Goal: Task Accomplishment & Management: Manage account settings

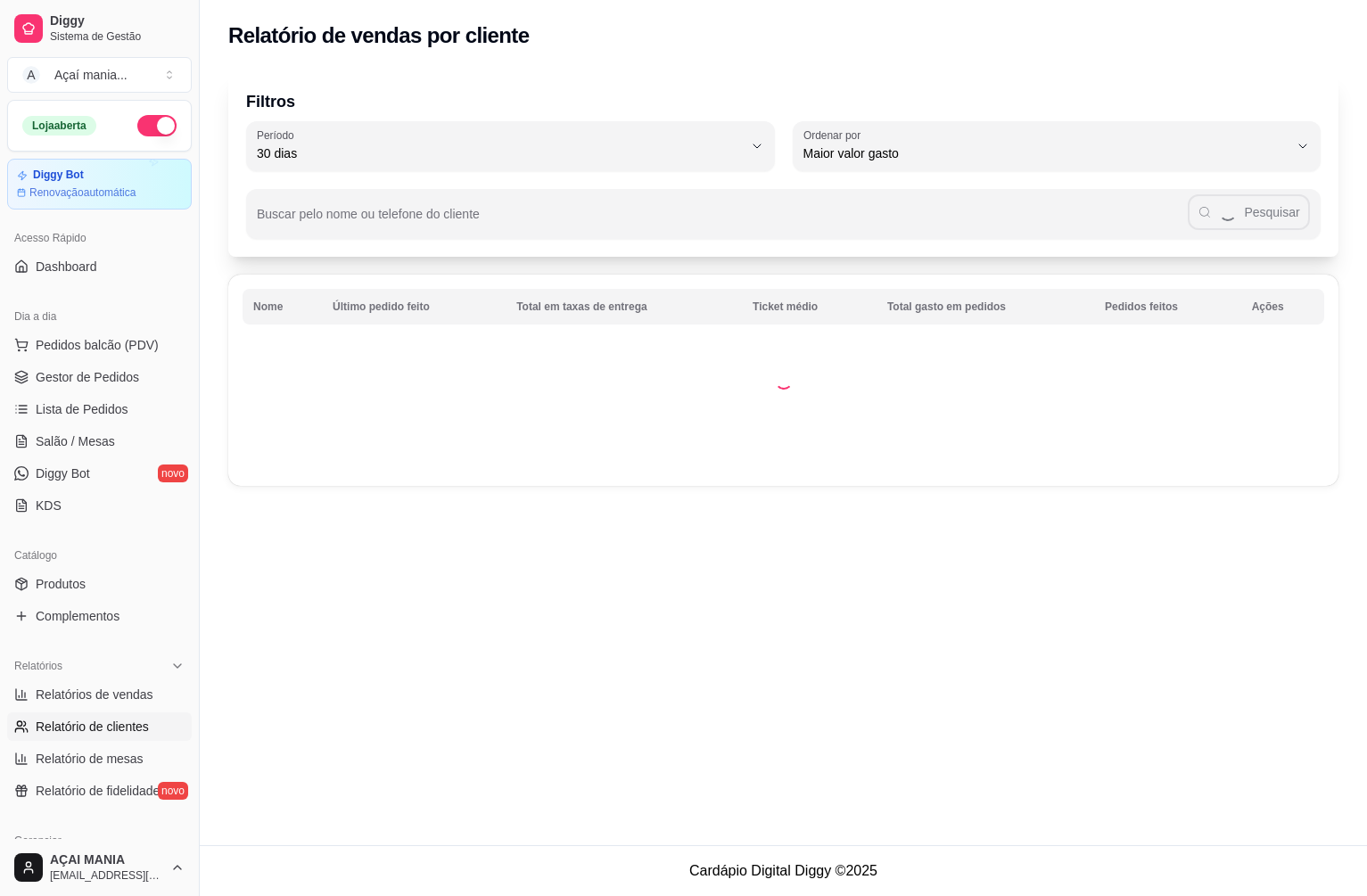
select select "30"
select select "HIGHEST_TOTAL_SPENT_WITH_ORDERS"
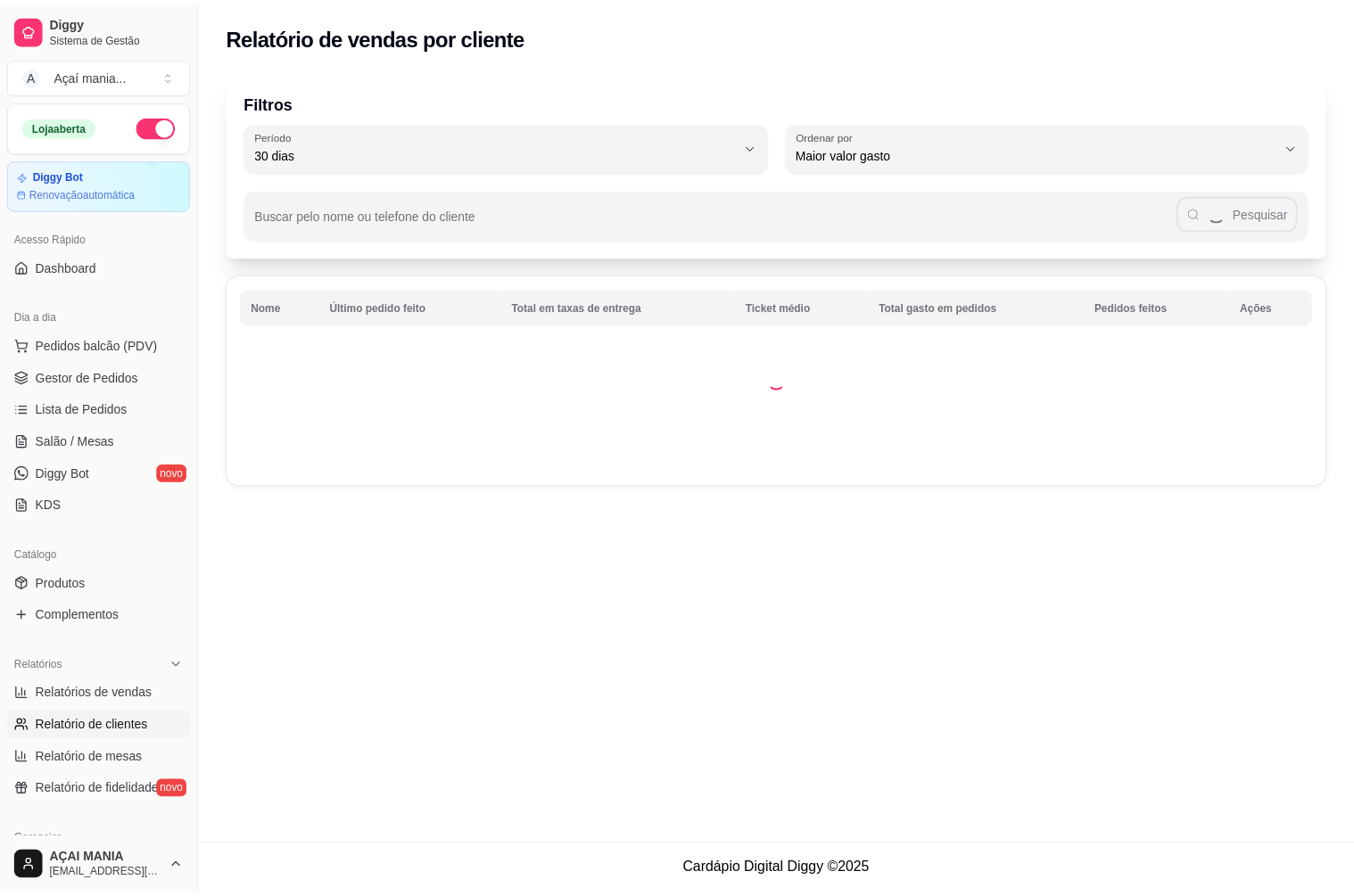
scroll to position [209, 0]
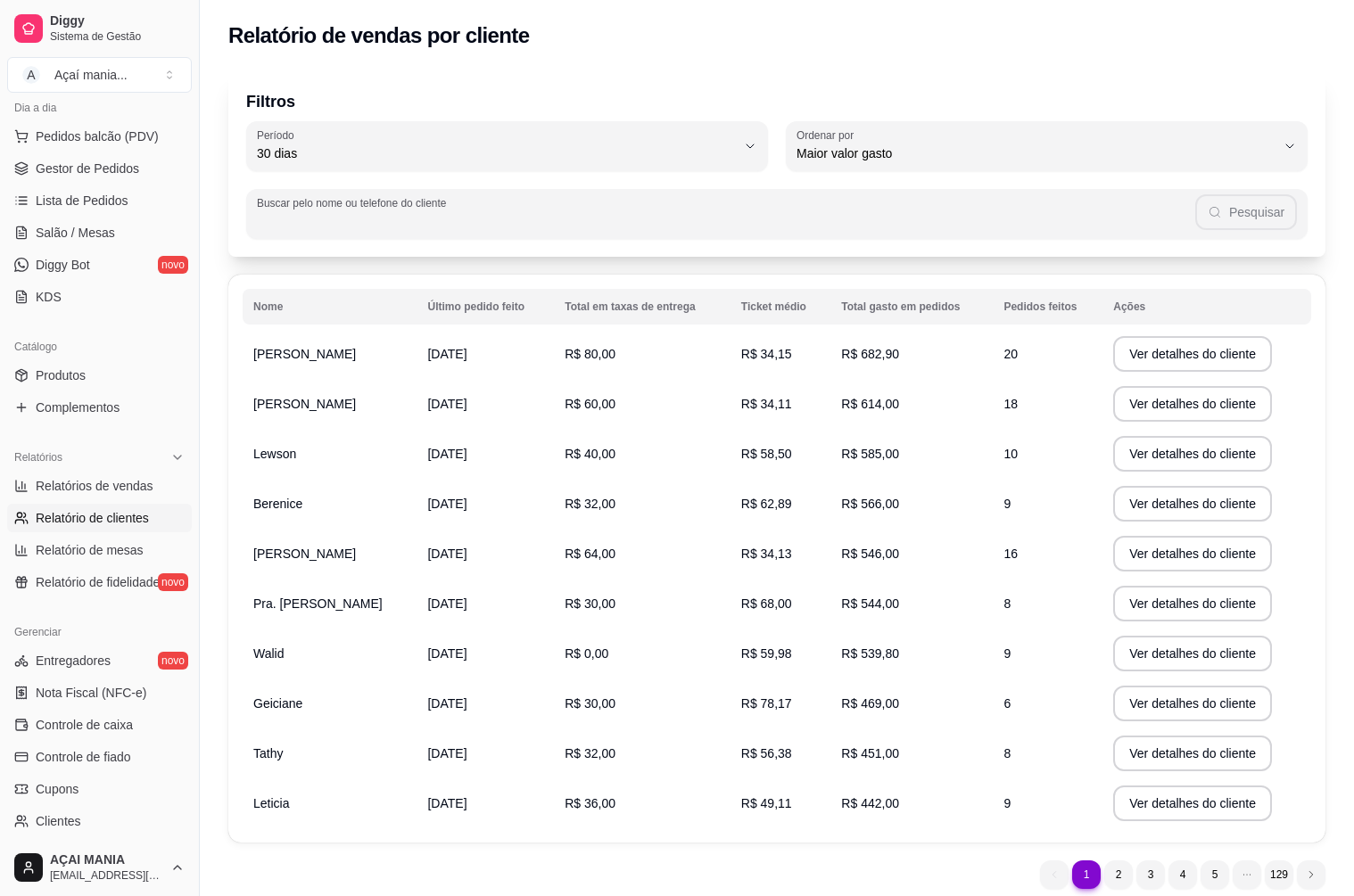
click at [528, 220] on input "Buscar pelo nome ou telefone do cliente" at bounding box center [726, 222] width 938 height 18
type input "8"
click at [1219, 221] on button "Pesquisar" at bounding box center [1247, 212] width 100 height 35
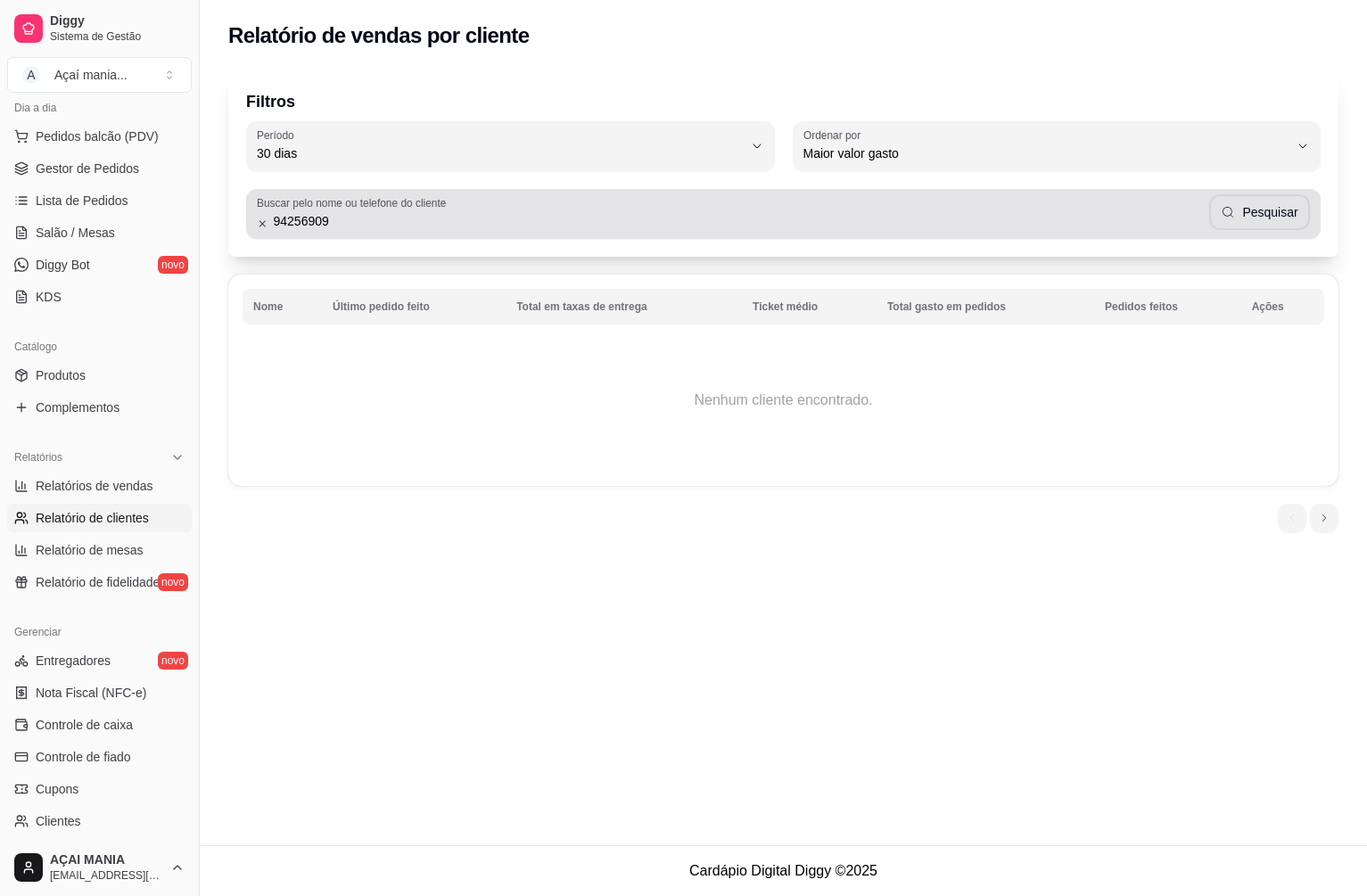
click at [379, 224] on input "94256909" at bounding box center [740, 222] width 942 height 18
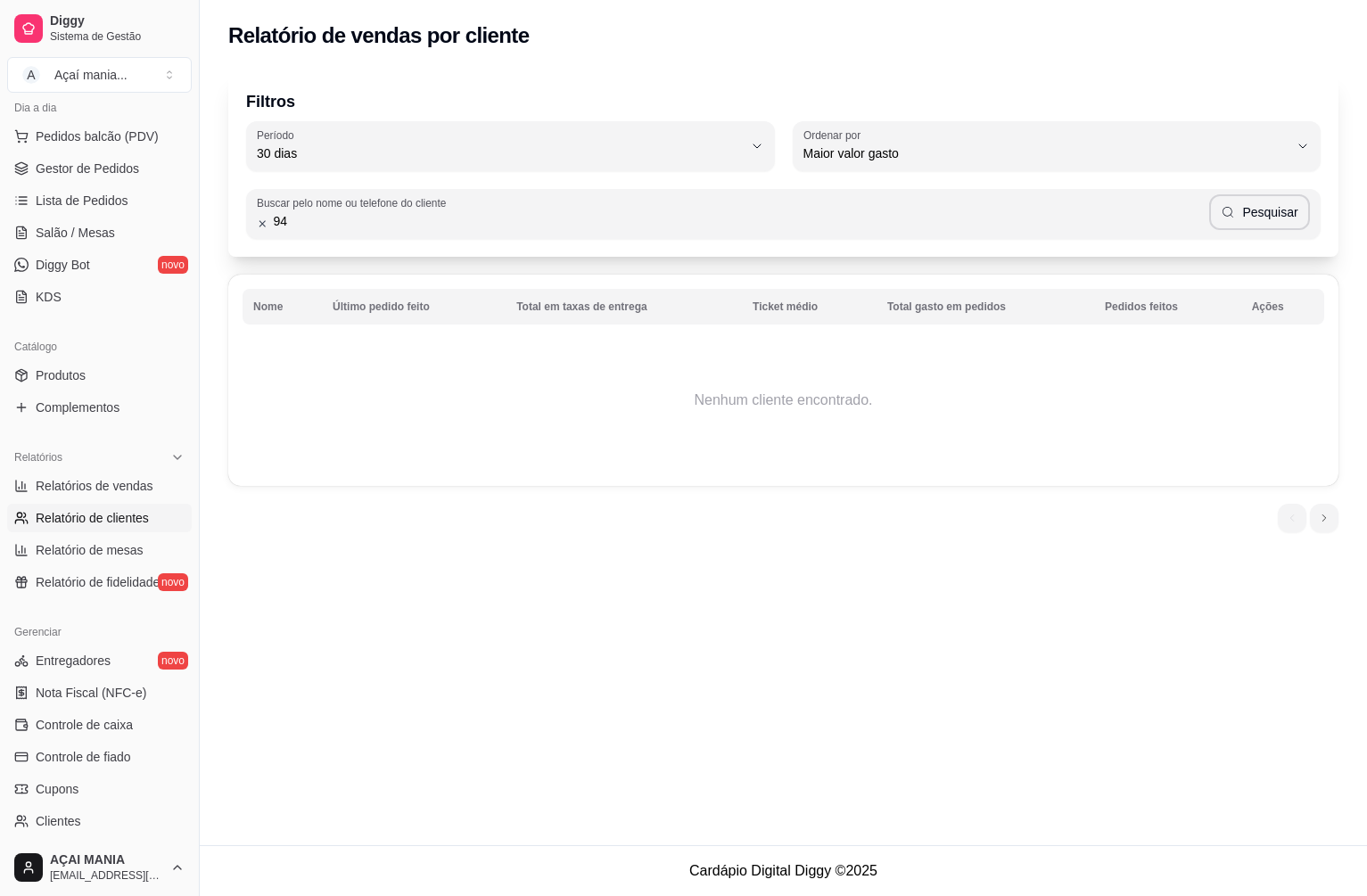
type input "9"
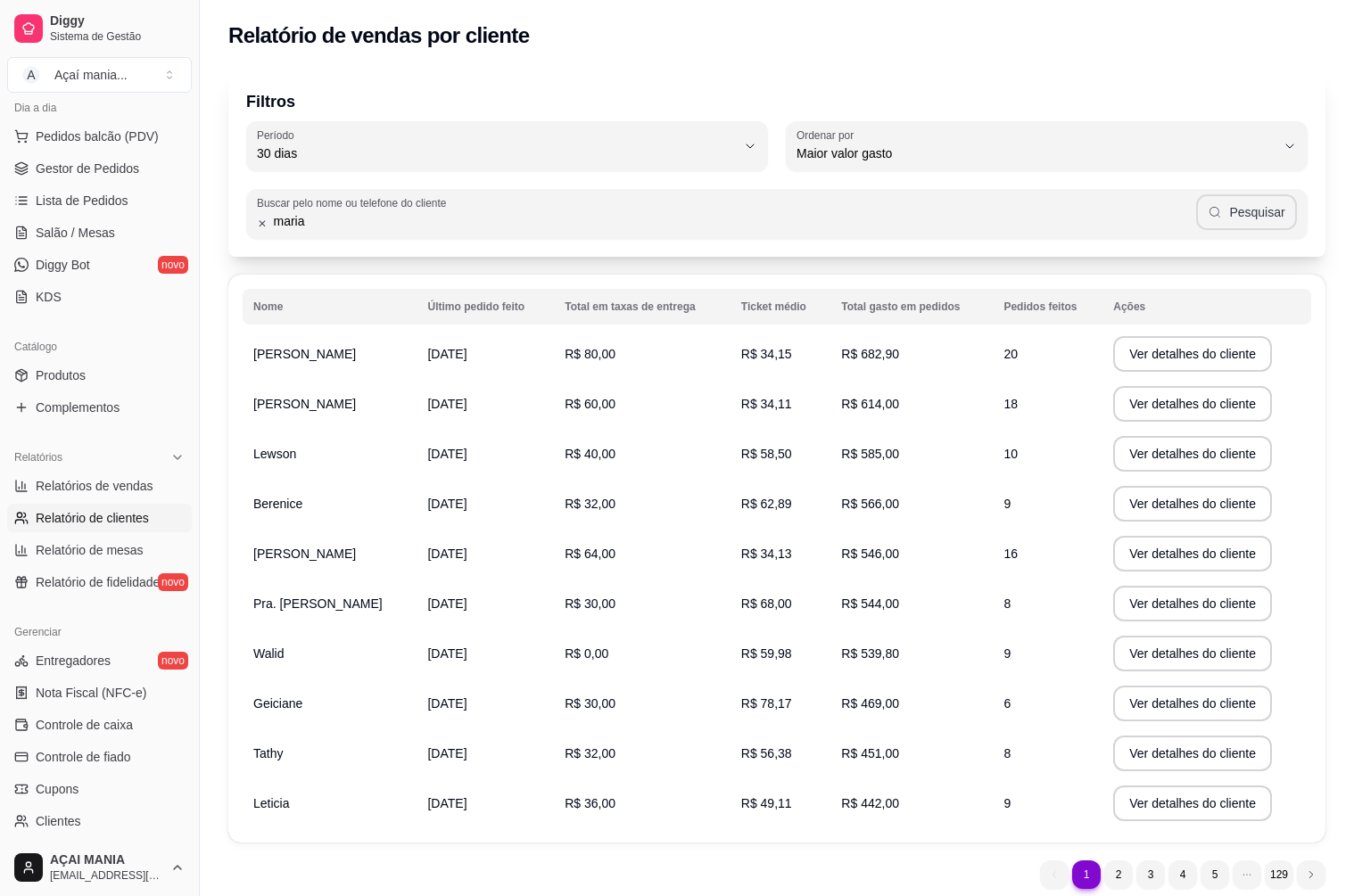
type input "maria"
click at [1220, 208] on icon "button" at bounding box center [1214, 212] width 11 height 11
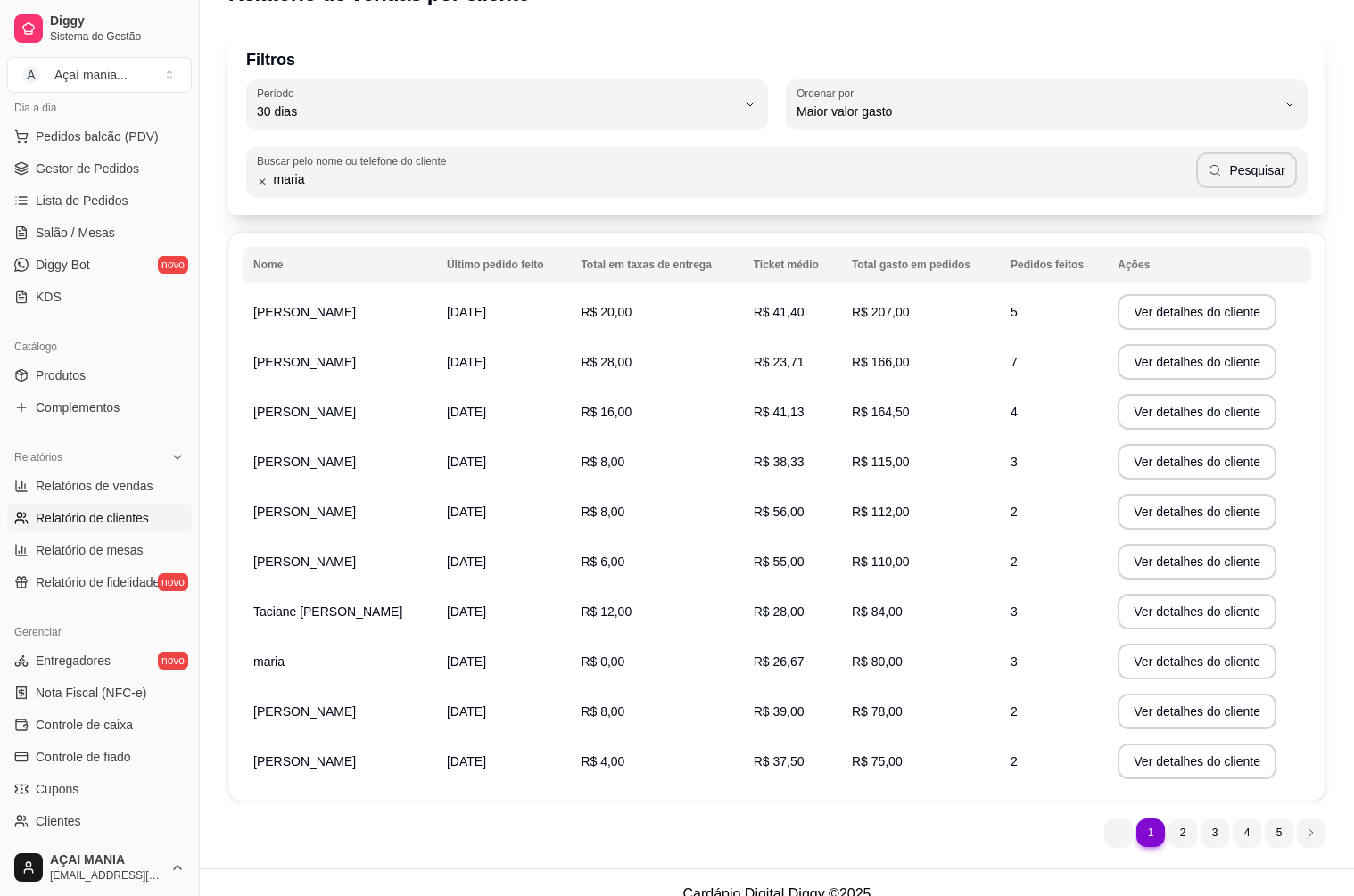
scroll to position [65, 0]
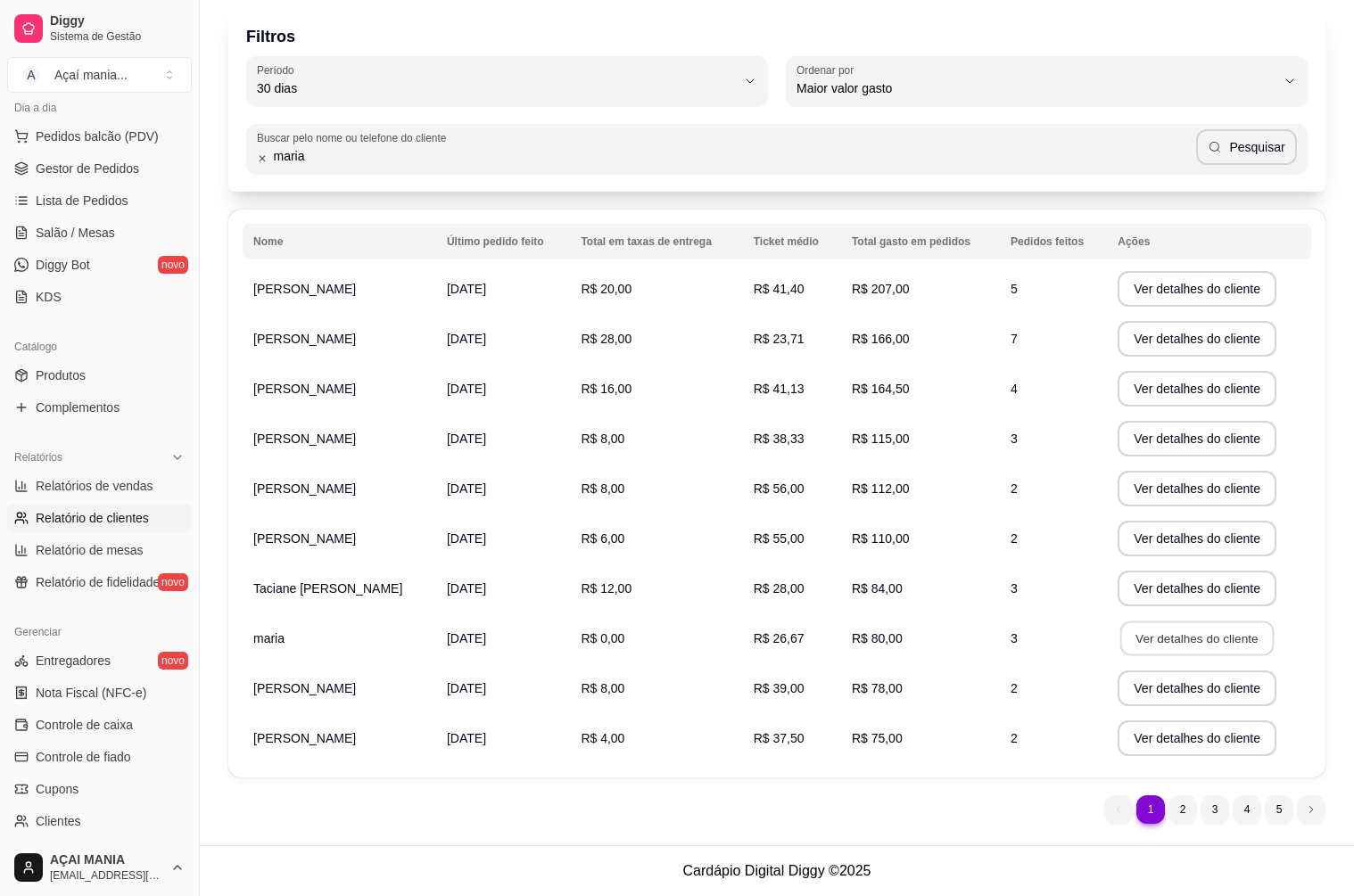
click at [1192, 633] on button "Ver detalhes do cliente" at bounding box center [1197, 638] width 154 height 34
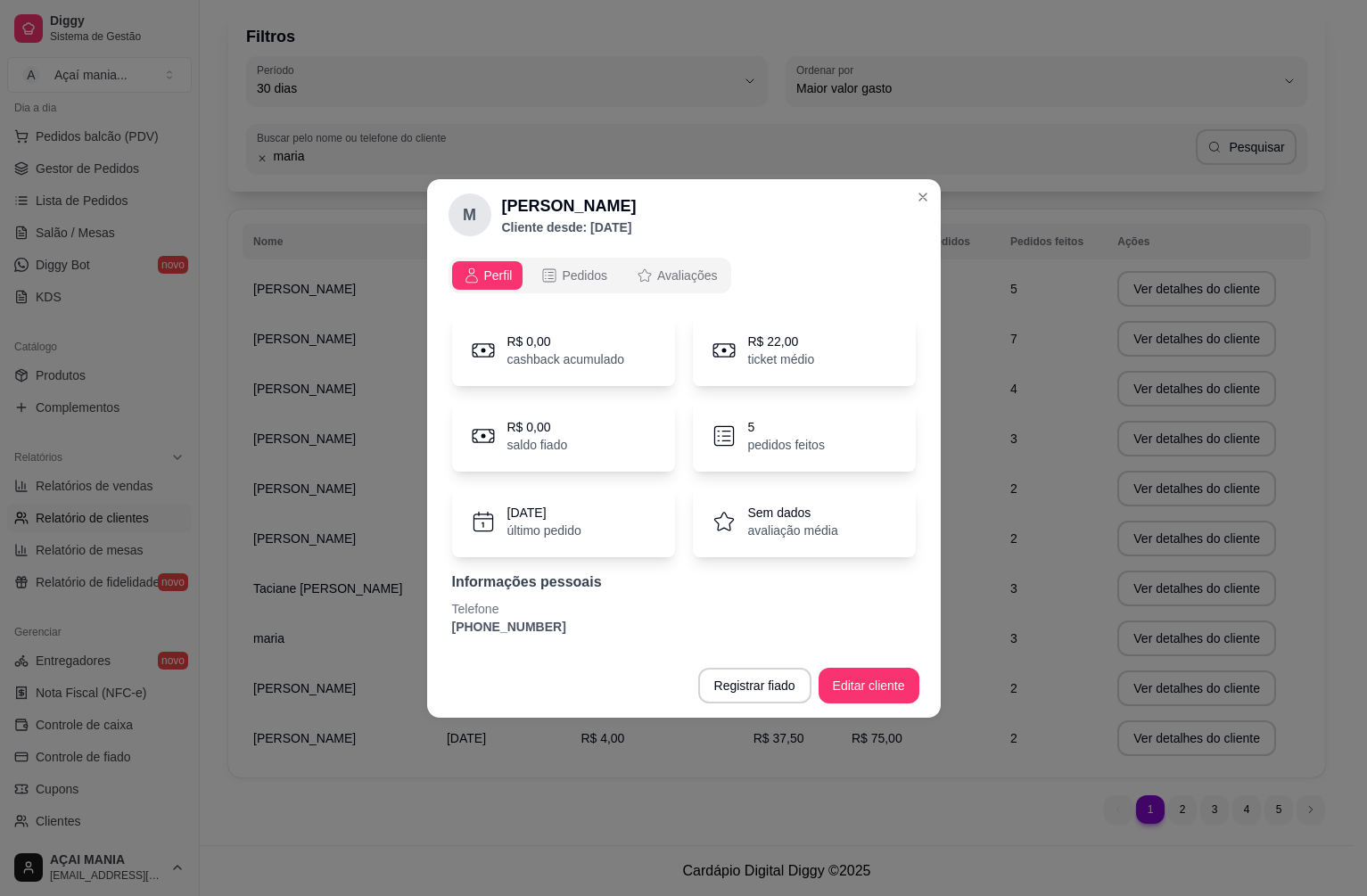
click at [782, 422] on p "5" at bounding box center [787, 427] width 77 height 18
click at [585, 273] on span "Pedidos" at bounding box center [585, 276] width 45 height 18
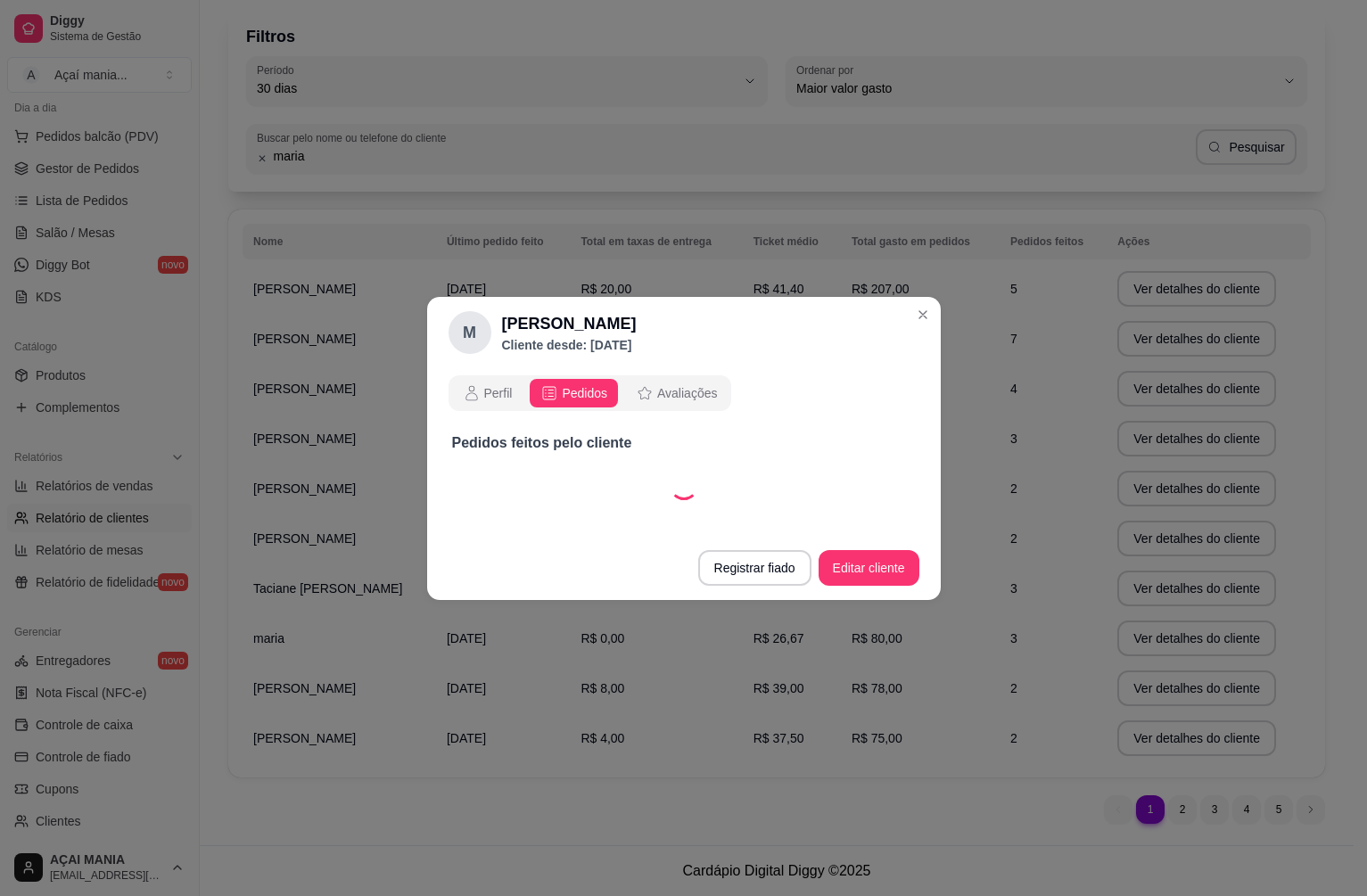
select select "30"
select select "ALL"
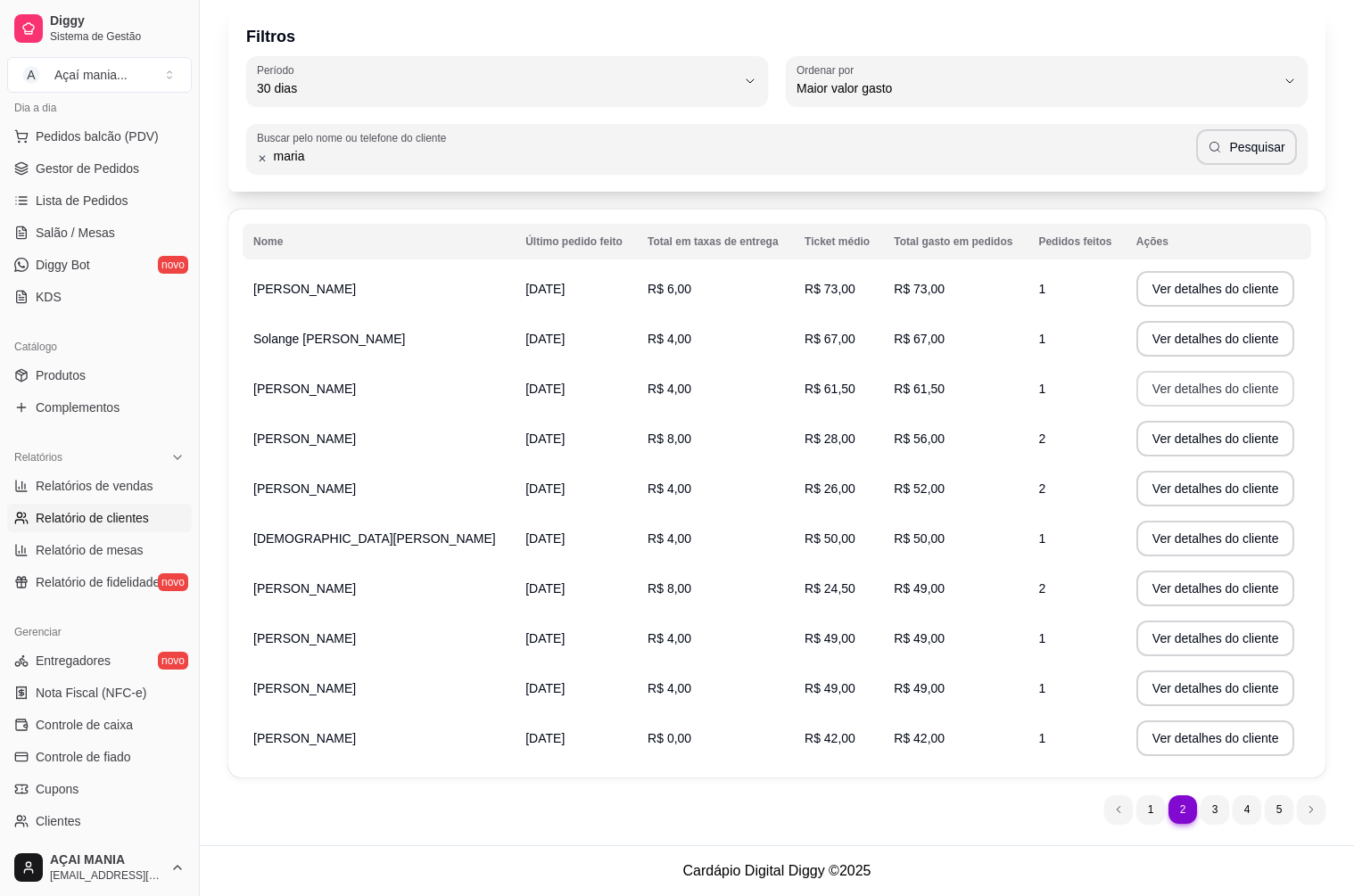
click at [1149, 386] on button "Ver detalhes do cliente" at bounding box center [1215, 389] width 159 height 35
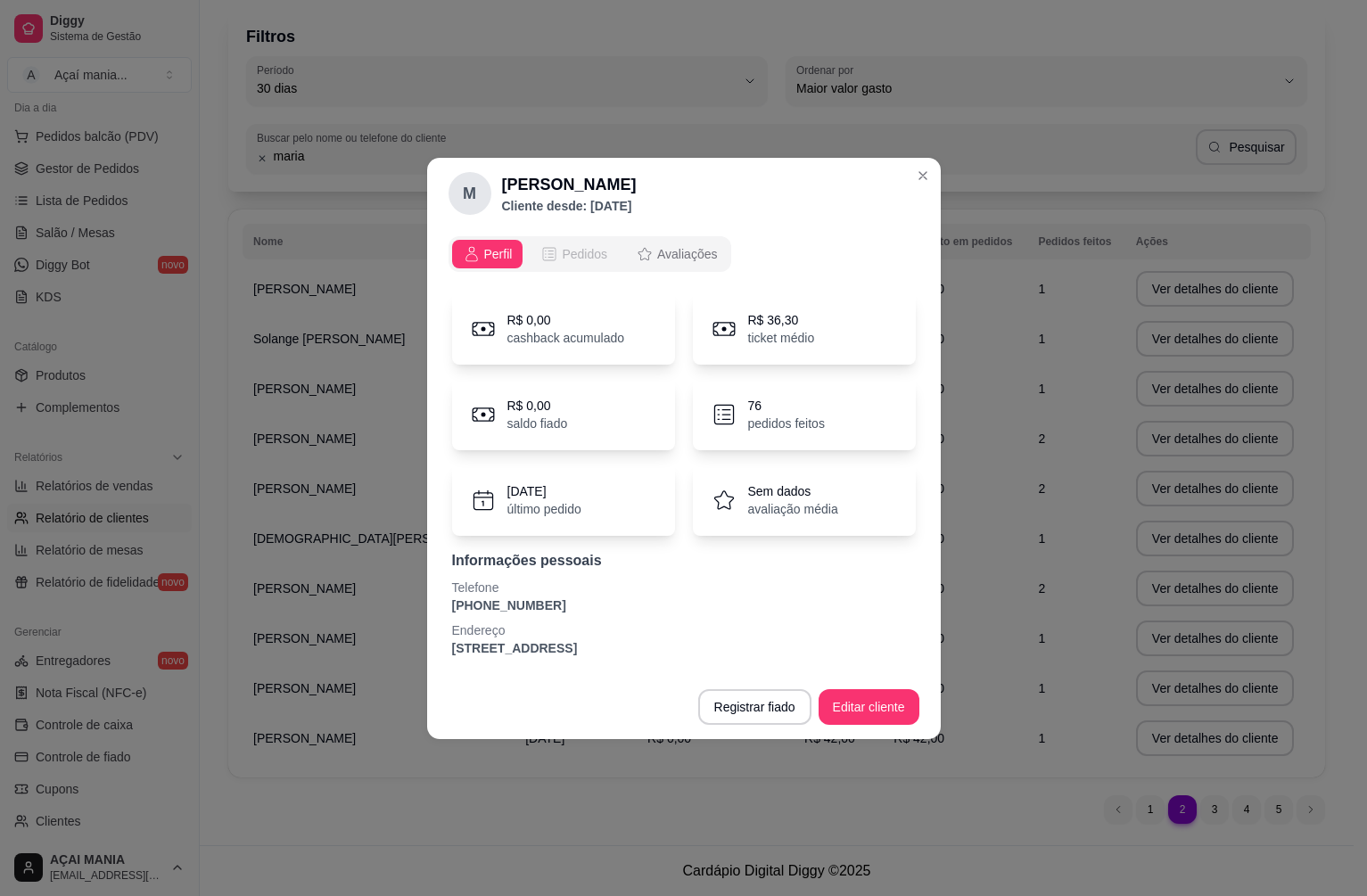
click at [577, 250] on span "Pedidos" at bounding box center [585, 254] width 45 height 18
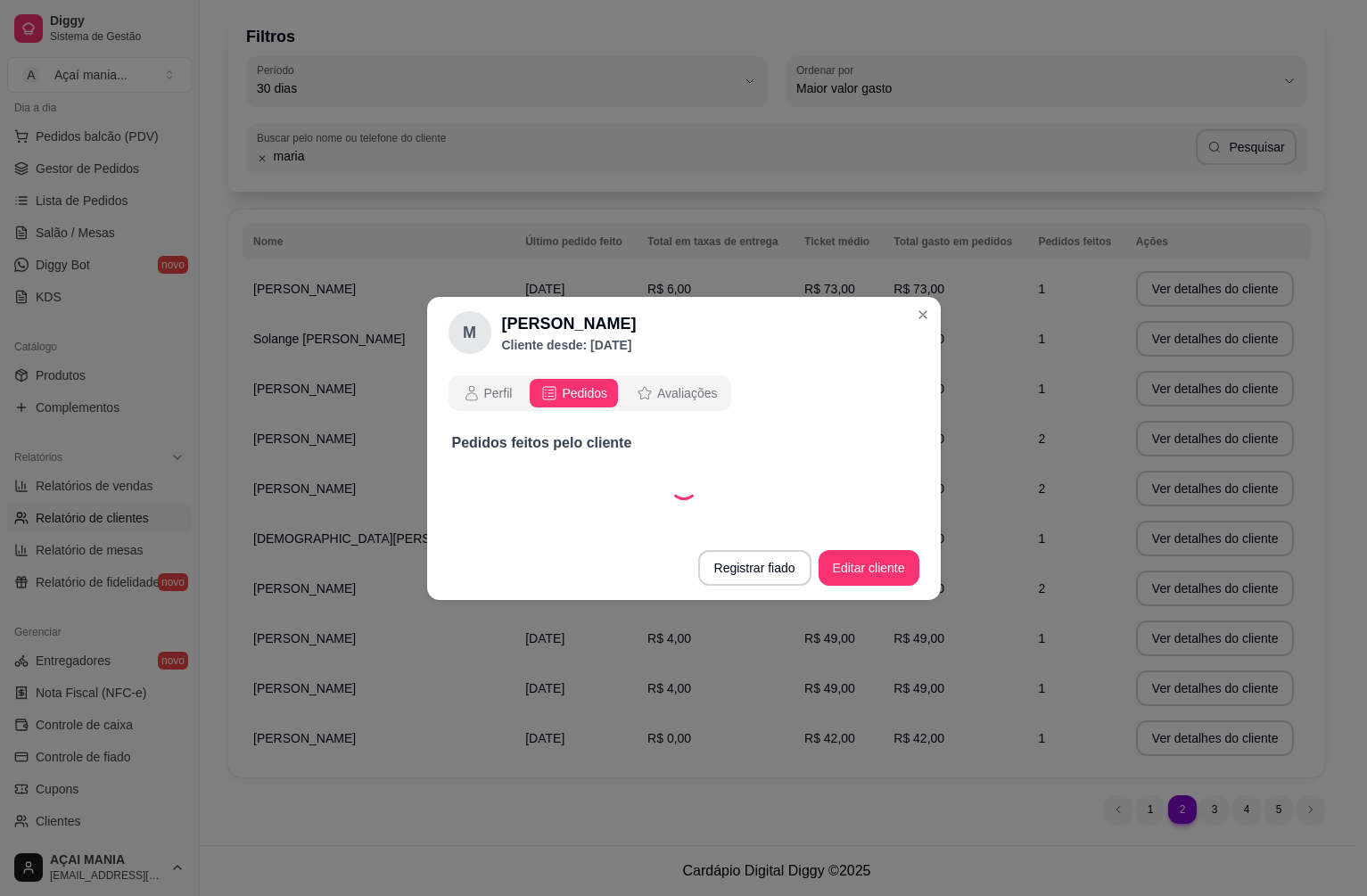
select select "30"
select select "ALL"
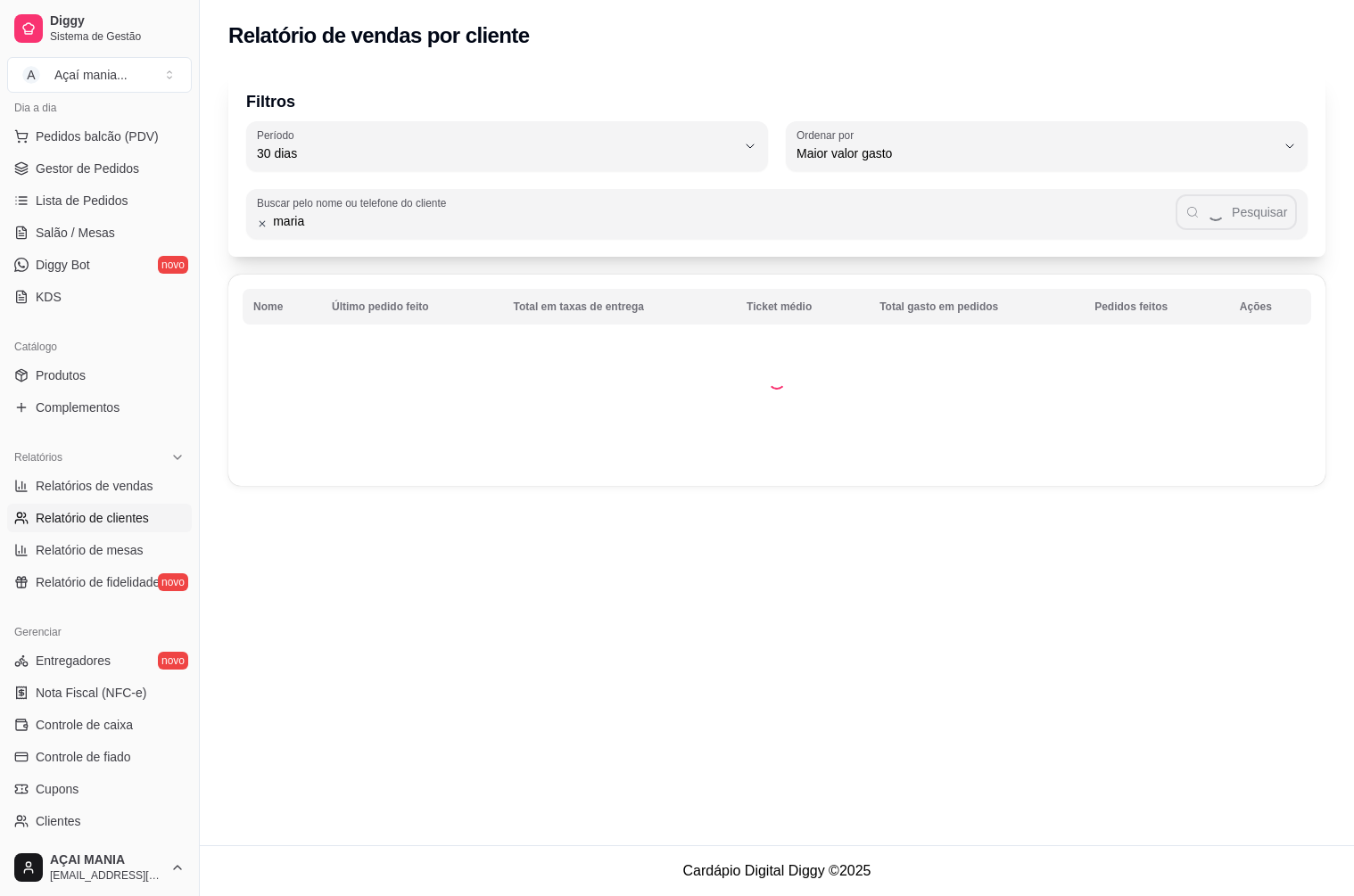
scroll to position [0, 0]
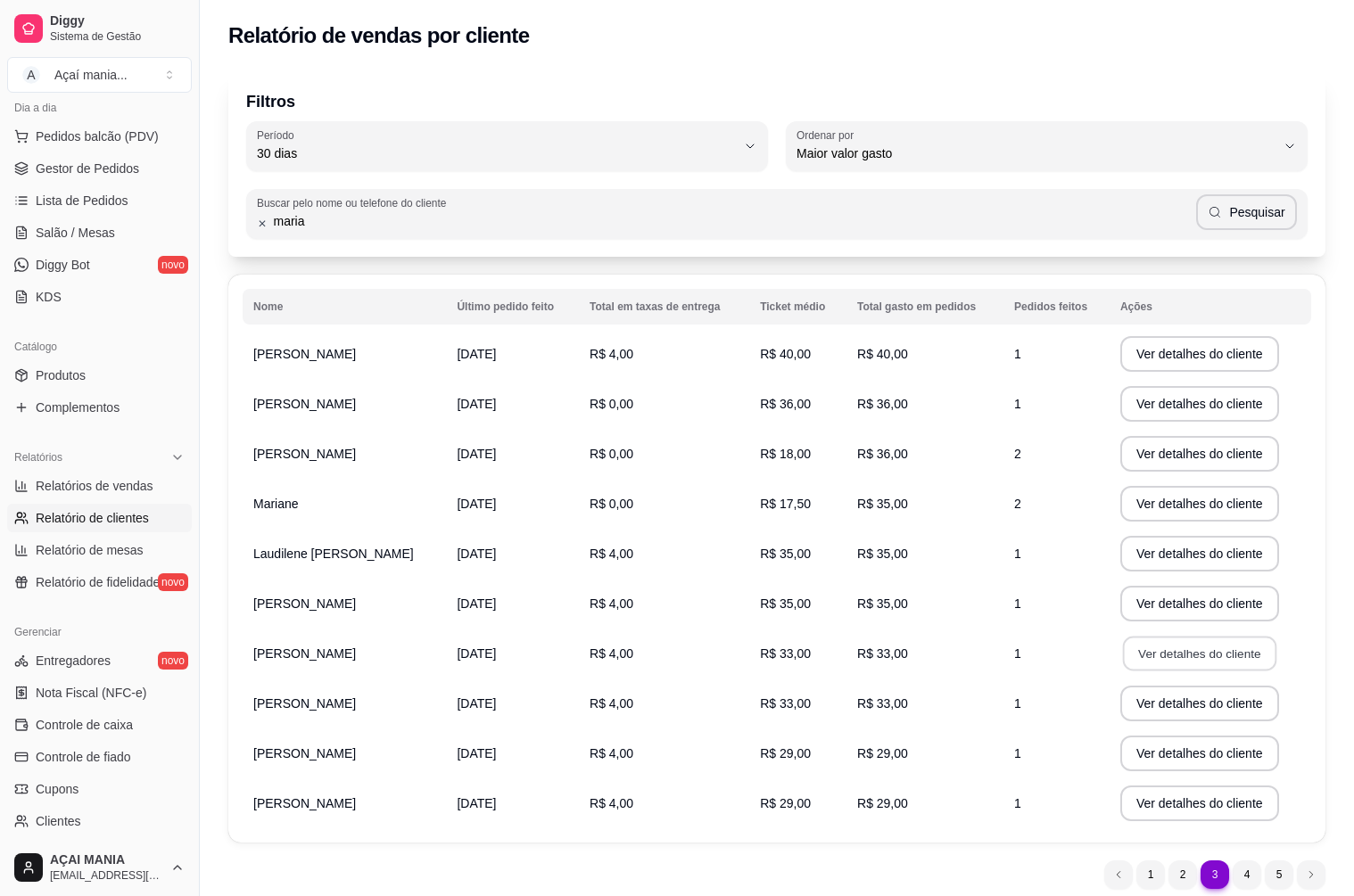
click at [1151, 647] on button "Ver detalhes do cliente" at bounding box center [1199, 654] width 154 height 34
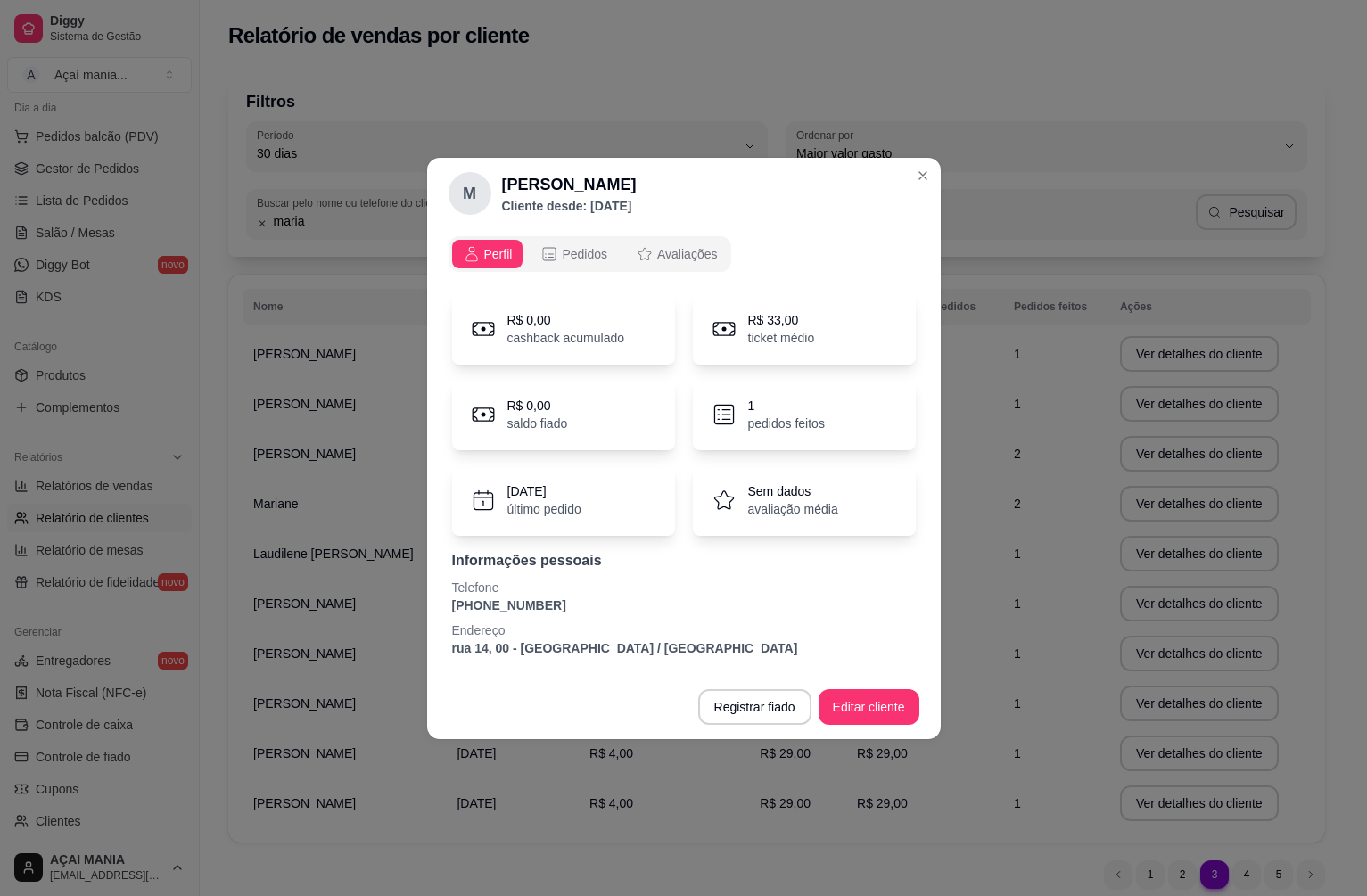
click at [796, 412] on p "1" at bounding box center [787, 406] width 77 height 18
click at [553, 238] on div "Perfil Pedidos Avaliações" at bounding box center [591, 254] width 284 height 35
click at [556, 245] on icon "opções" at bounding box center [550, 254] width 18 height 18
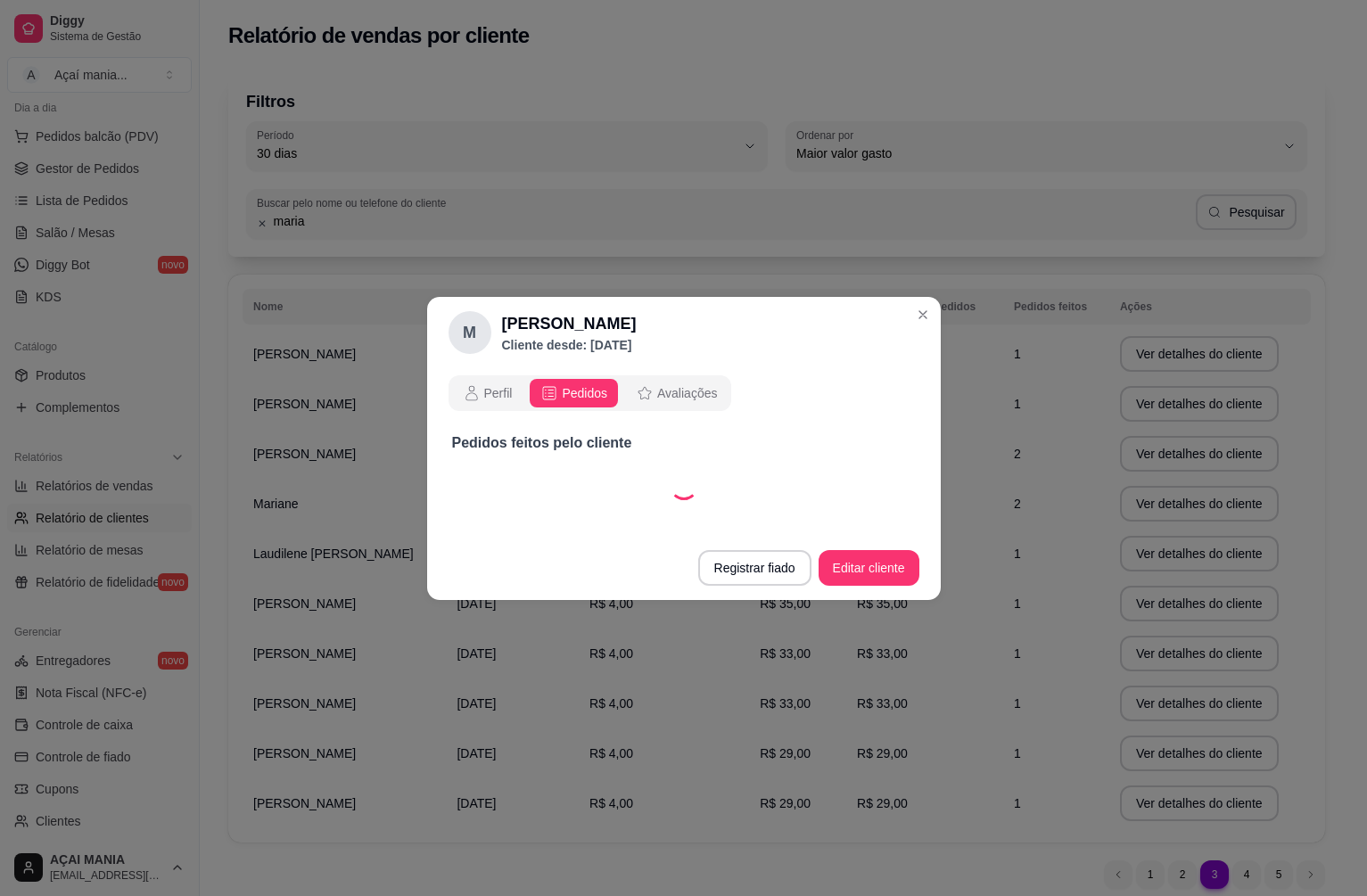
select select "30"
select select "ALL"
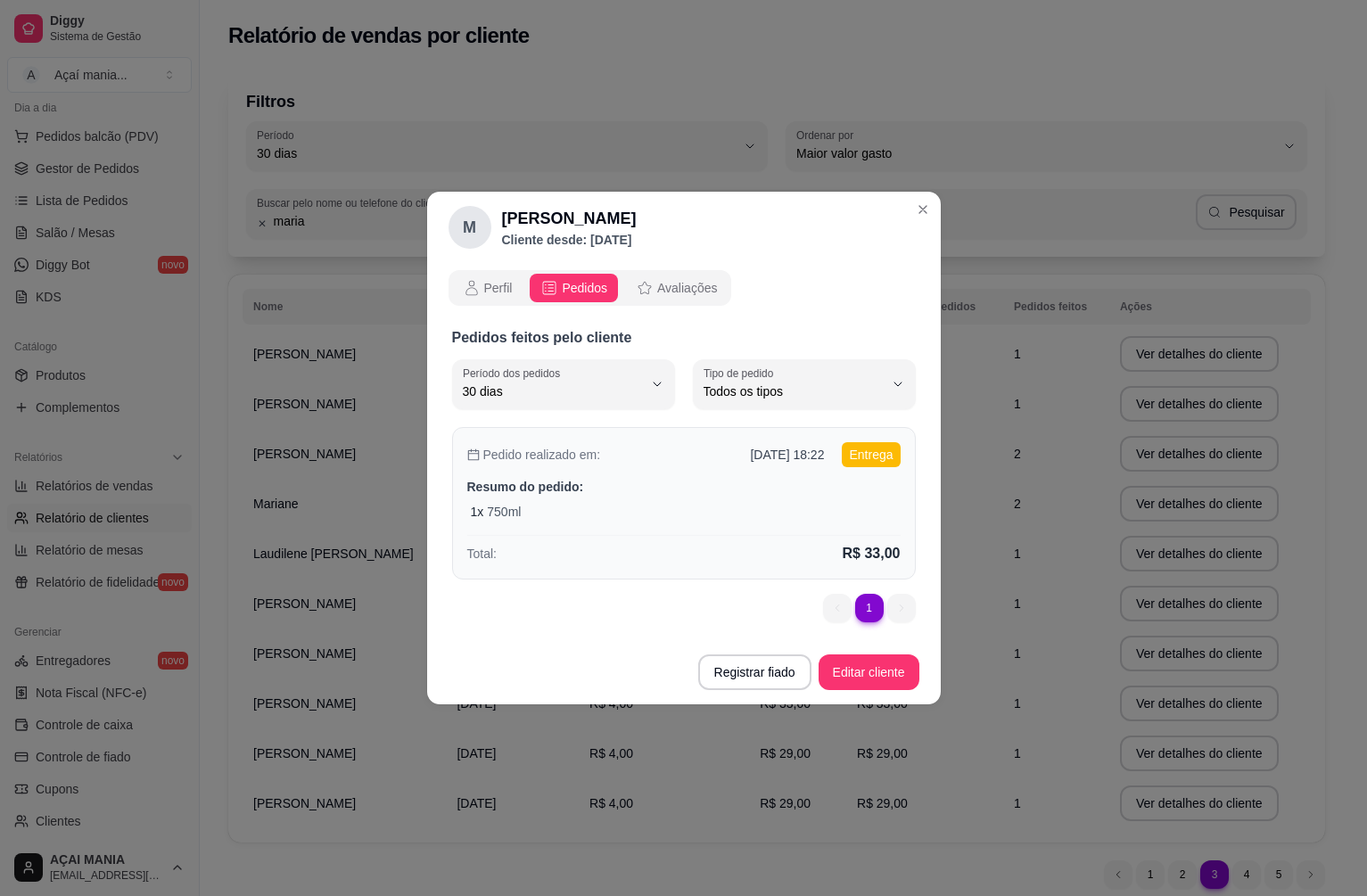
click at [636, 516] on div "1 x 750ml" at bounding box center [685, 512] width 430 height 18
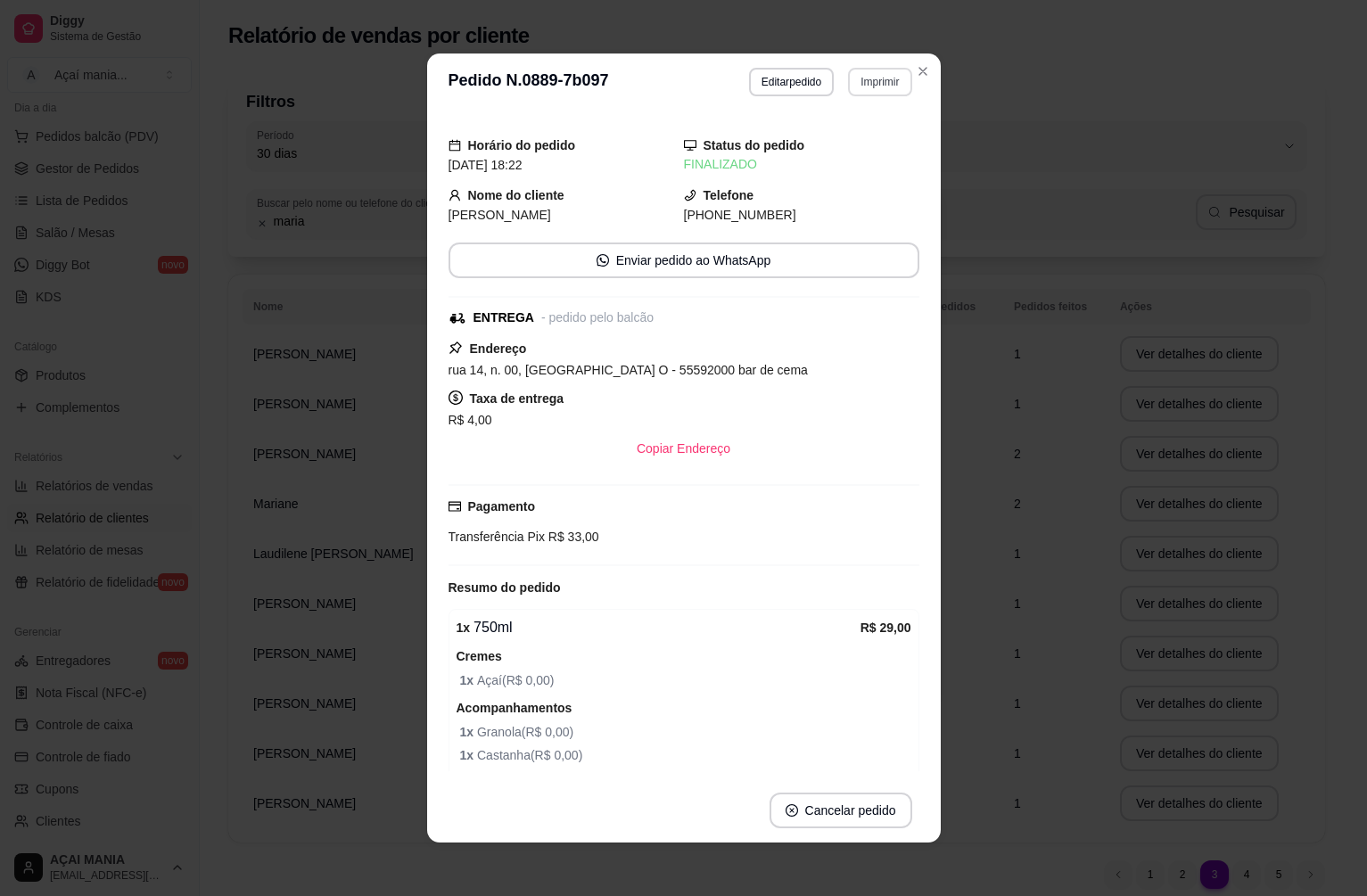
click at [865, 79] on button "Imprimir" at bounding box center [879, 82] width 63 height 29
click at [845, 145] on button "IMPRESSORA" at bounding box center [842, 144] width 129 height 29
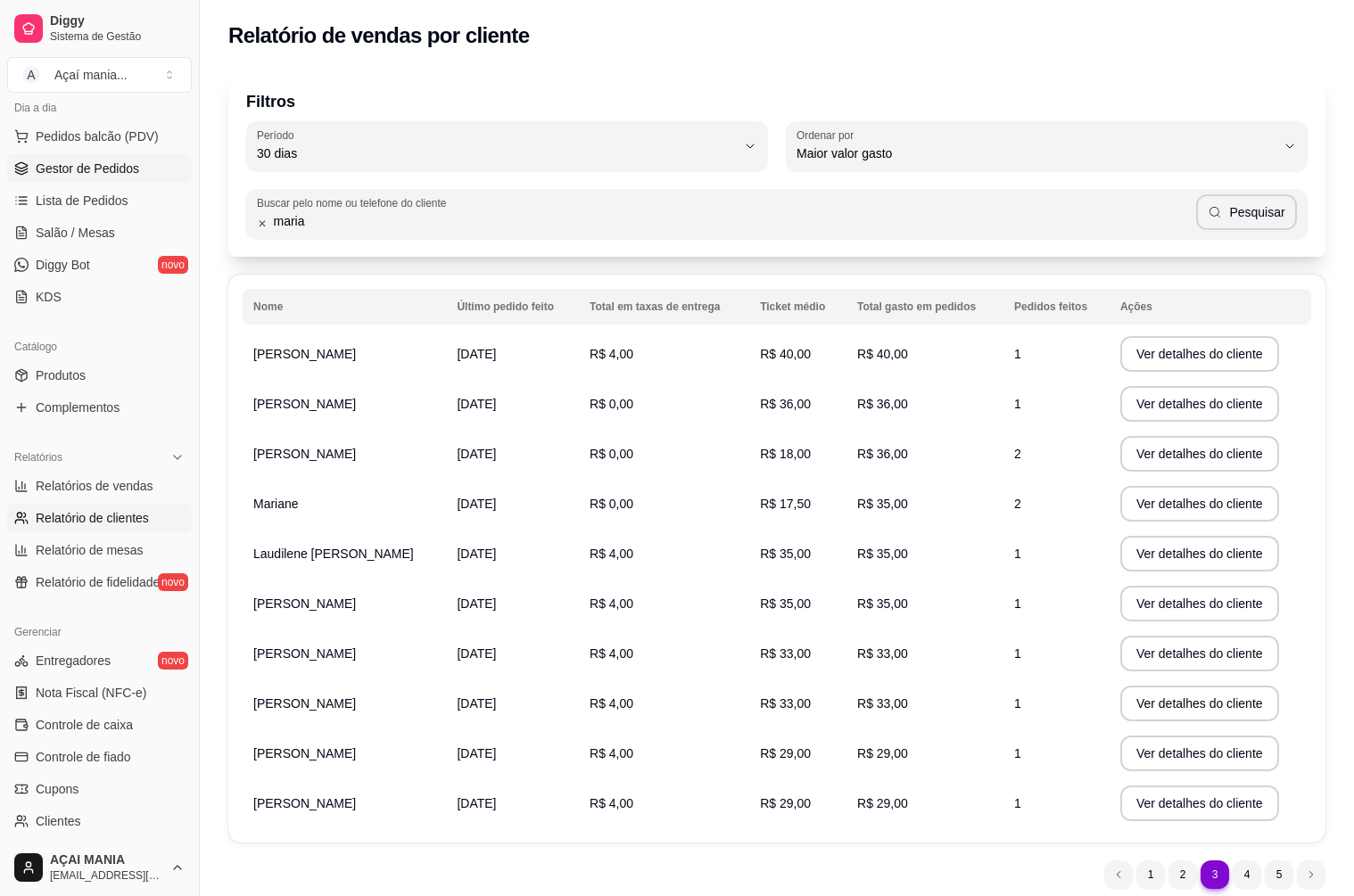
click at [98, 161] on span "Gestor de Pedidos" at bounding box center [87, 168] width 103 height 18
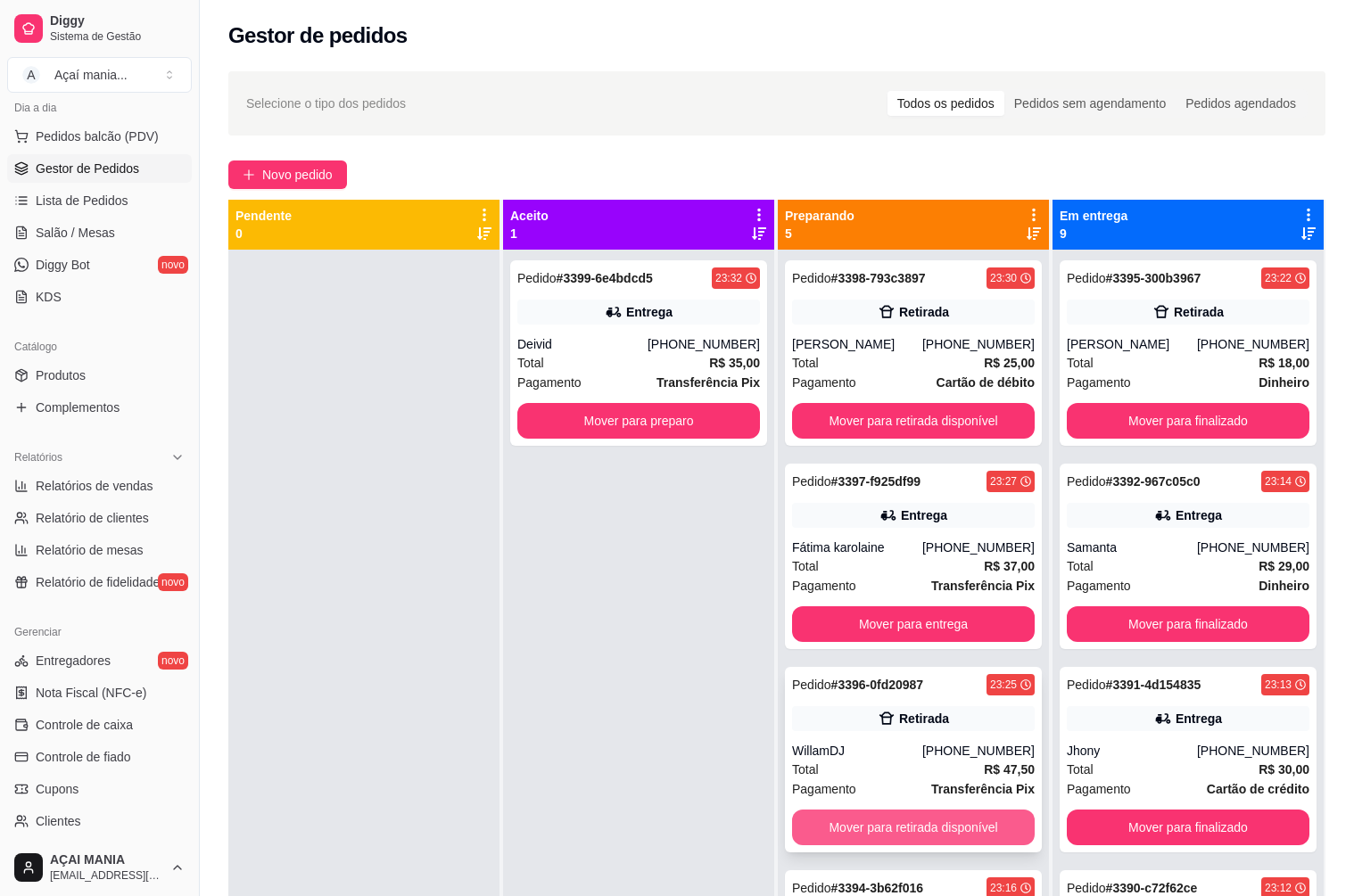
click at [974, 820] on button "Mover para retirada disponível" at bounding box center [913, 827] width 242 height 35
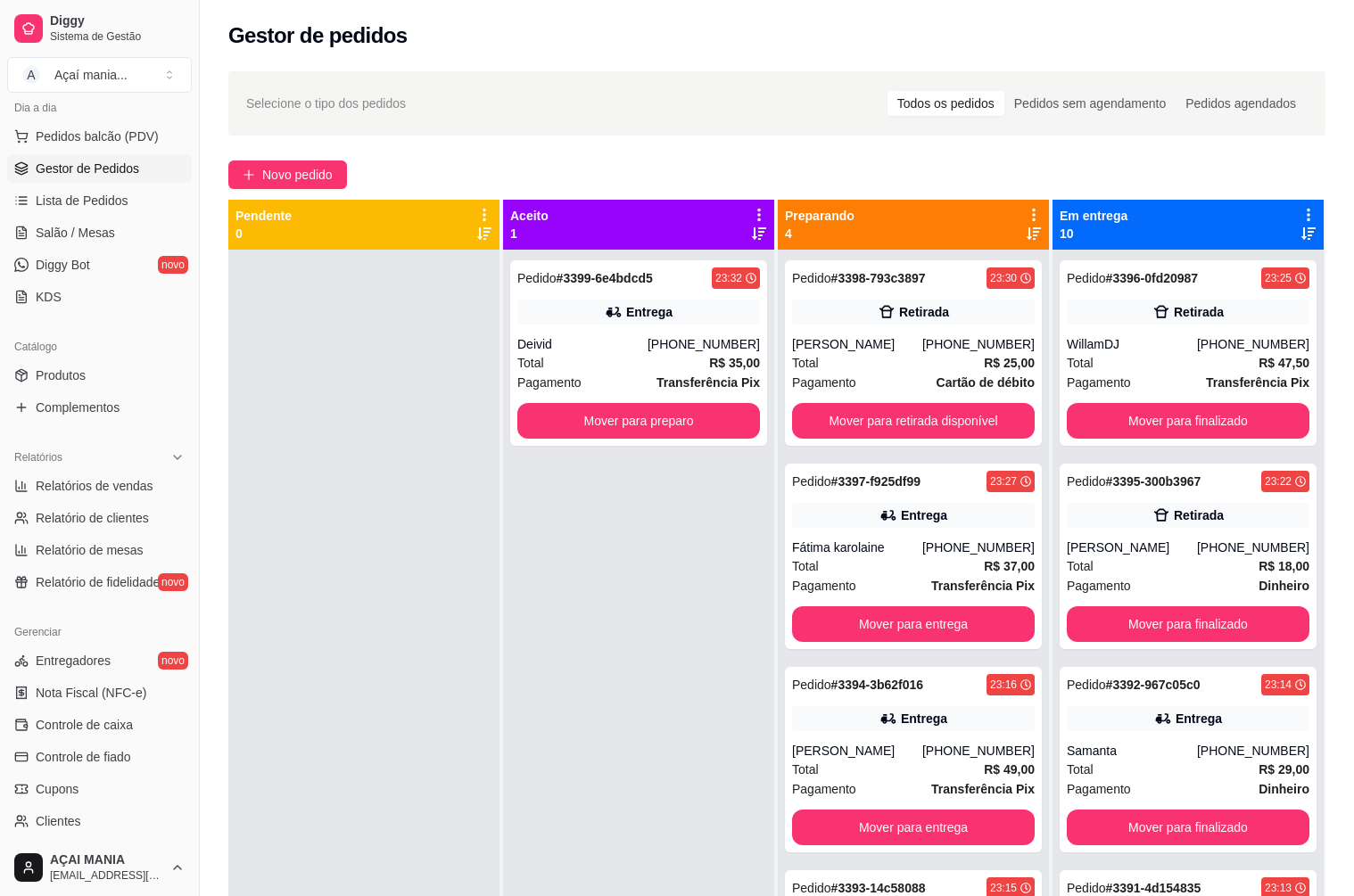
click at [509, 522] on div "Pedido # 3399-6e4bdcd5 23:32 Entrega Deivid [PHONE_NUMBER] Total R$ 35,00 Pagam…" at bounding box center [638, 698] width 271 height 896
click at [1121, 615] on button "Mover para finalizado" at bounding box center [1188, 624] width 242 height 35
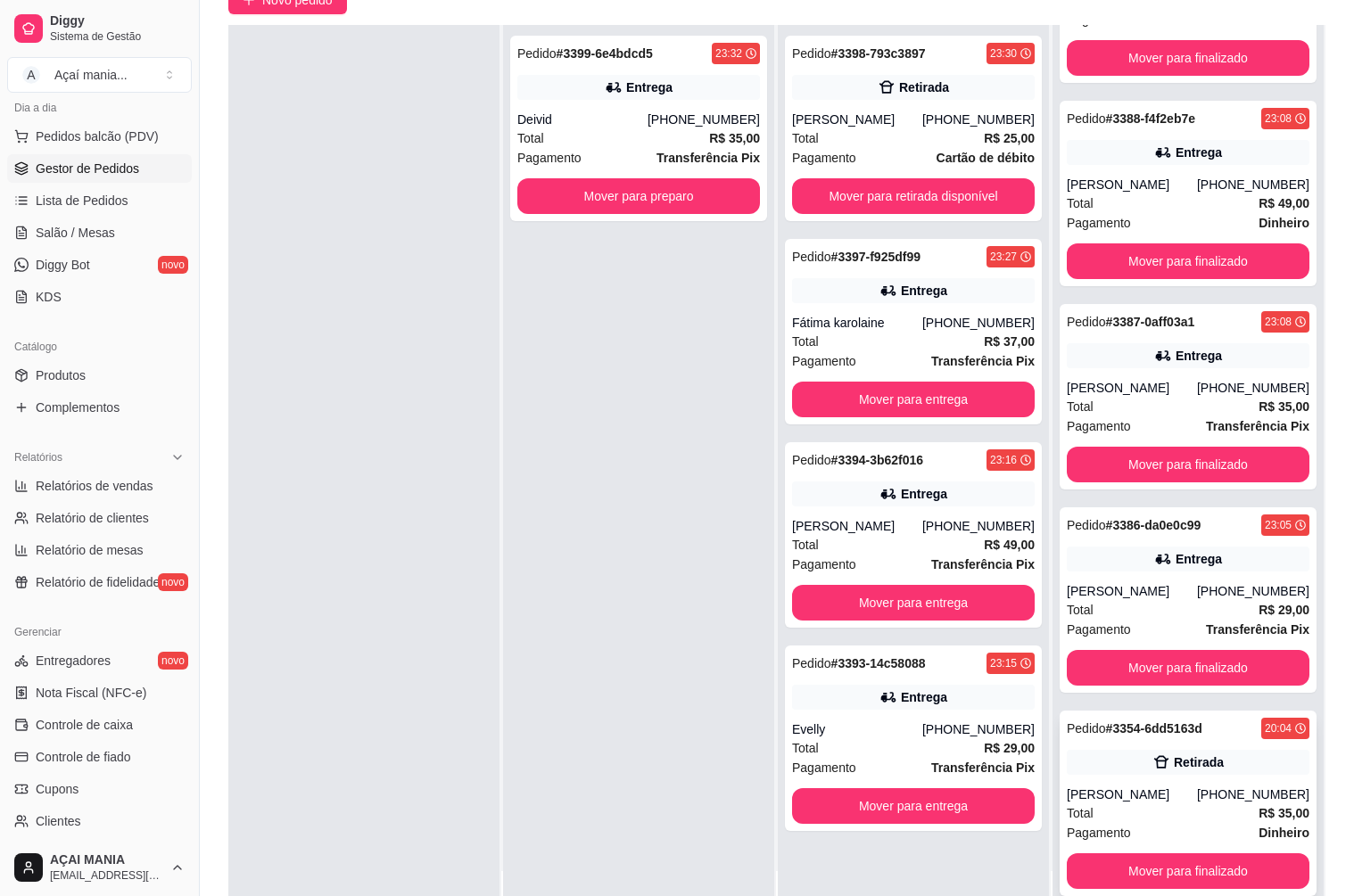
scroll to position [272, 0]
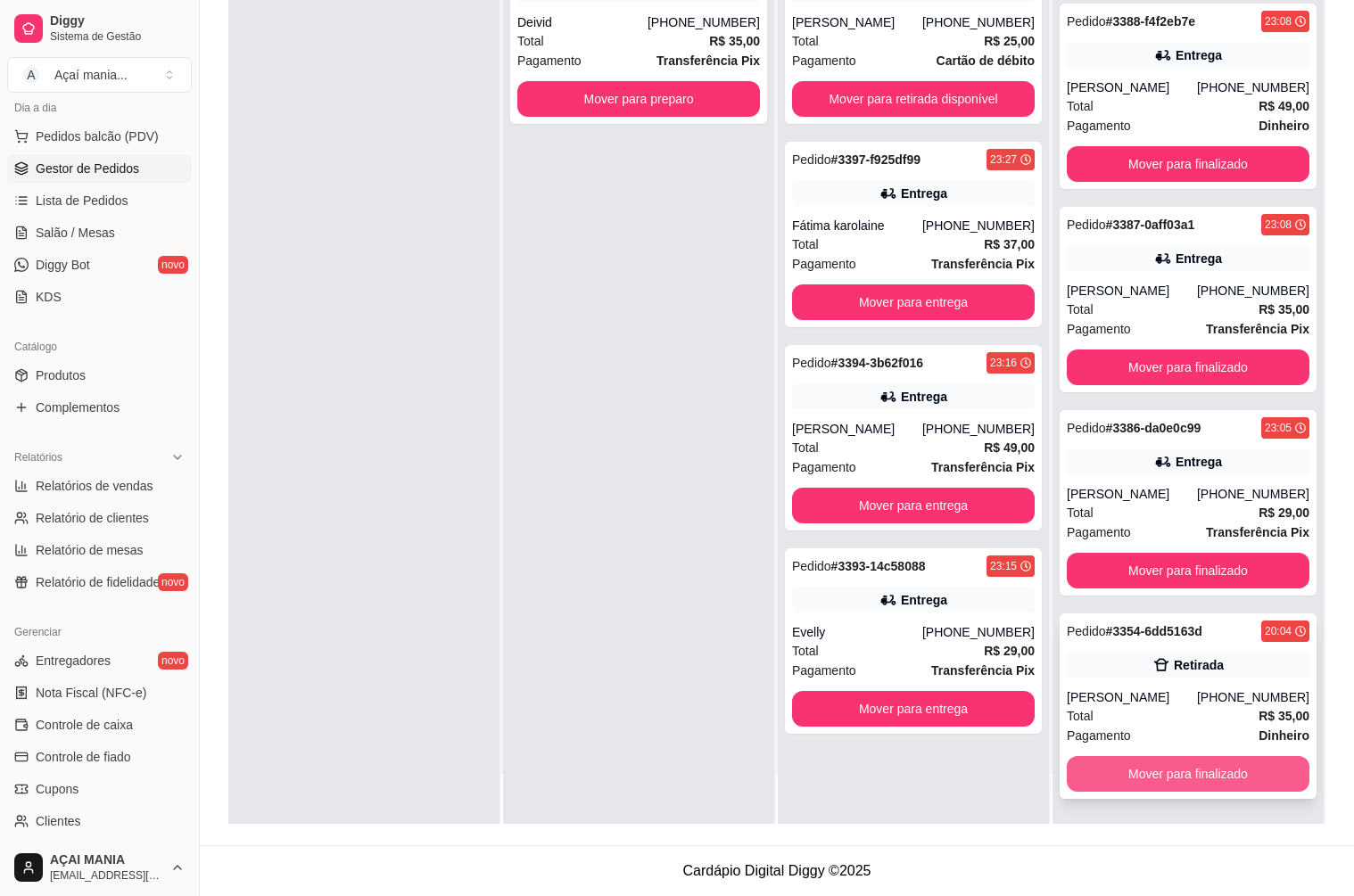
click at [1210, 771] on button "Mover para finalizado" at bounding box center [1188, 774] width 242 height 35
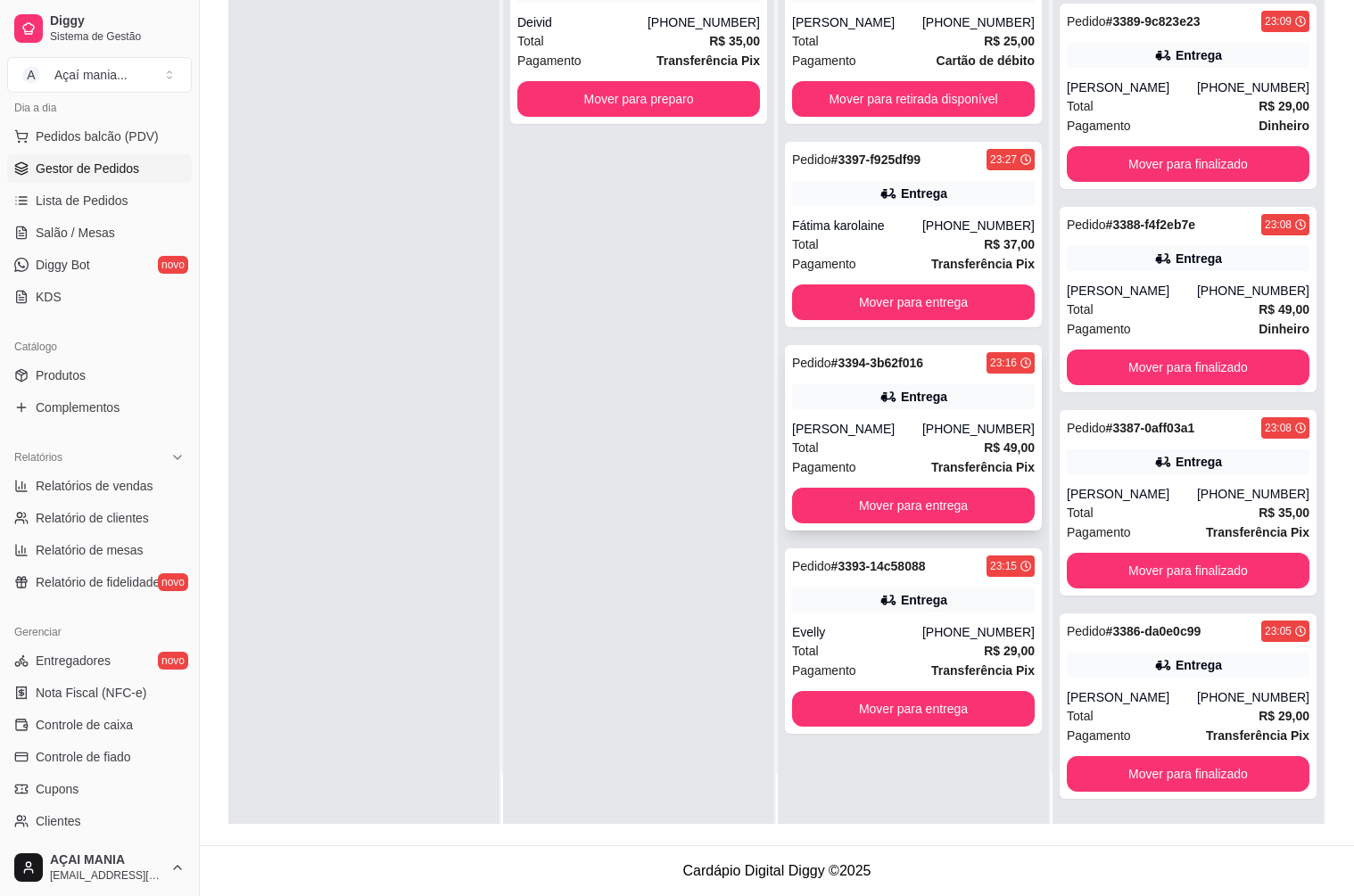
drag, startPoint x: 361, startPoint y: 511, endPoint x: 803, endPoint y: 502, distance: 442.1
click at [361, 510] on div at bounding box center [363, 376] width 271 height 896
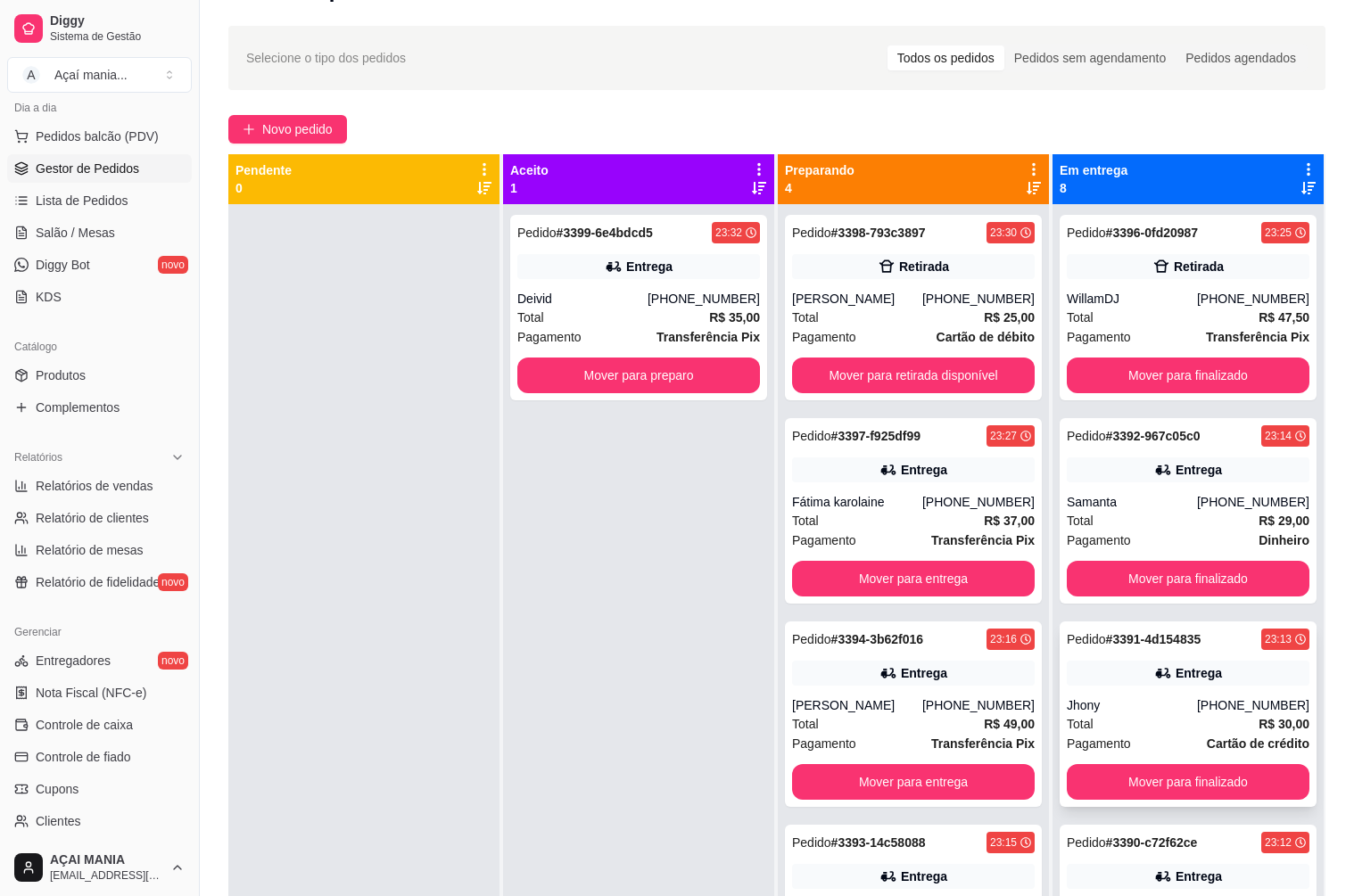
scroll to position [0, 0]
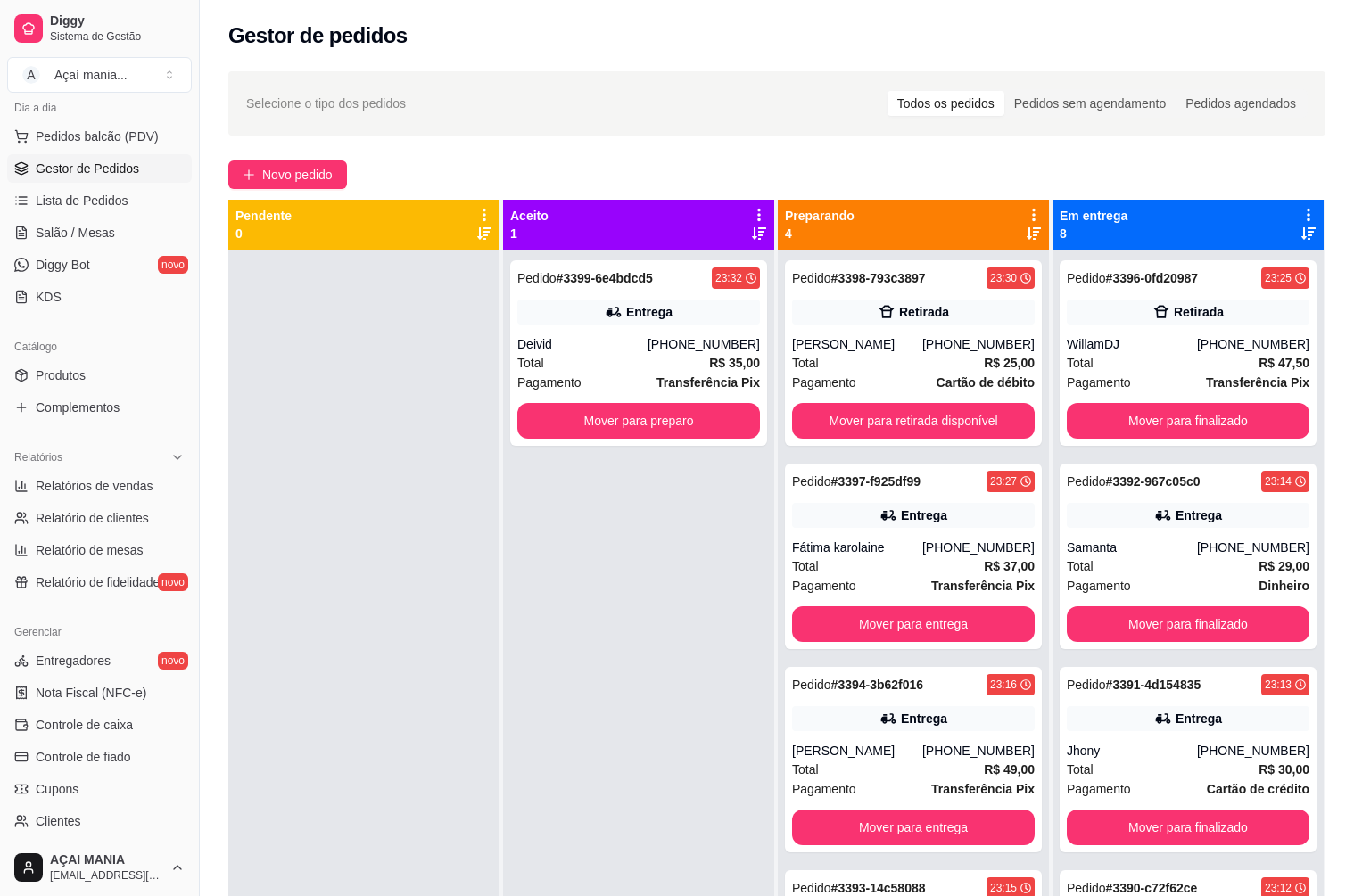
click at [658, 655] on div "Pedido # 3399-6e4bdcd5 23:32 Entrega Deivid [PHONE_NUMBER] Total R$ 35,00 Pagam…" at bounding box center [638, 698] width 271 height 896
click at [354, 720] on div at bounding box center [363, 698] width 271 height 896
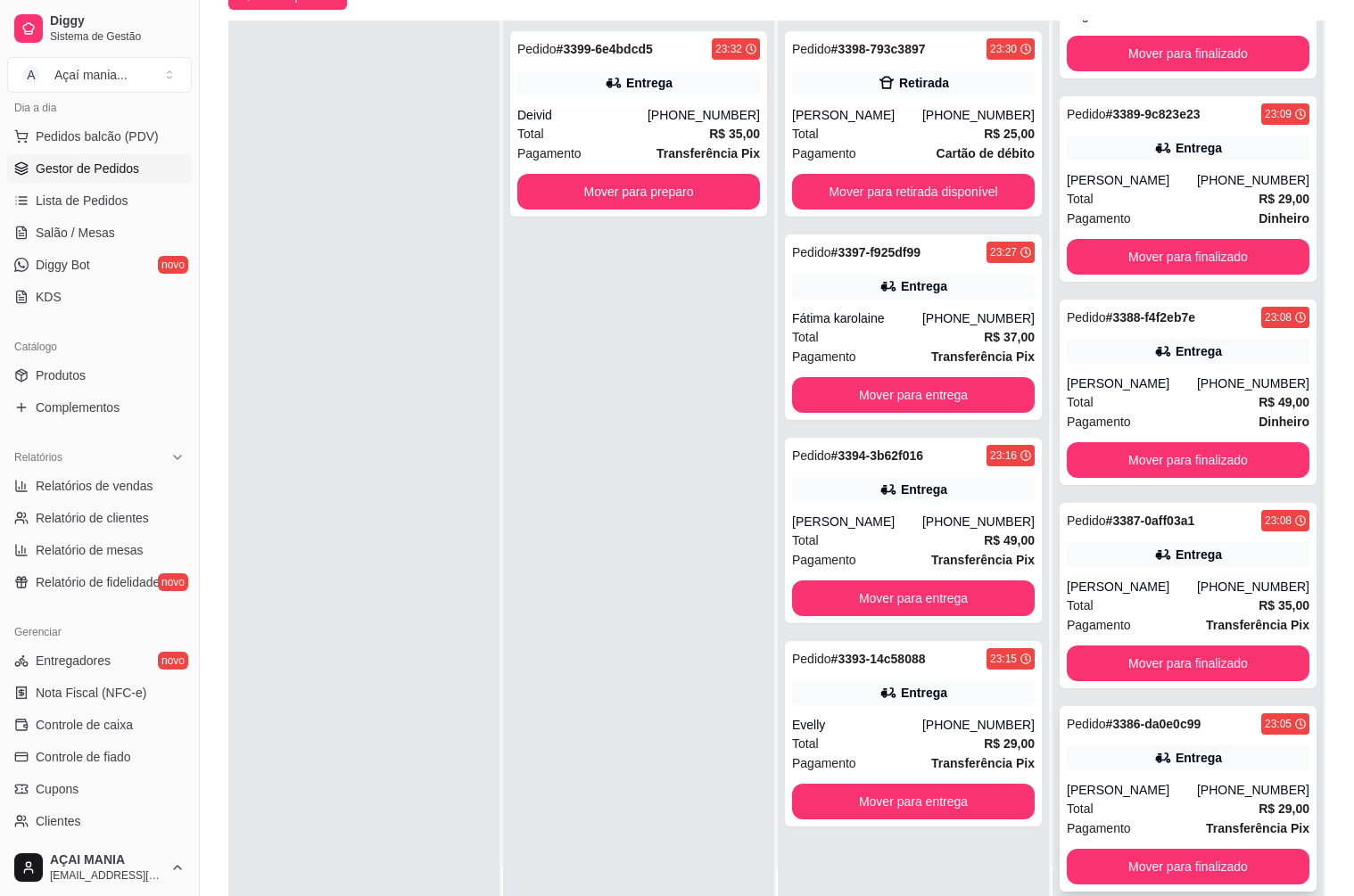
scroll to position [272, 0]
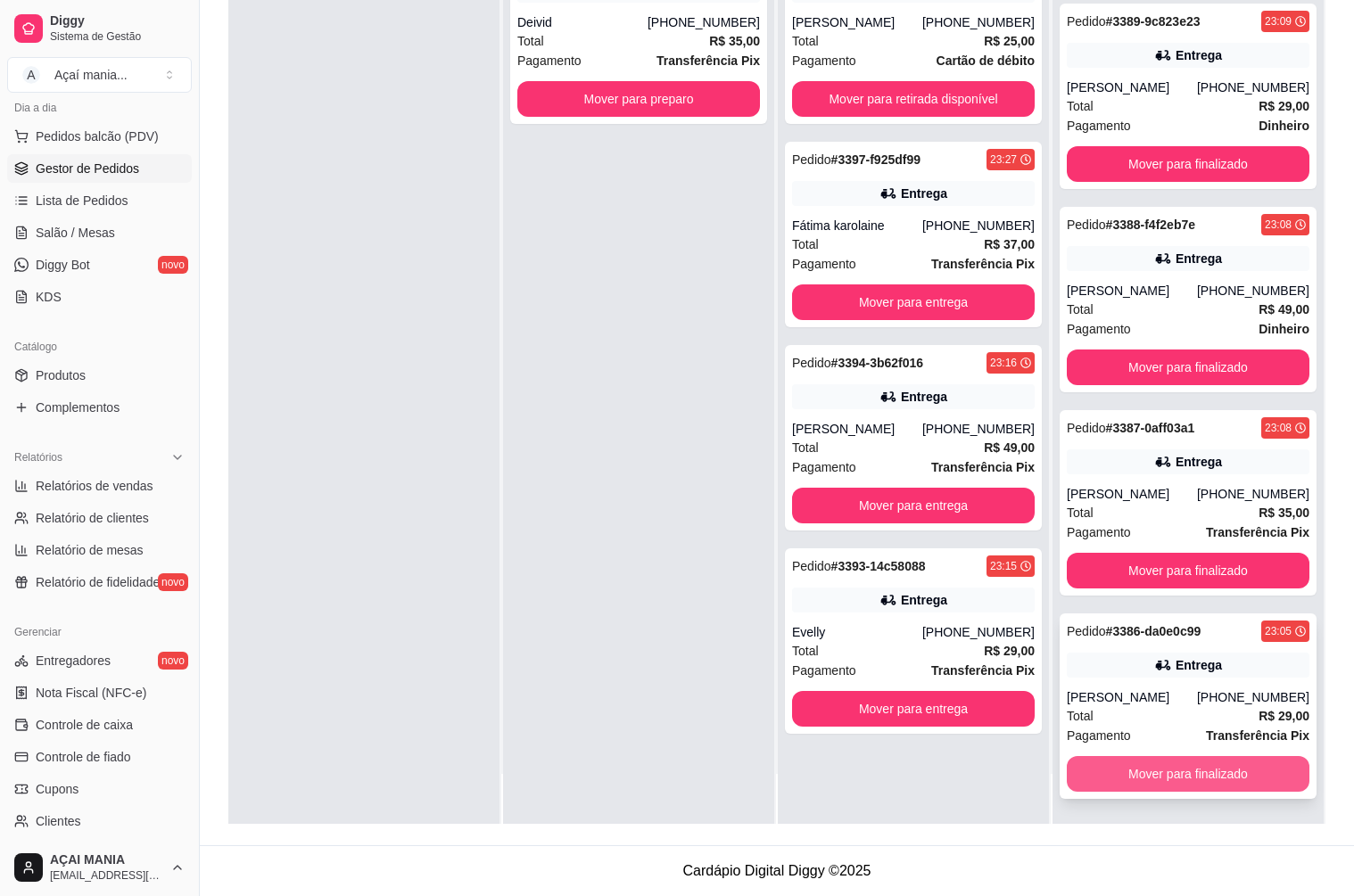
click at [1183, 772] on button "Mover para finalizado" at bounding box center [1188, 774] width 242 height 35
click at [1185, 774] on button "Mover para finalizado" at bounding box center [1188, 774] width 242 height 35
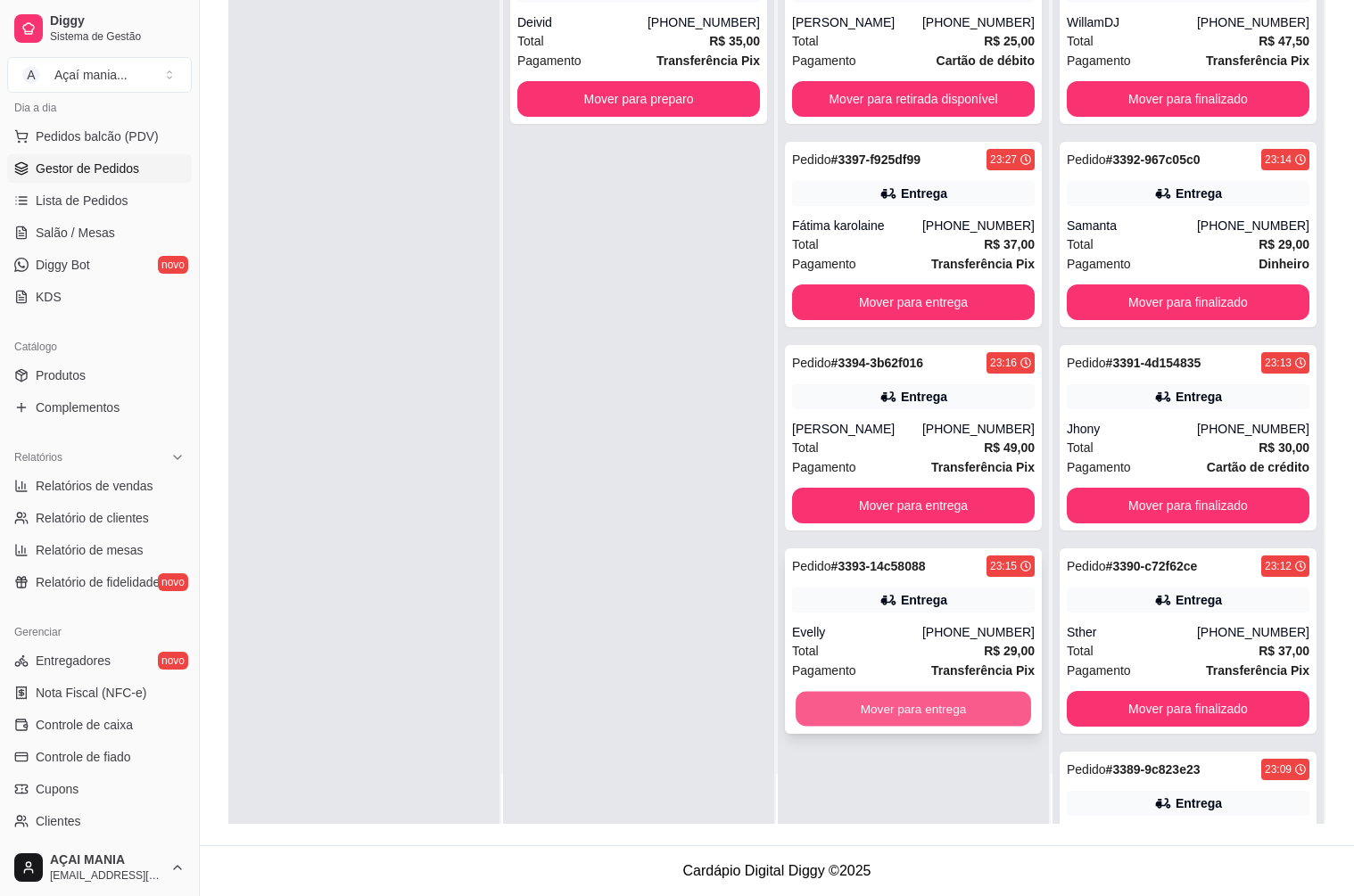
click at [931, 714] on button "Mover para entrega" at bounding box center [913, 709] width 235 height 34
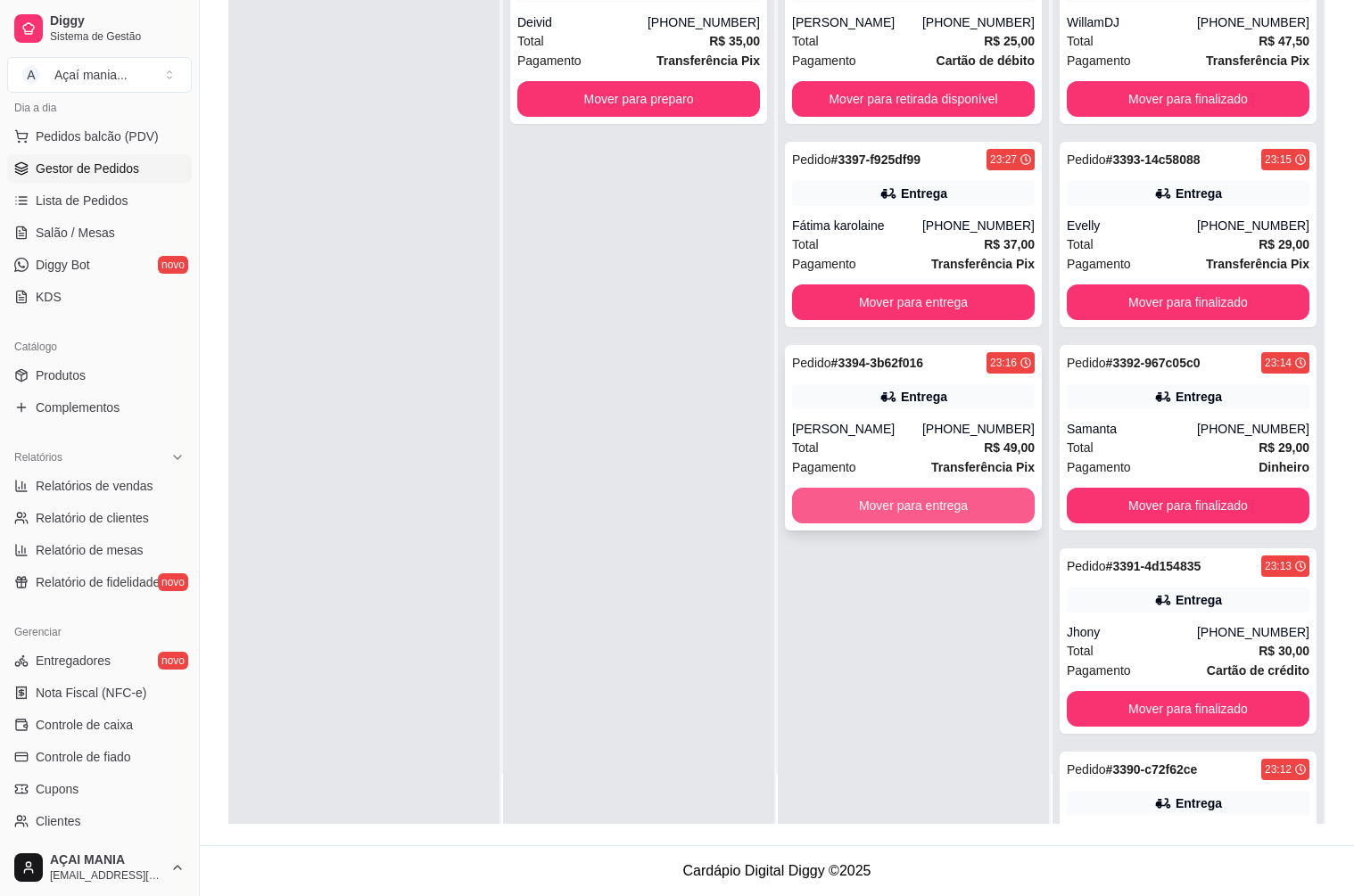
click at [849, 496] on button "Mover para entrega" at bounding box center [913, 505] width 242 height 35
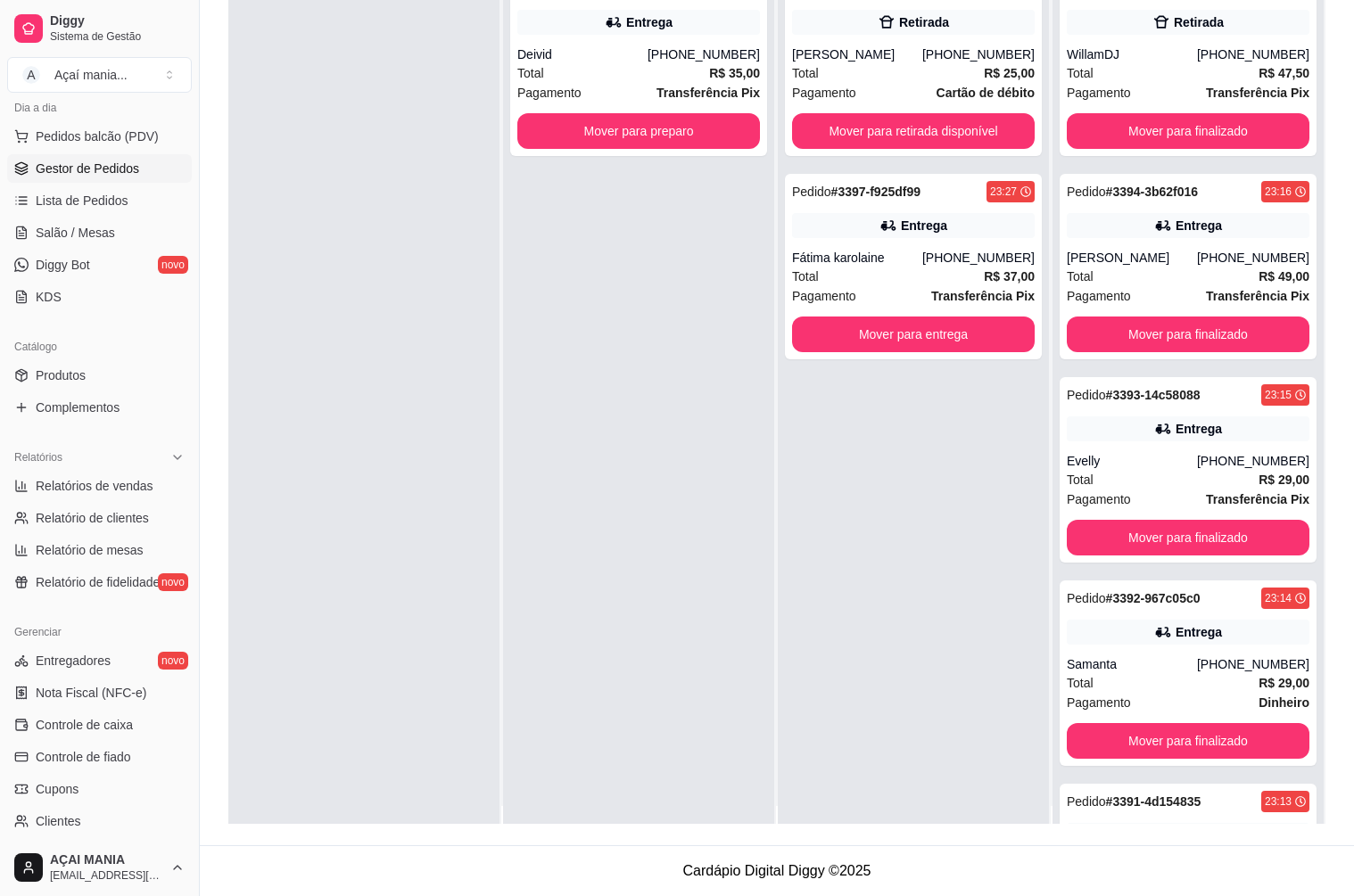
scroll to position [0, 0]
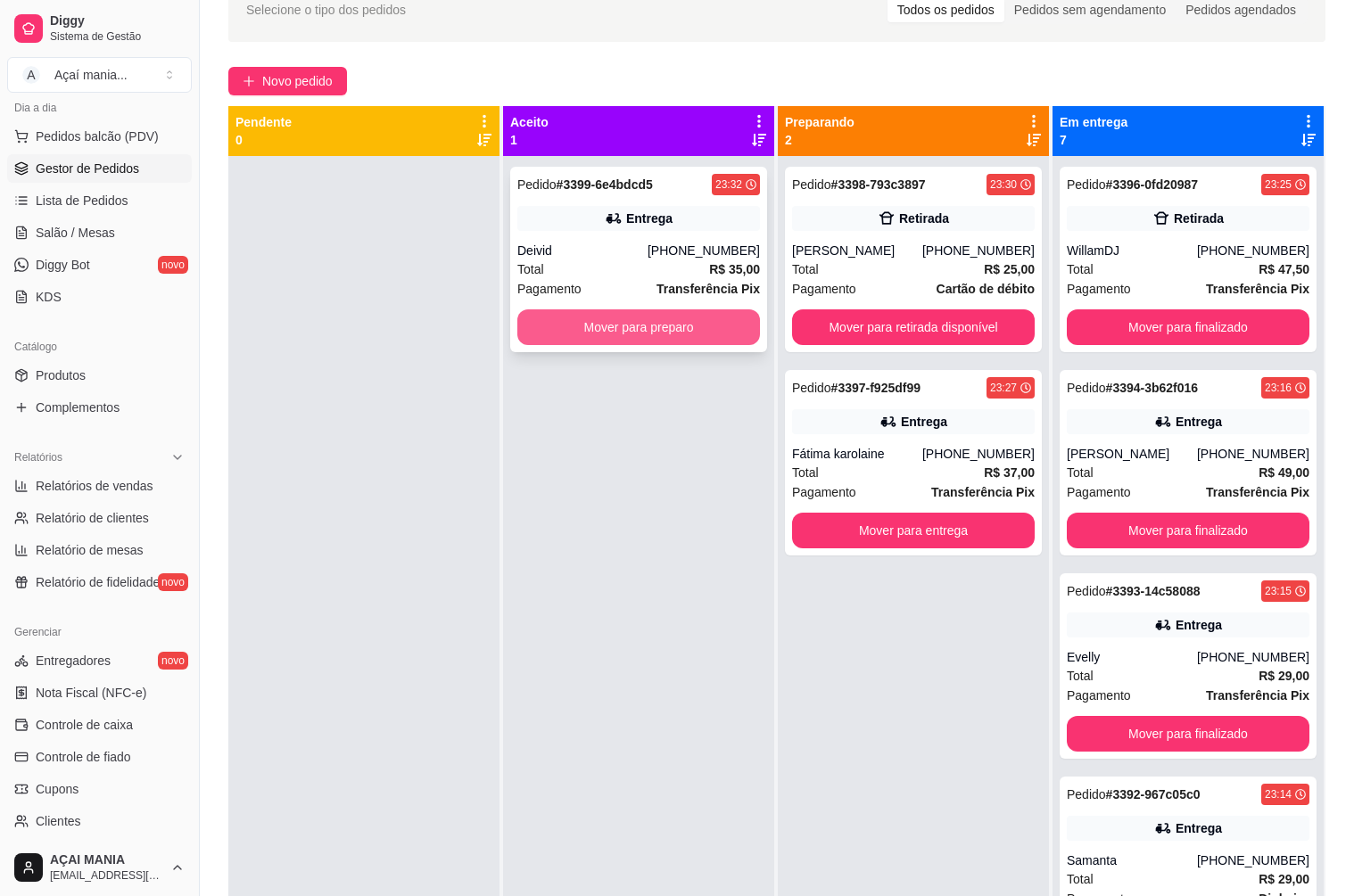
click at [655, 336] on button "Mover para preparo" at bounding box center [638, 327] width 242 height 35
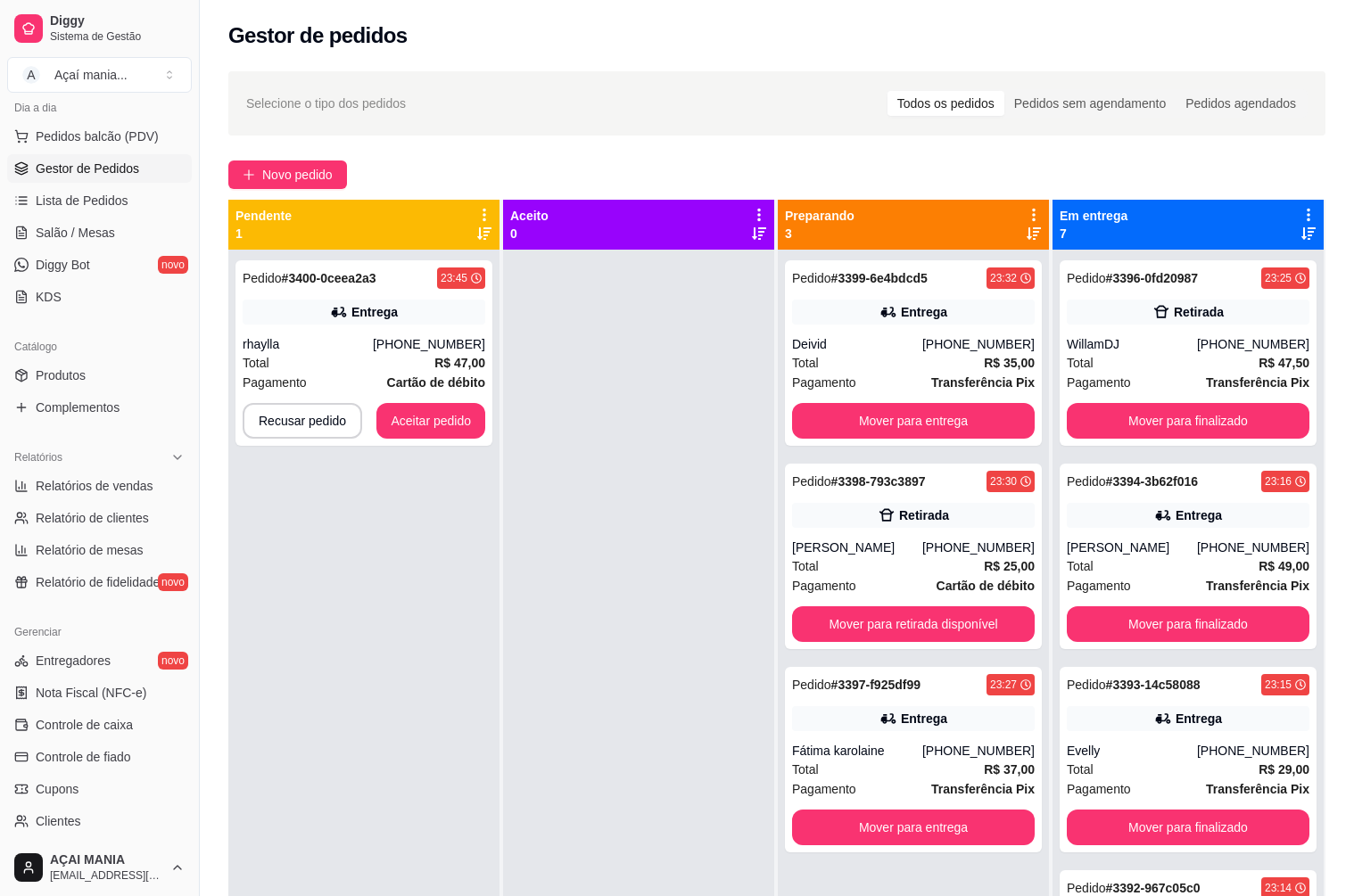
click at [529, 738] on div at bounding box center [638, 698] width 271 height 896
click at [468, 427] on button "Aceitar pedido" at bounding box center [430, 420] width 108 height 35
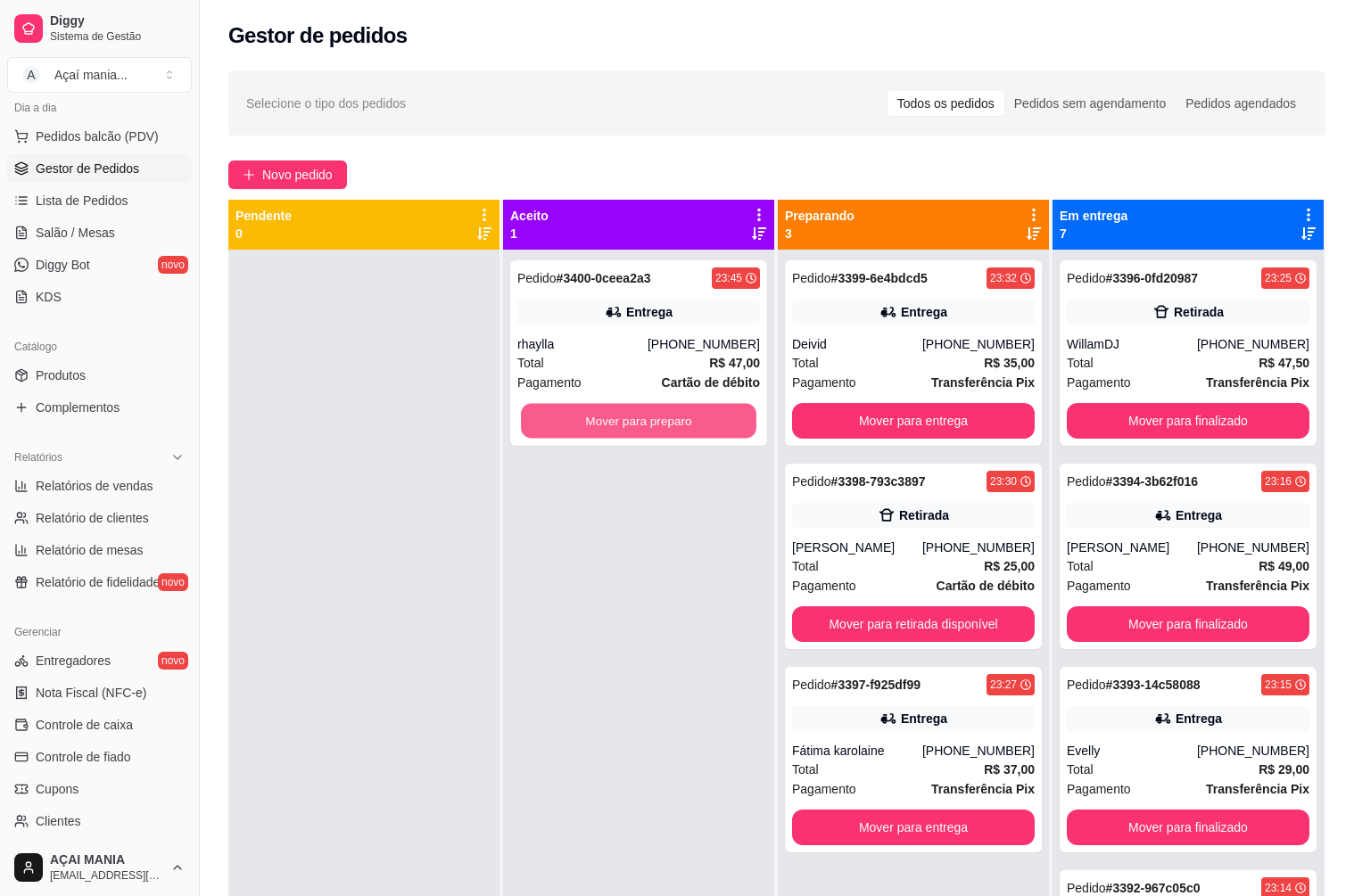
click at [632, 420] on button "Mover para preparo" at bounding box center [638, 420] width 235 height 34
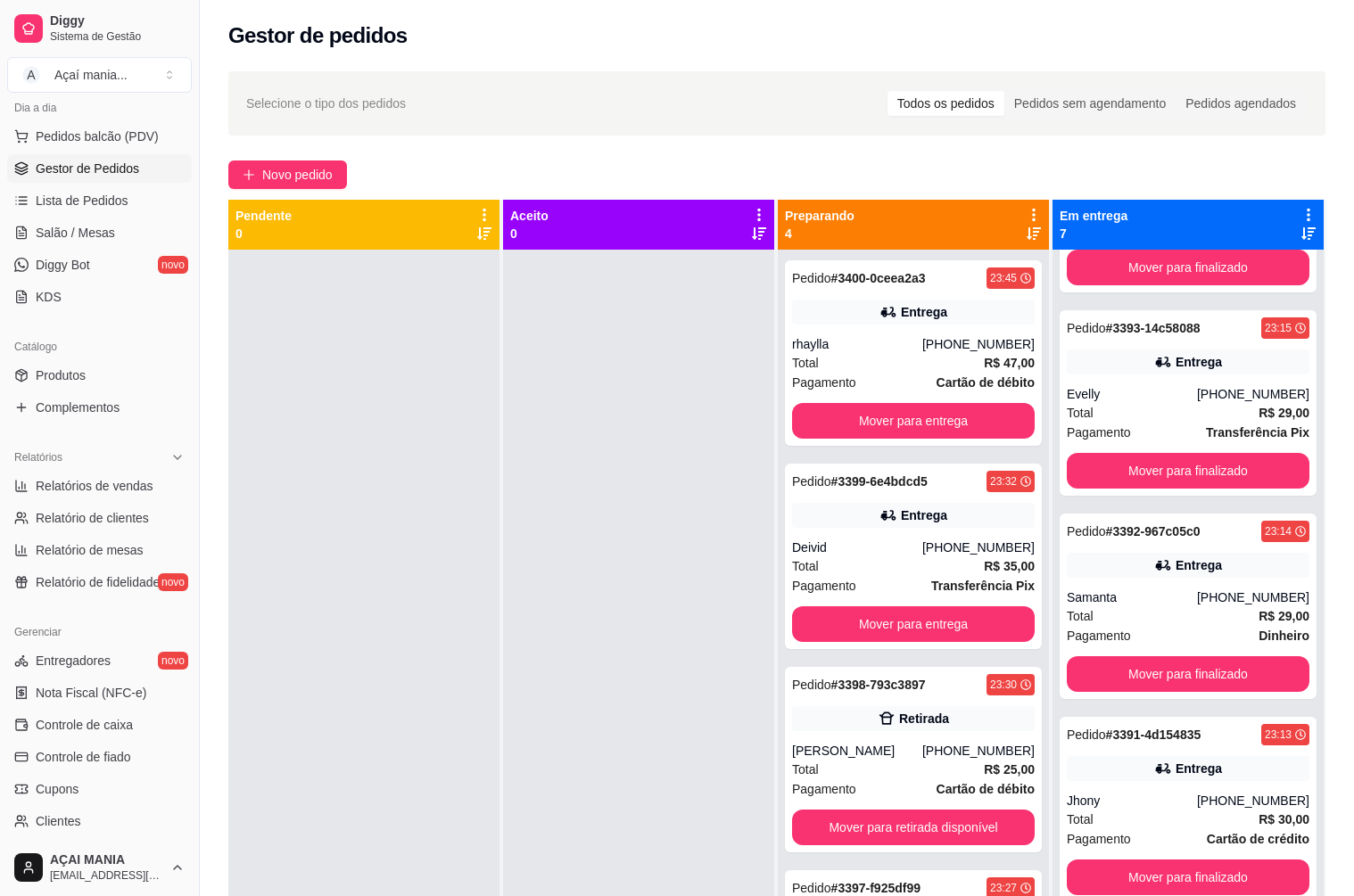
click at [503, 629] on div at bounding box center [638, 698] width 271 height 896
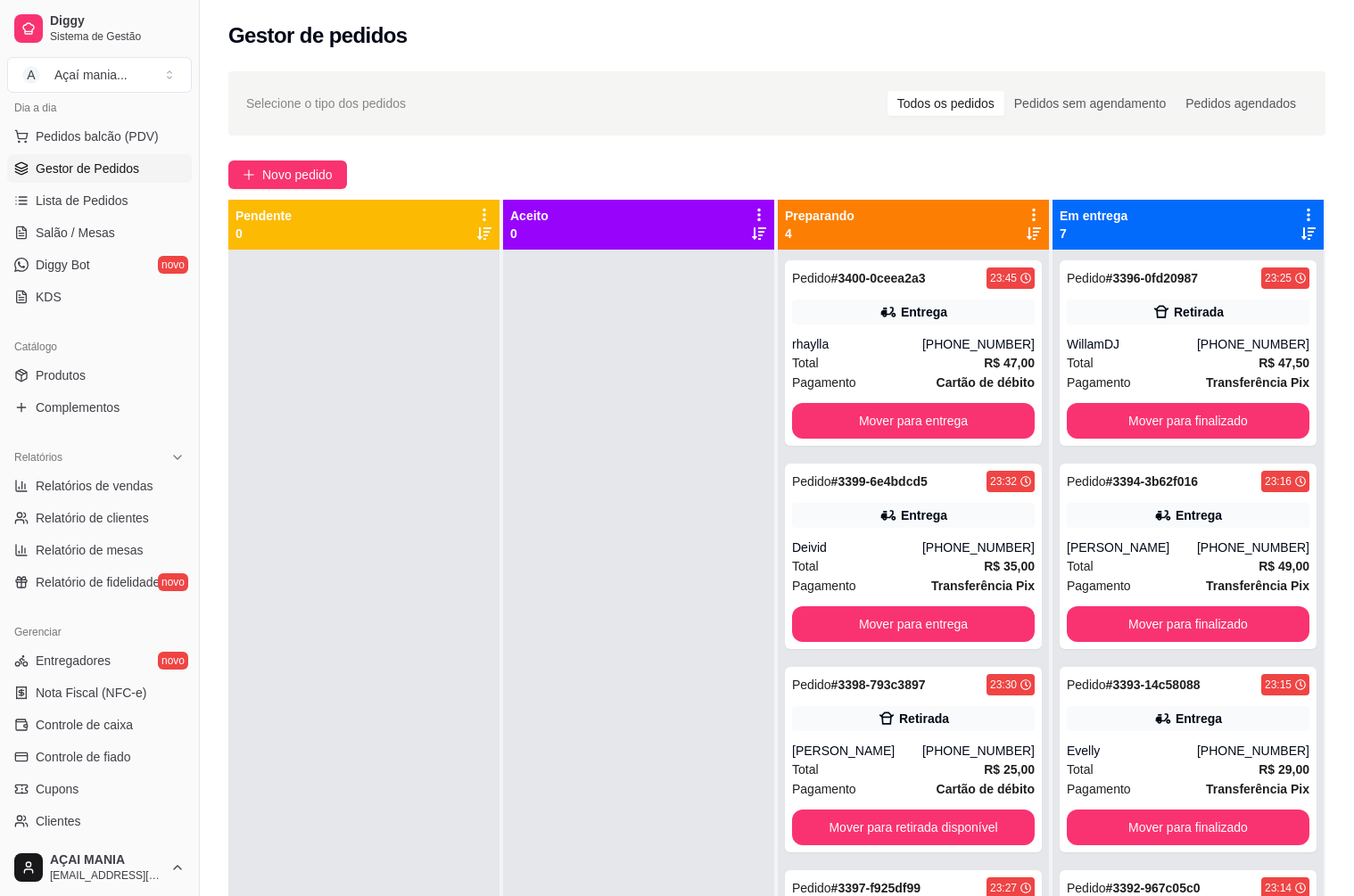
click at [572, 578] on div at bounding box center [638, 698] width 271 height 896
click at [912, 823] on button "Mover para retirada disponível" at bounding box center [913, 827] width 242 height 35
click at [451, 624] on div at bounding box center [363, 698] width 271 height 896
click at [421, 482] on div at bounding box center [363, 698] width 271 height 896
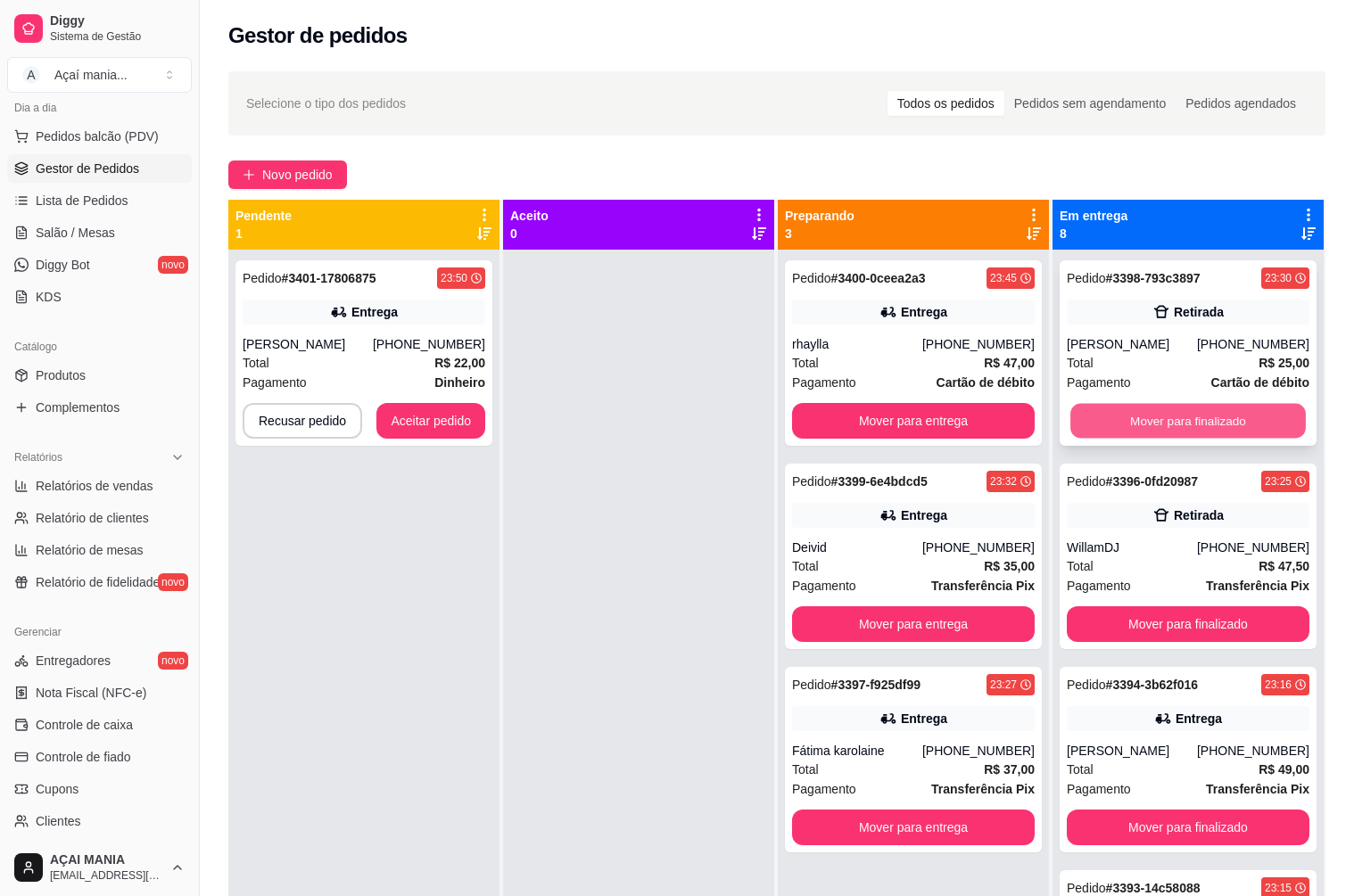
click at [1149, 419] on button "Mover para finalizado" at bounding box center [1188, 420] width 235 height 34
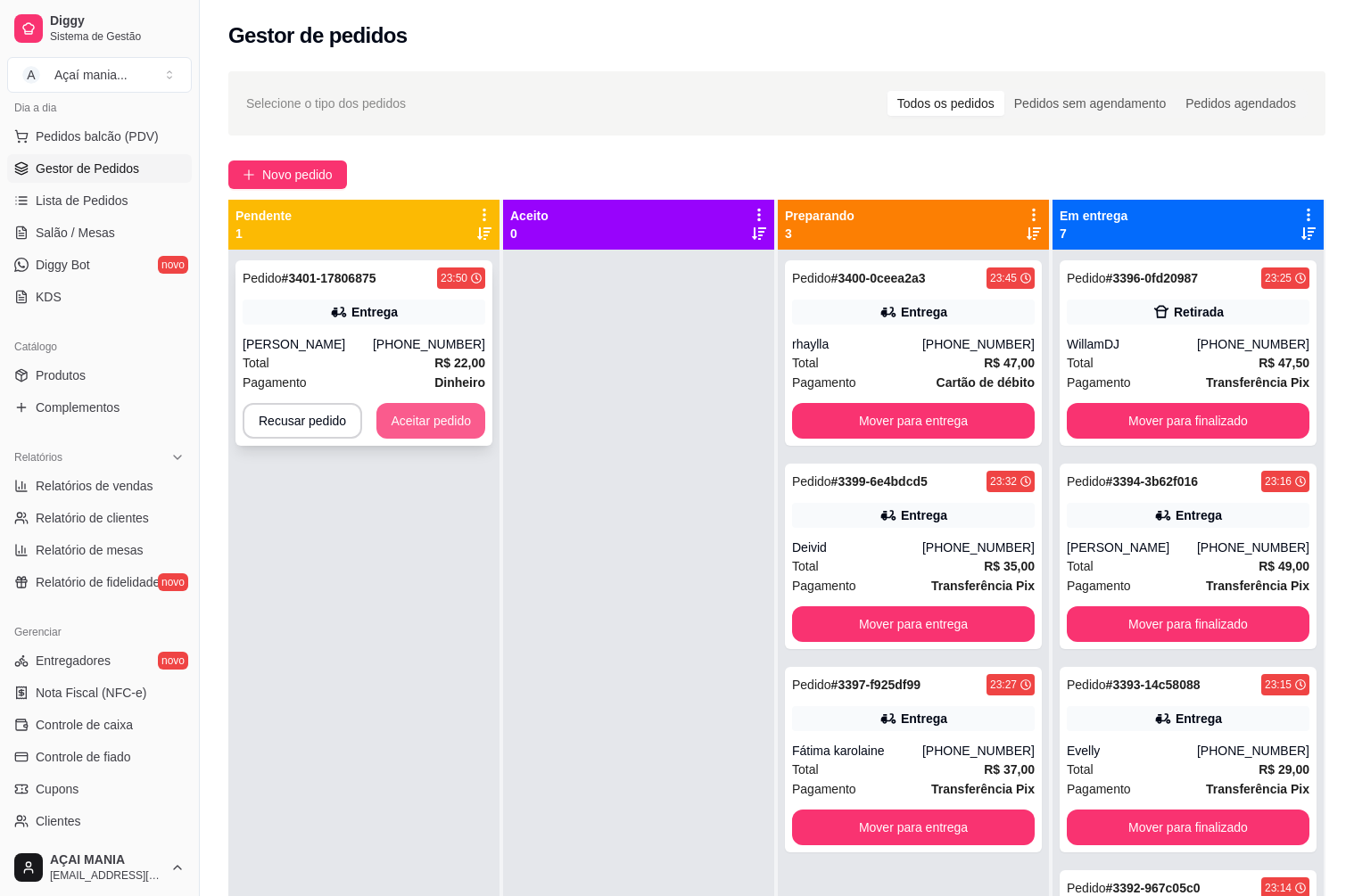
click at [440, 416] on button "Aceitar pedido" at bounding box center [430, 420] width 108 height 35
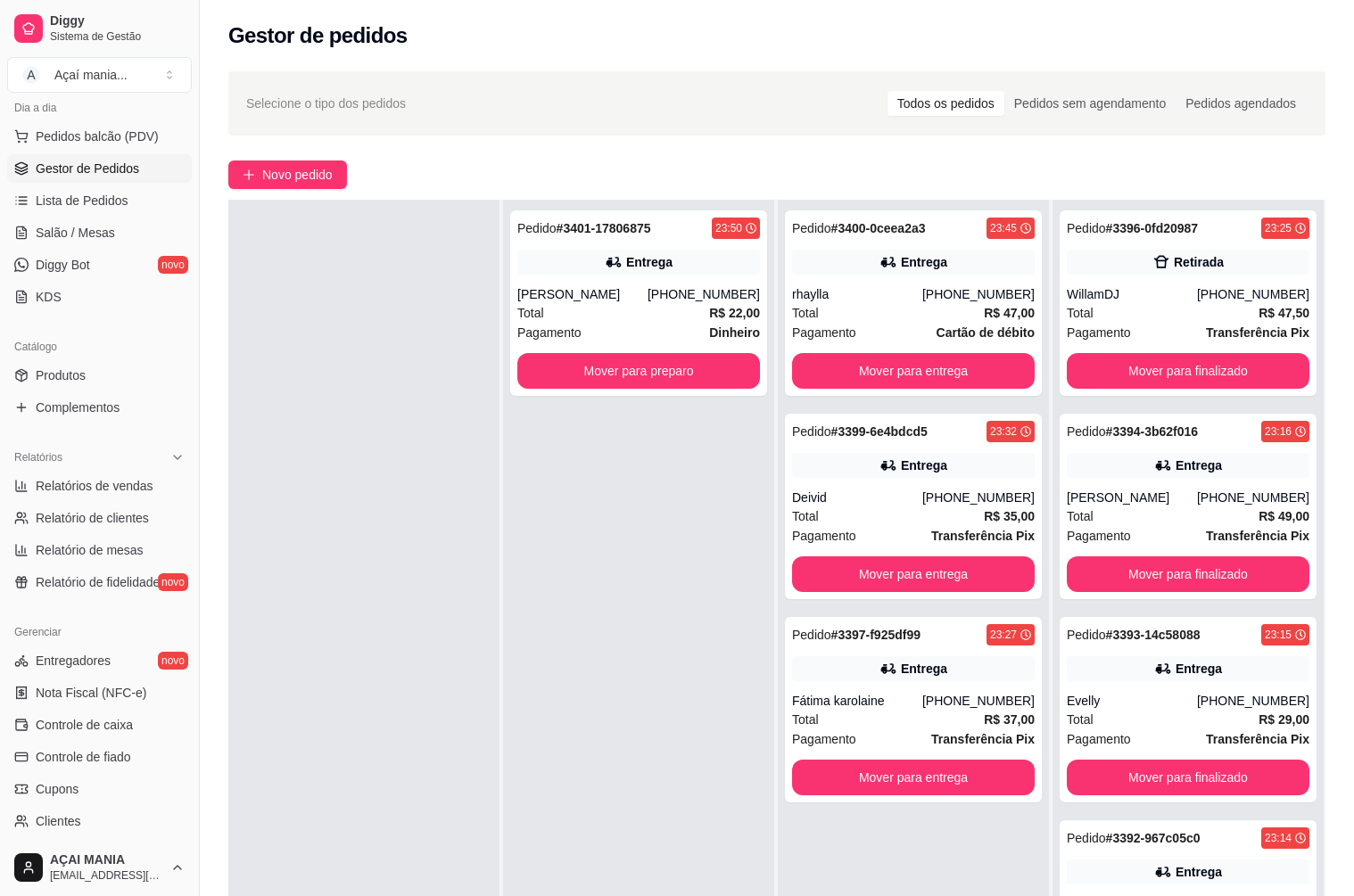
click at [490, 605] on div at bounding box center [363, 648] width 271 height 896
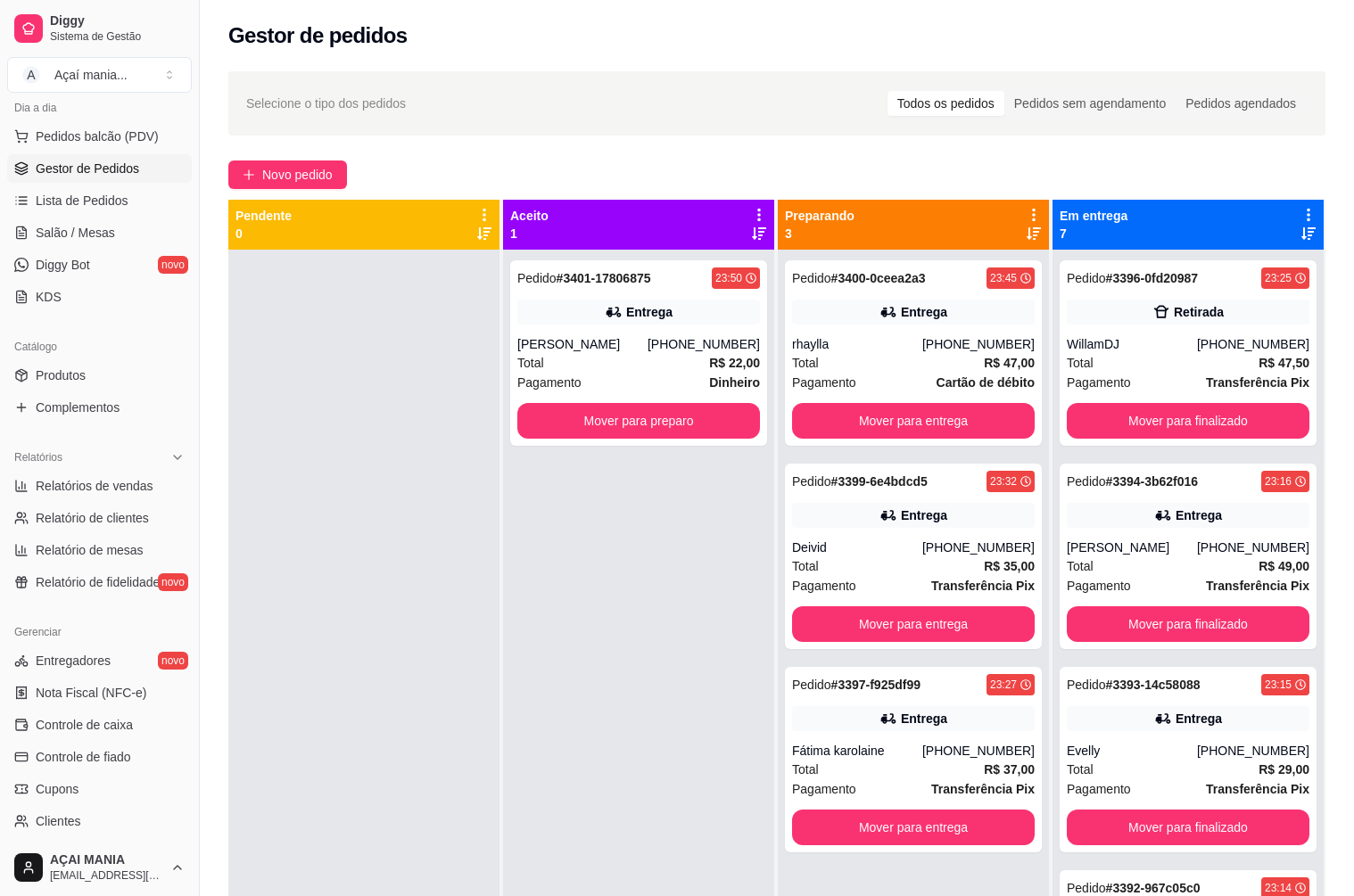
drag, startPoint x: 9, startPoint y: 119, endPoint x: 270, endPoint y: 568, distance: 519.3
click at [270, 568] on div at bounding box center [363, 698] width 271 height 896
click at [452, 721] on div at bounding box center [363, 698] width 271 height 896
click at [568, 715] on div "Pedido # 3401-17806875 23:50 Entrega [PERSON_NAME] [PHONE_NUMBER] Total R$ 22,0…" at bounding box center [638, 698] width 271 height 896
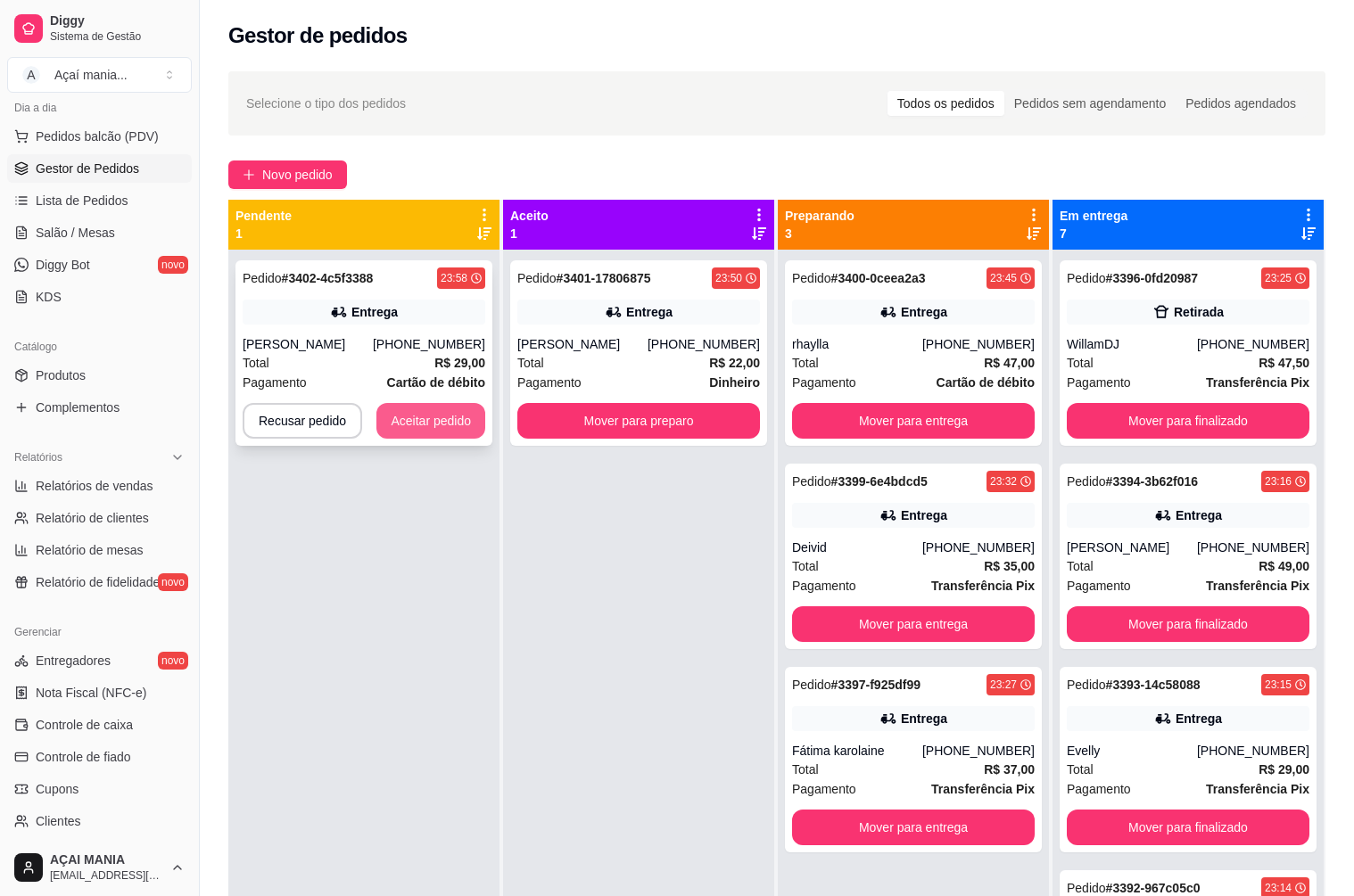
click at [428, 413] on button "Aceitar pedido" at bounding box center [430, 420] width 108 height 35
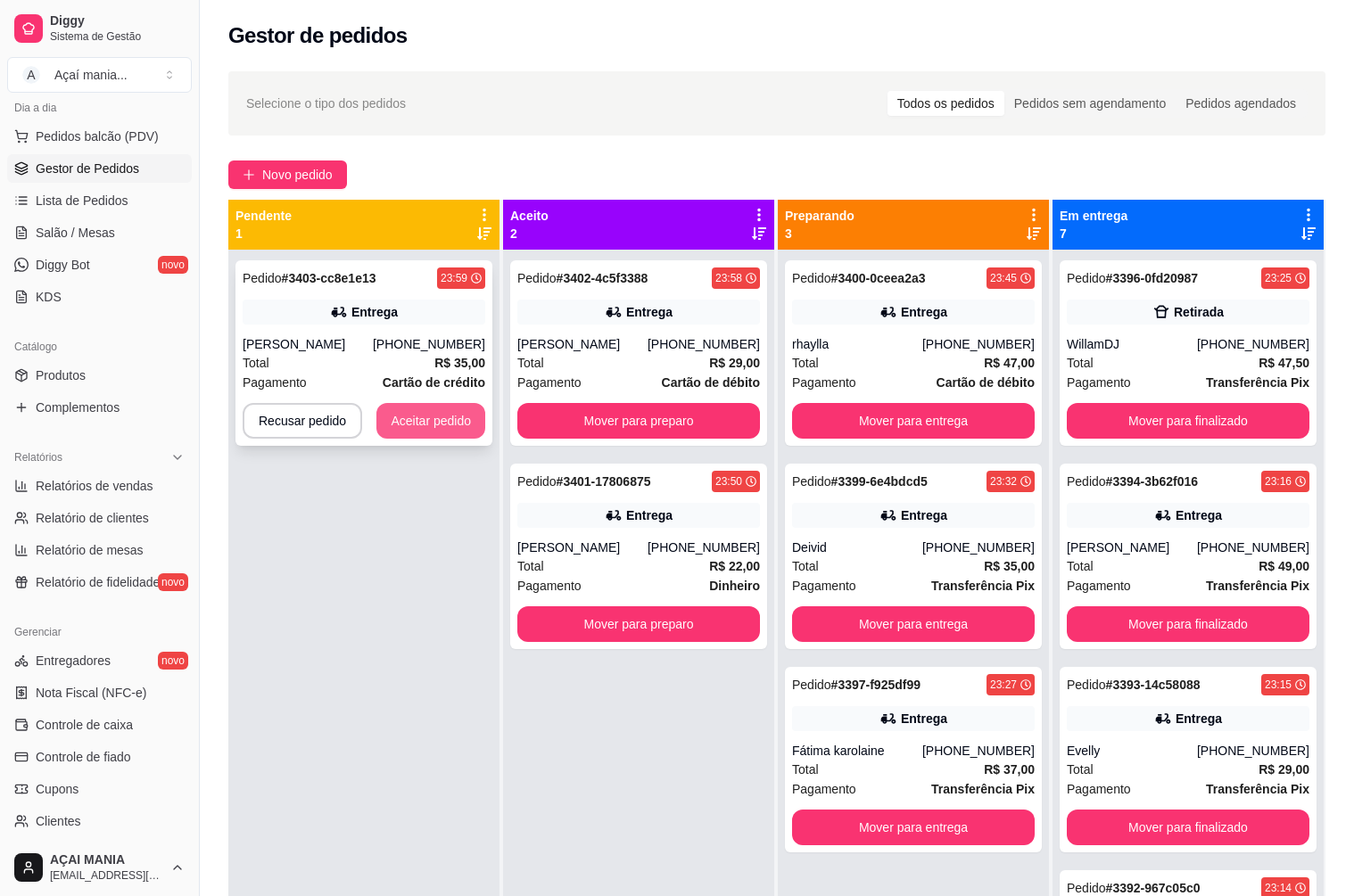
click at [422, 416] on button "Aceitar pedido" at bounding box center [430, 420] width 108 height 35
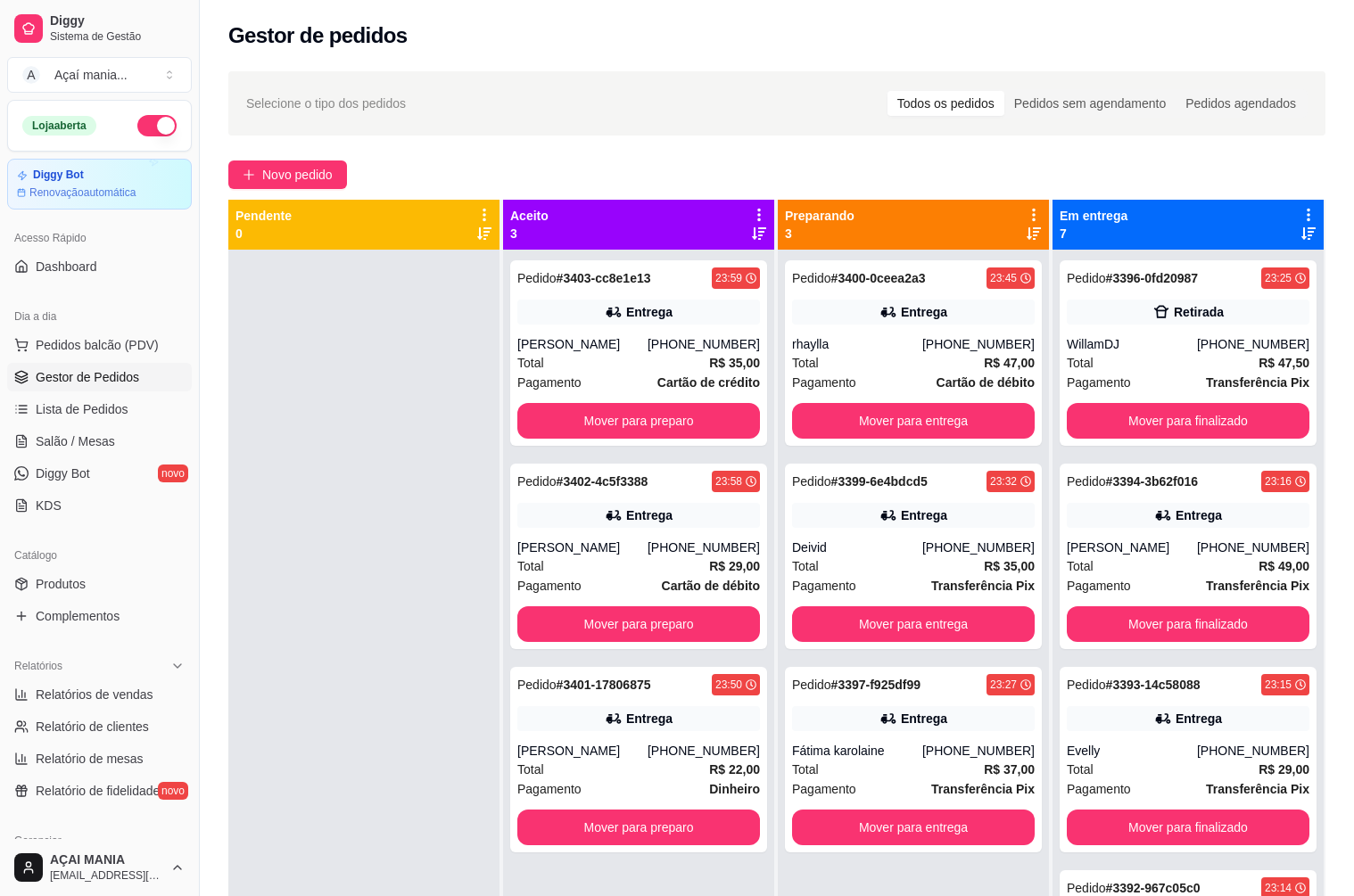
click at [137, 129] on button "button" at bounding box center [157, 126] width 39 height 22
click at [374, 528] on div at bounding box center [363, 698] width 271 height 896
click at [428, 572] on div at bounding box center [363, 698] width 271 height 896
click at [350, 589] on div at bounding box center [363, 698] width 271 height 896
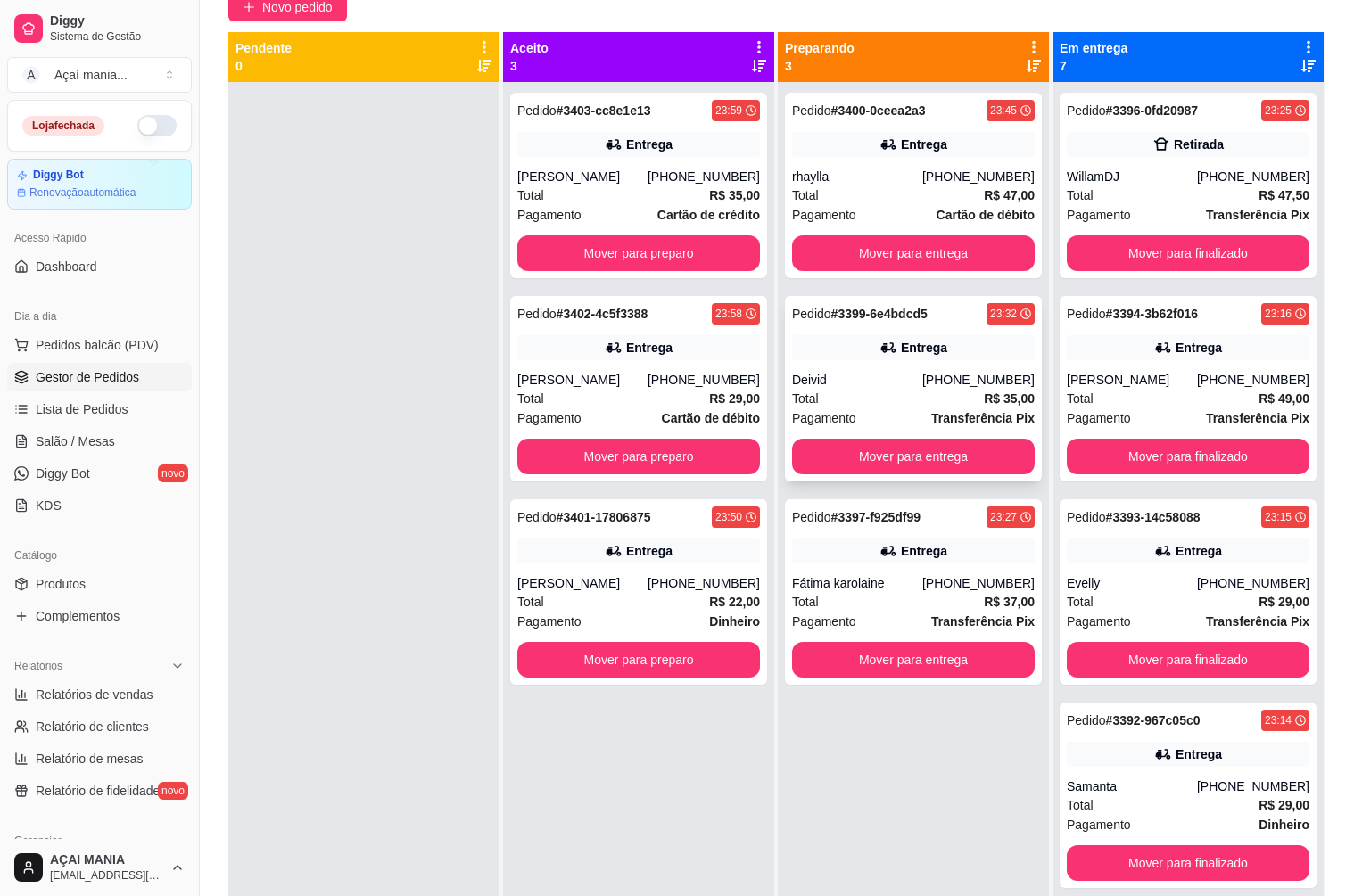
scroll to position [5, 0]
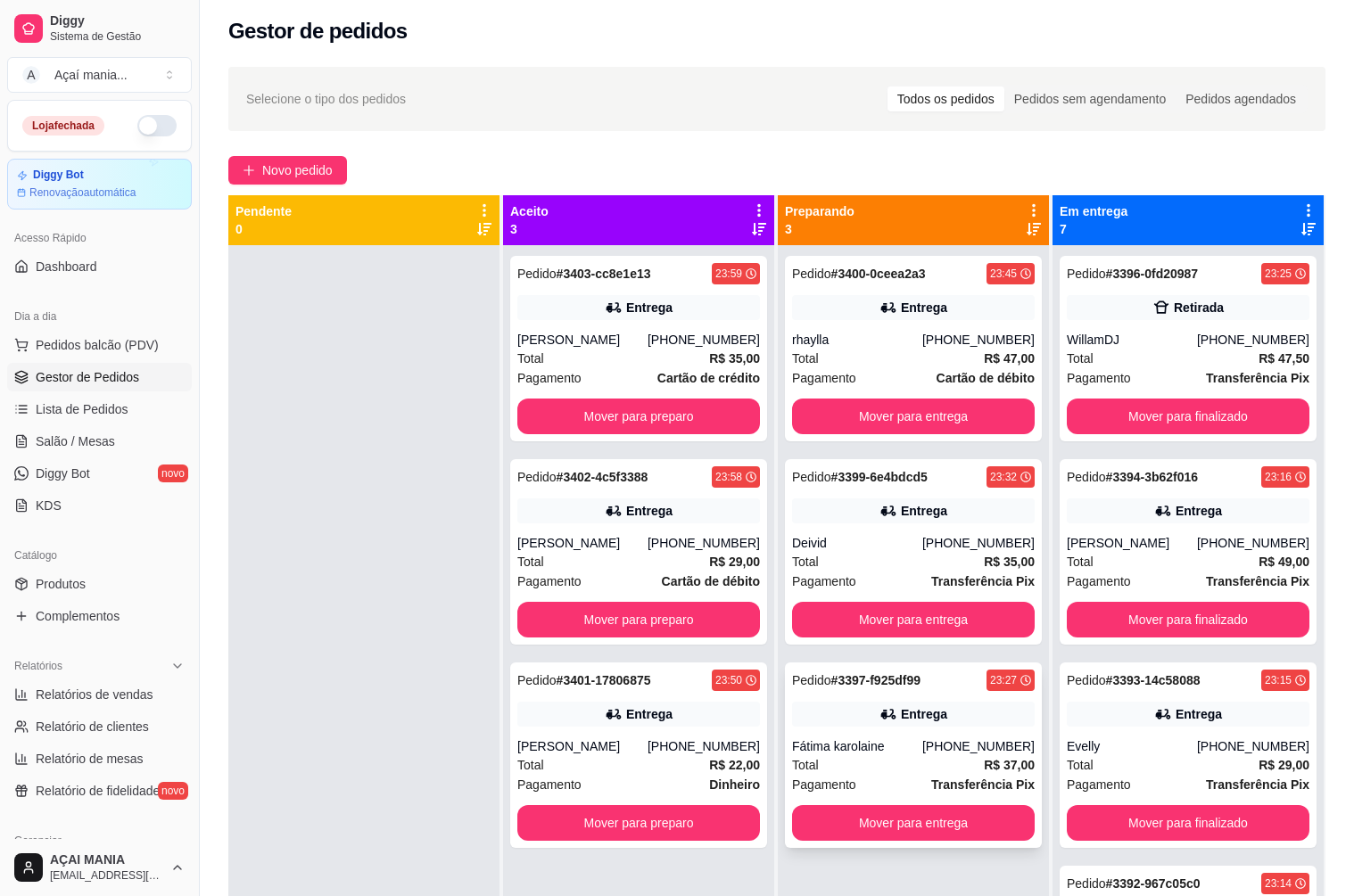
click at [888, 753] on div "Fátima karolaine" at bounding box center [857, 746] width 130 height 18
click at [973, 544] on div "[PHONE_NUMBER]" at bounding box center [979, 544] width 112 height 18
click at [904, 343] on div "rhaylla" at bounding box center [857, 340] width 130 height 18
click at [657, 715] on div "Entrega" at bounding box center [649, 714] width 46 height 18
click at [663, 540] on div "[PHONE_NUMBER]" at bounding box center [704, 544] width 112 height 18
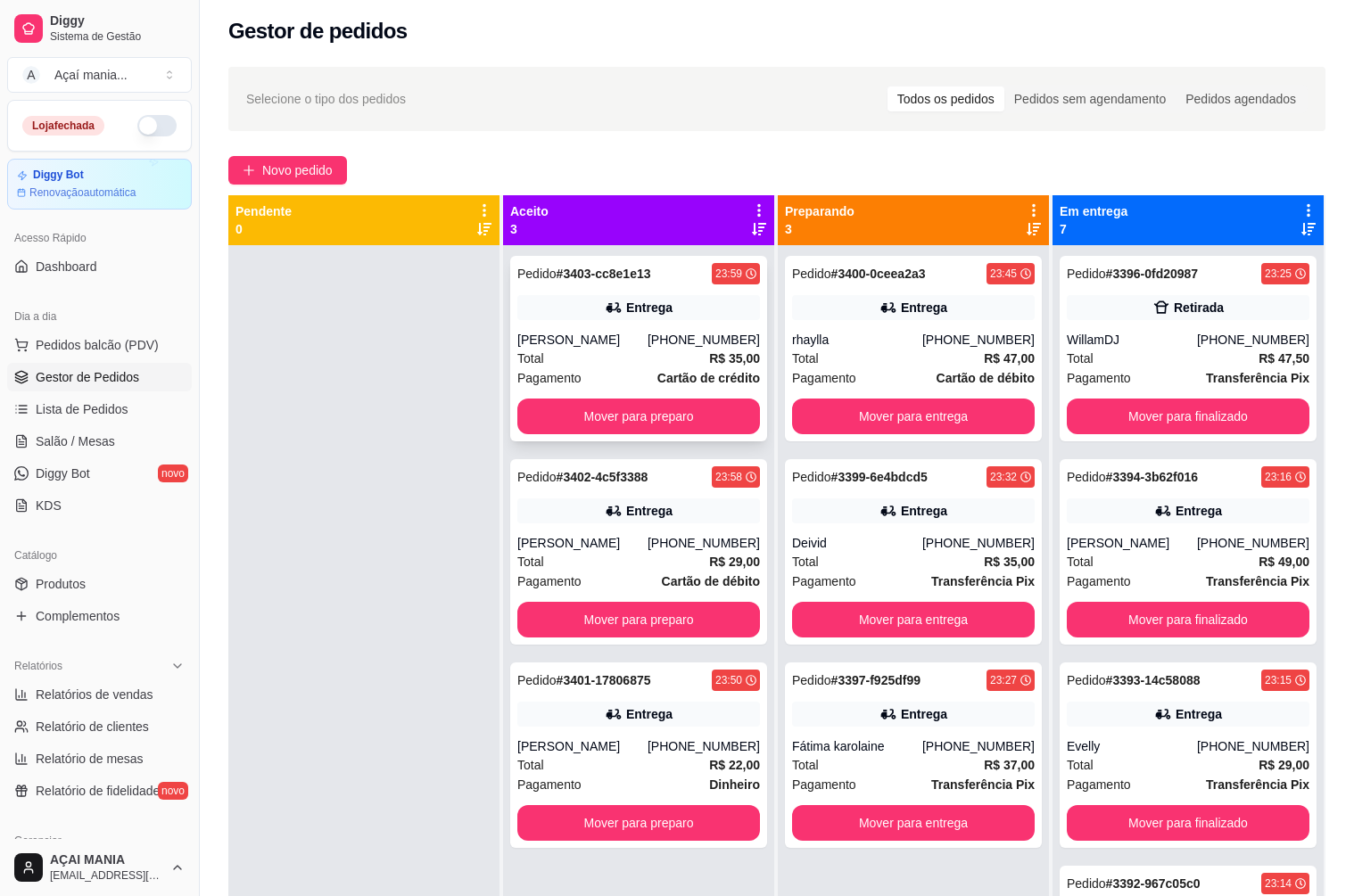
click at [643, 347] on div "[PERSON_NAME]" at bounding box center [582, 340] width 130 height 18
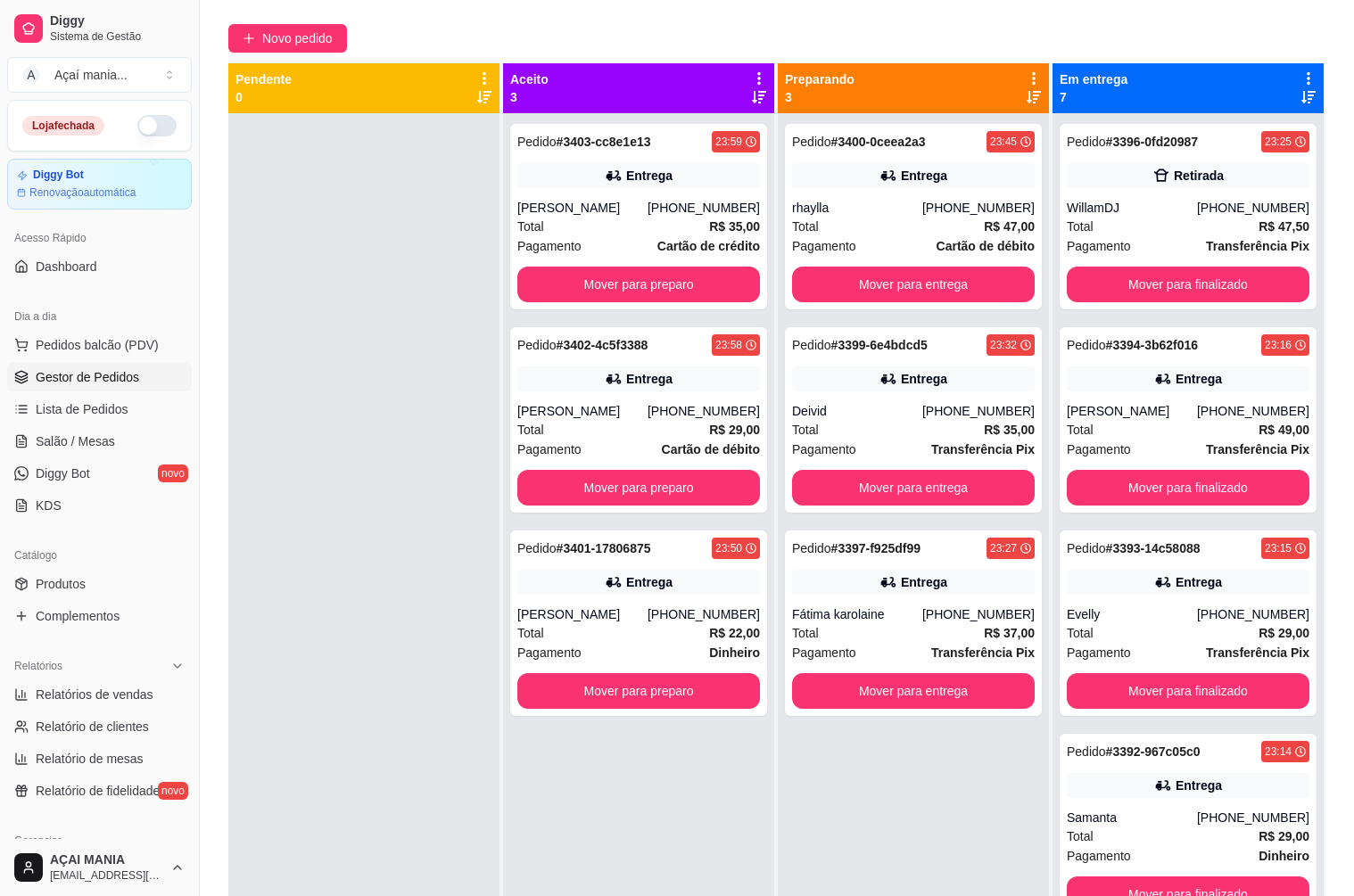
scroll to position [0, 0]
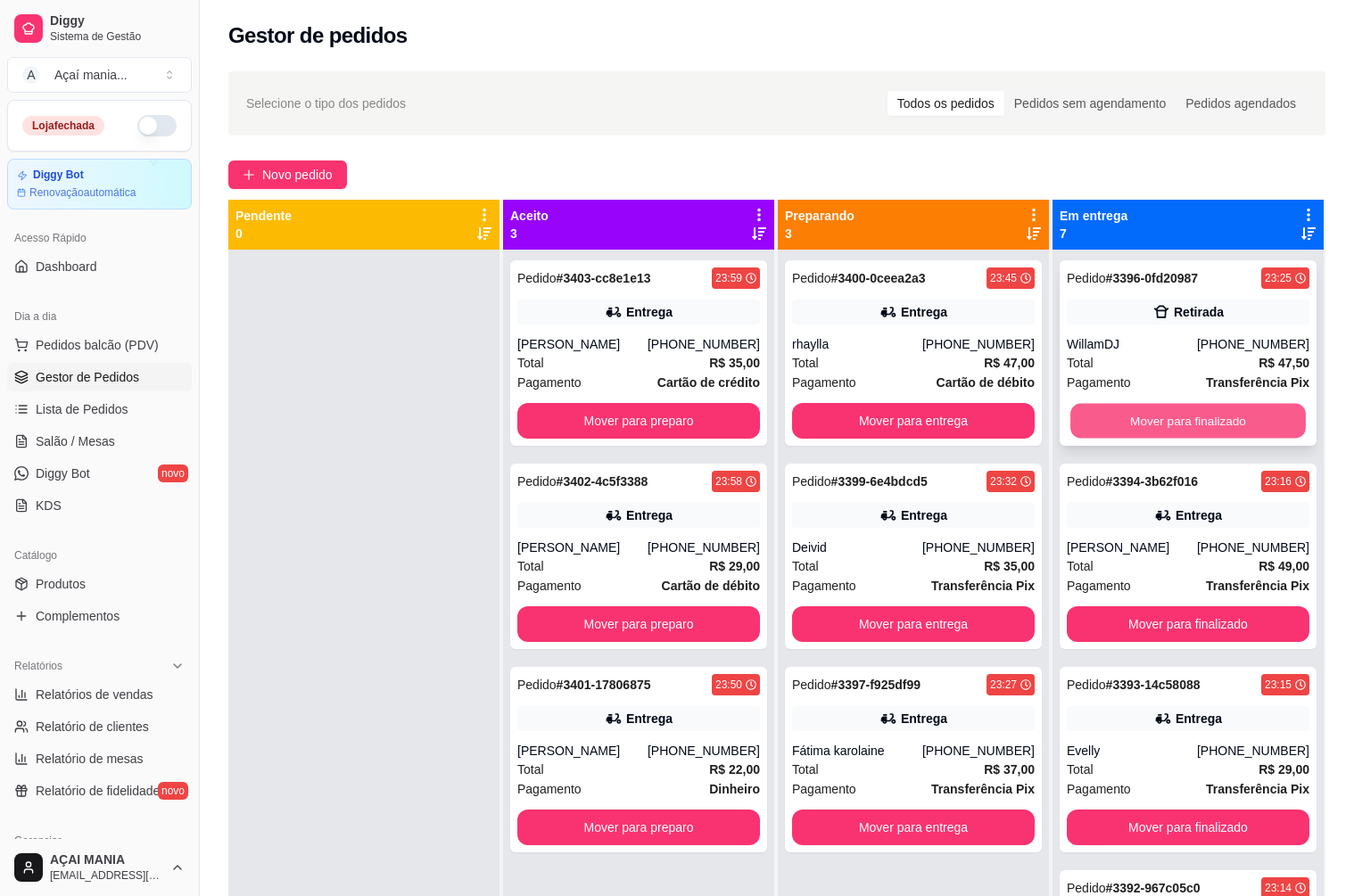
click at [1170, 416] on button "Mover para finalizado" at bounding box center [1188, 420] width 235 height 34
click at [1170, 607] on button "Mover para finalizado" at bounding box center [1188, 624] width 242 height 35
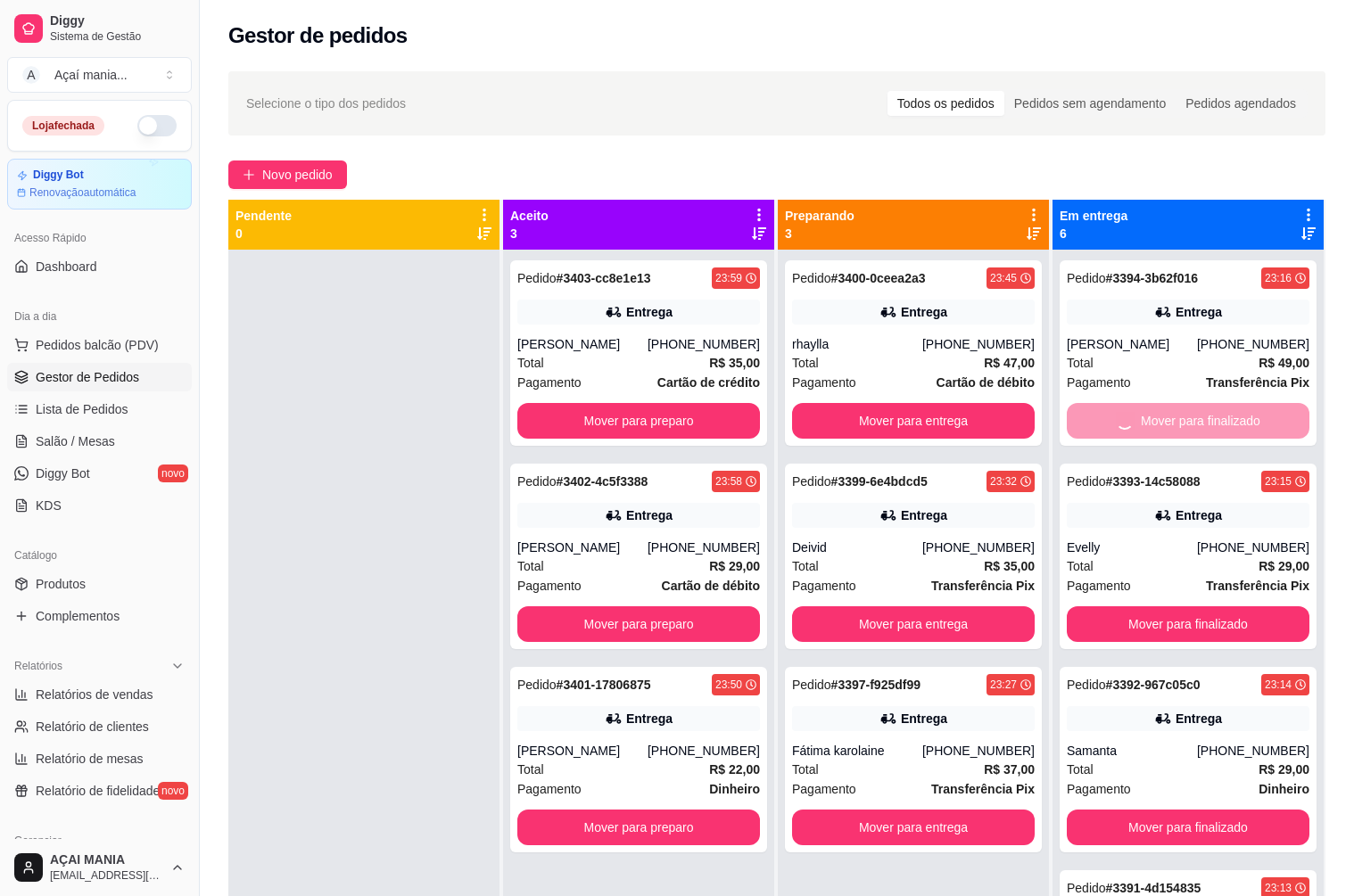
click at [1170, 607] on button "Mover para finalizado" at bounding box center [1188, 624] width 242 height 35
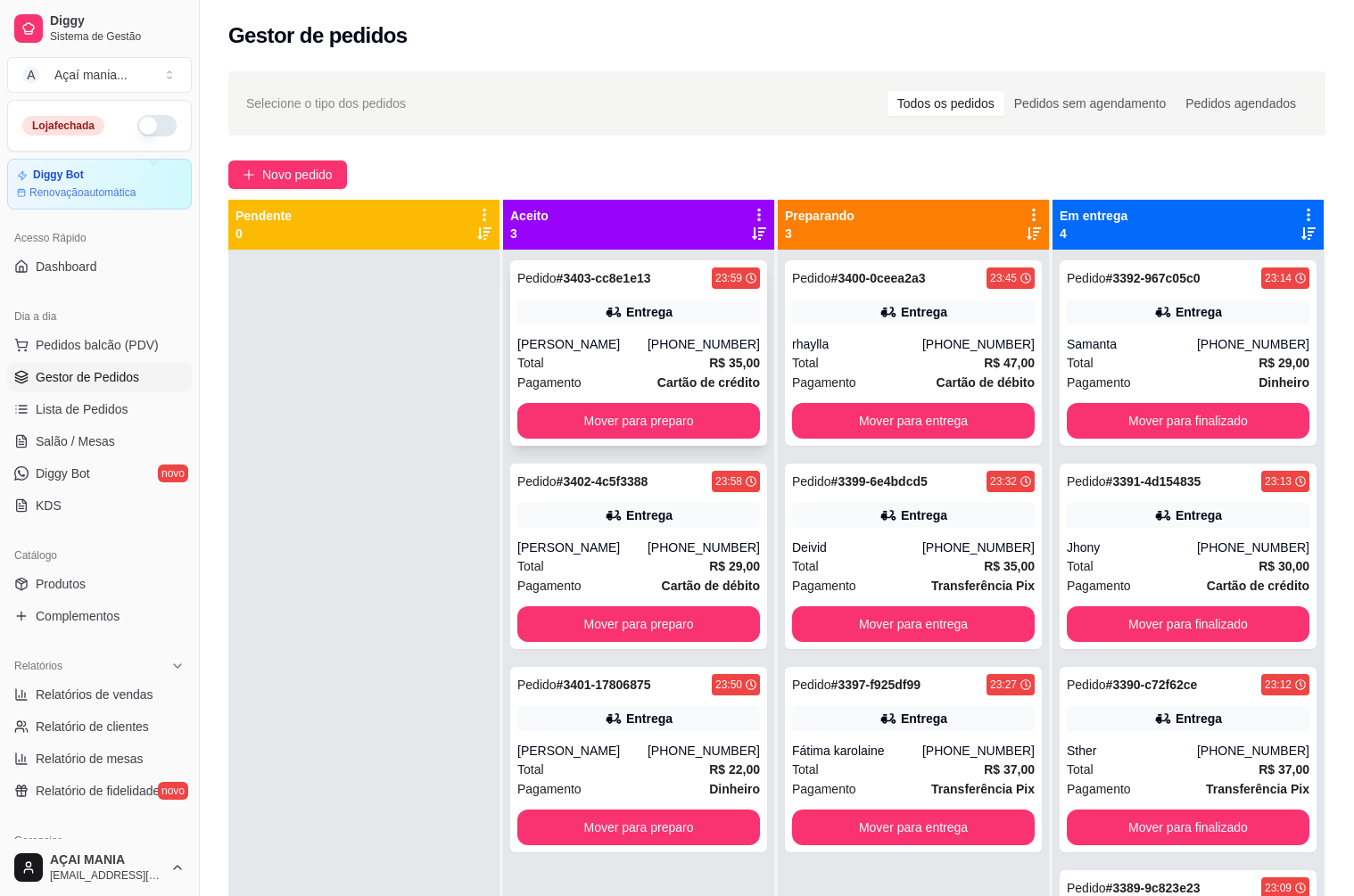
click at [535, 328] on div "Pedido # 3403-cc8e1e13 23:59 Entrega [PERSON_NAME] [PHONE_NUMBER] Total R$ 35,0…" at bounding box center [638, 352] width 257 height 185
click at [630, 486] on strong "# 3402-4c5f3388" at bounding box center [602, 481] width 92 height 14
click at [567, 731] on div "Entrega" at bounding box center [638, 718] width 242 height 25
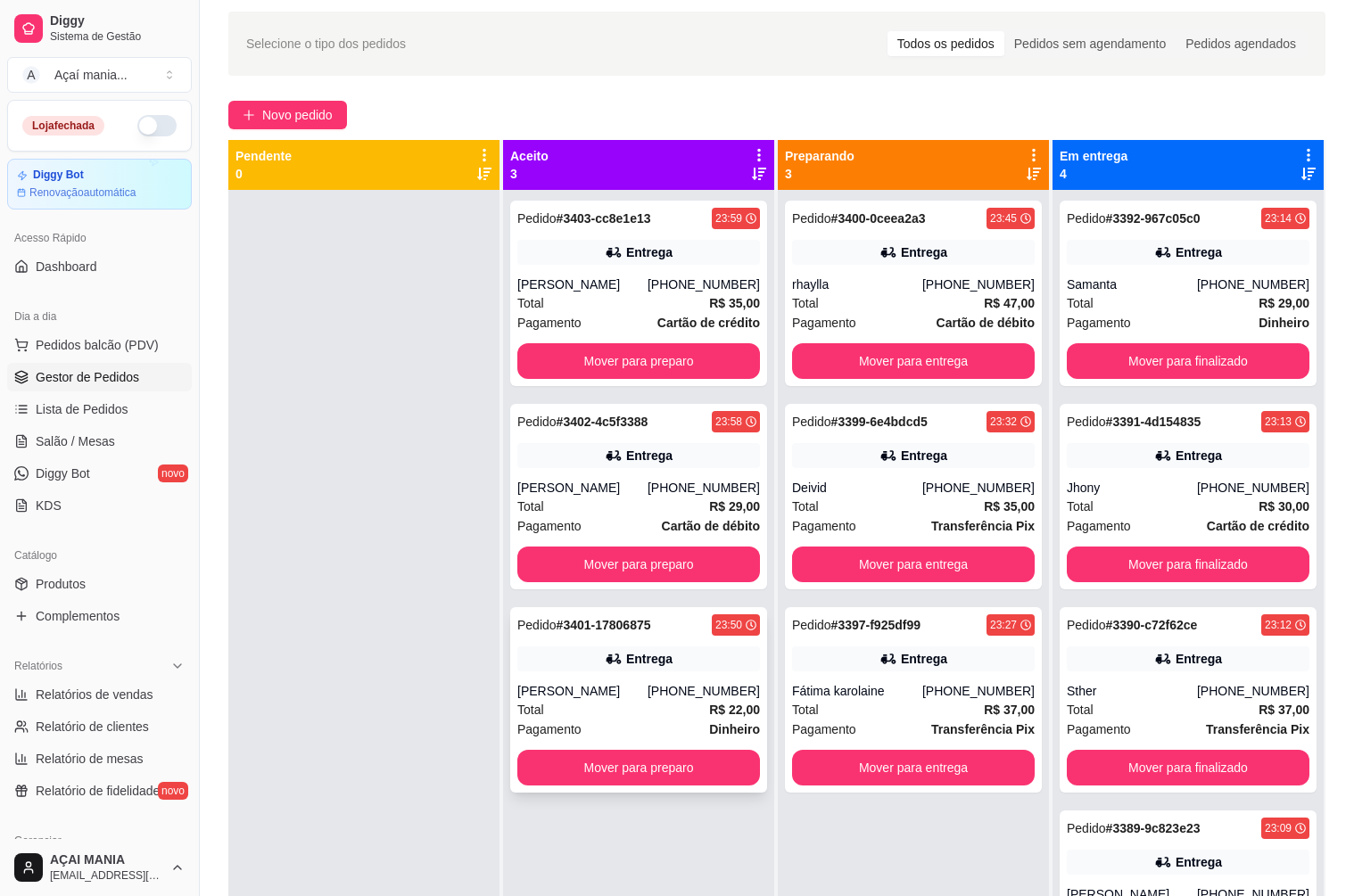
scroll to position [90, 0]
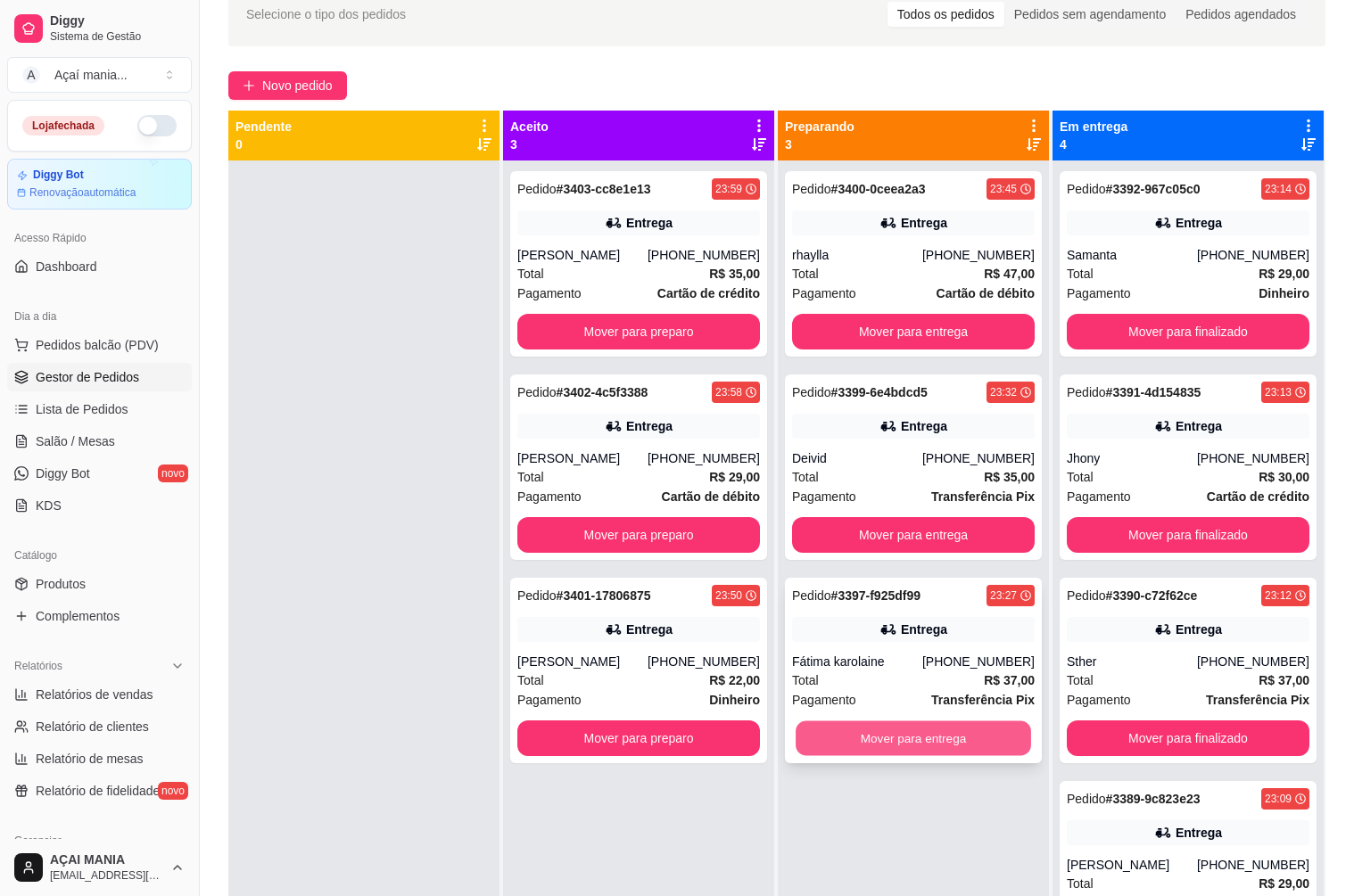
click at [853, 745] on button "Mover para entrega" at bounding box center [913, 738] width 235 height 34
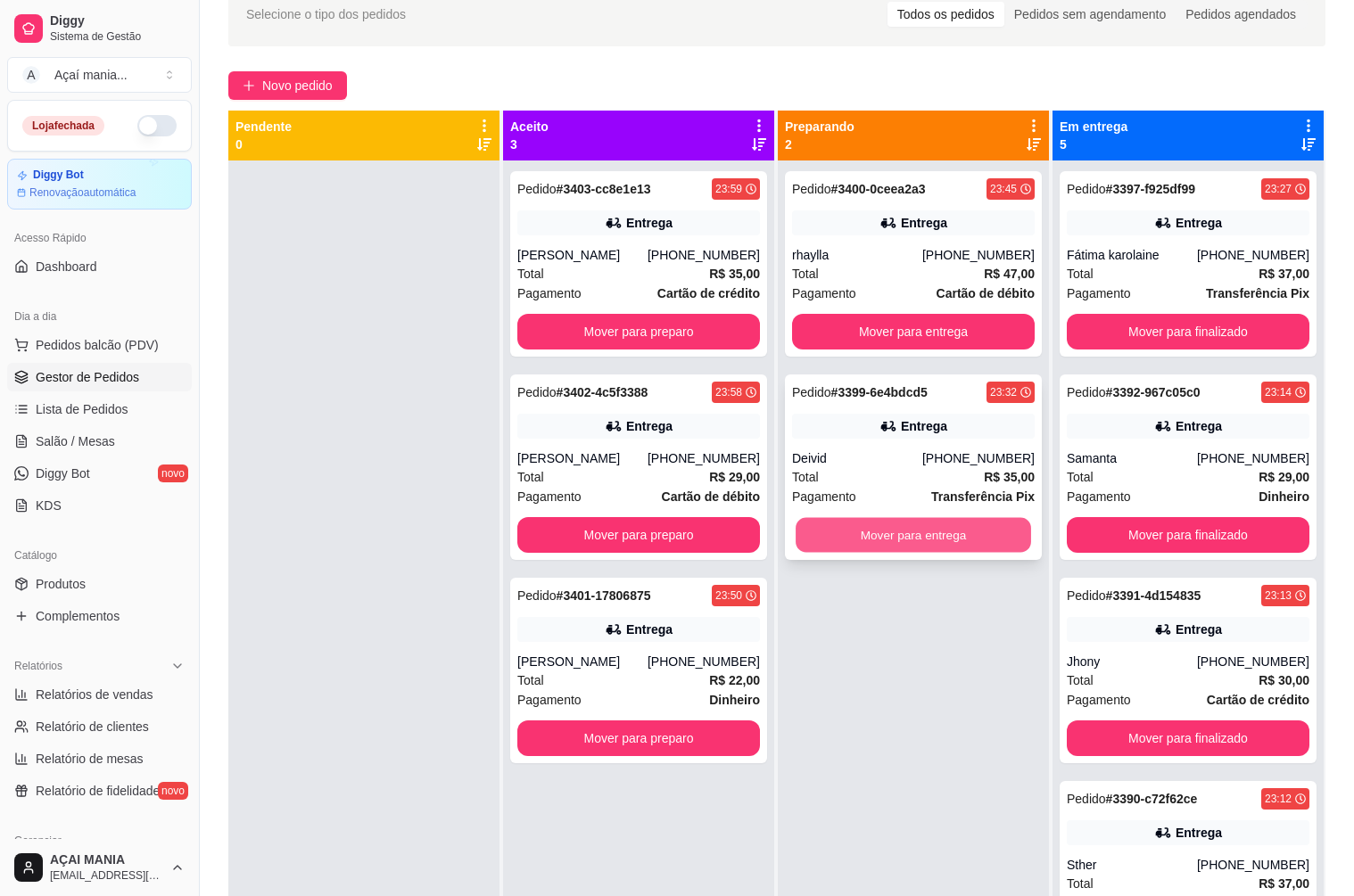
click at [848, 540] on button "Mover para entrega" at bounding box center [913, 535] width 235 height 34
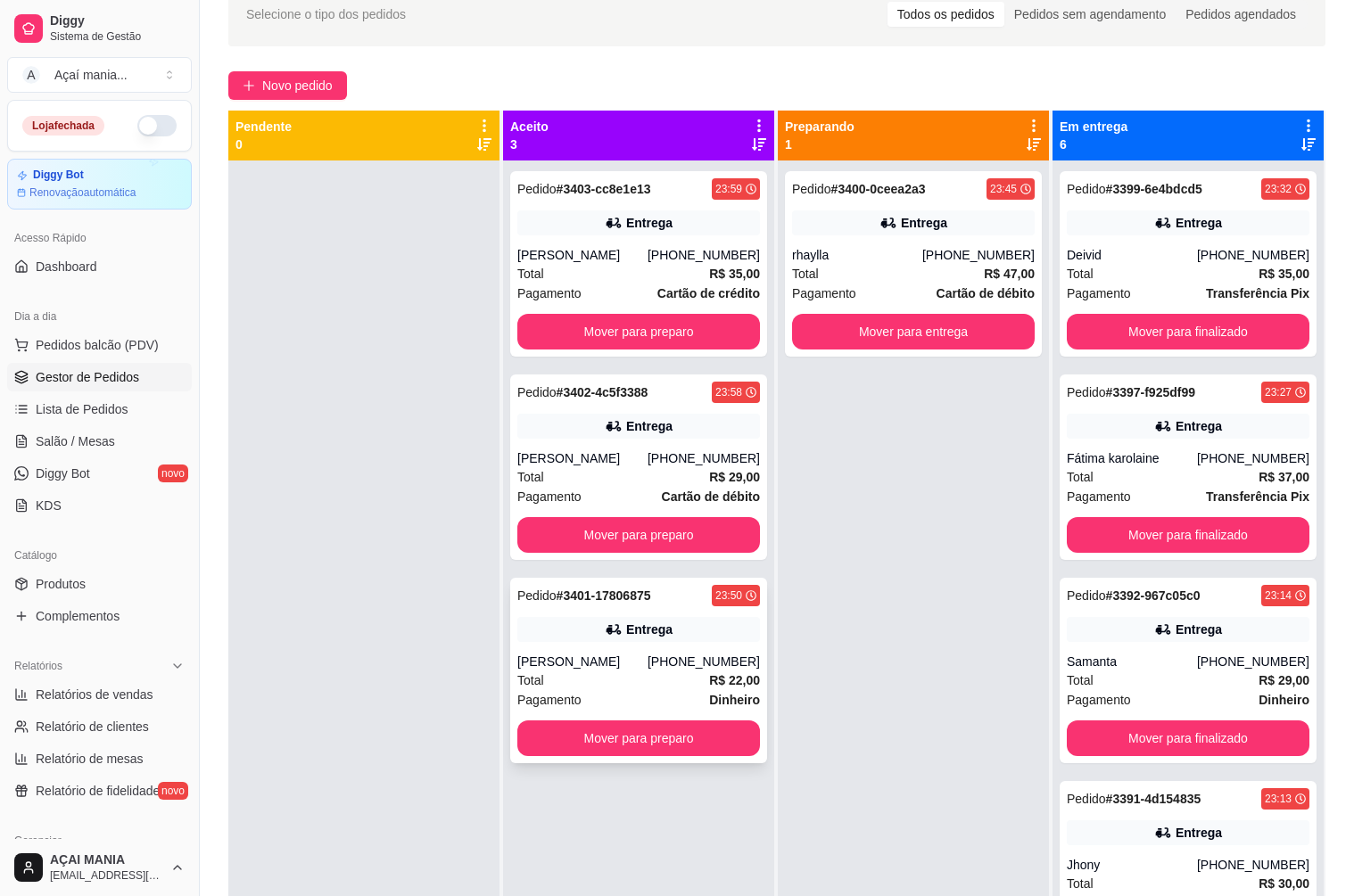
click at [708, 721] on div "Pedido # 3401-17806875 23:50 Entrega [PERSON_NAME] [PHONE_NUMBER] Total R$ 22,0…" at bounding box center [638, 671] width 257 height 185
click at [598, 742] on button "Mover para preparo" at bounding box center [638, 738] width 242 height 35
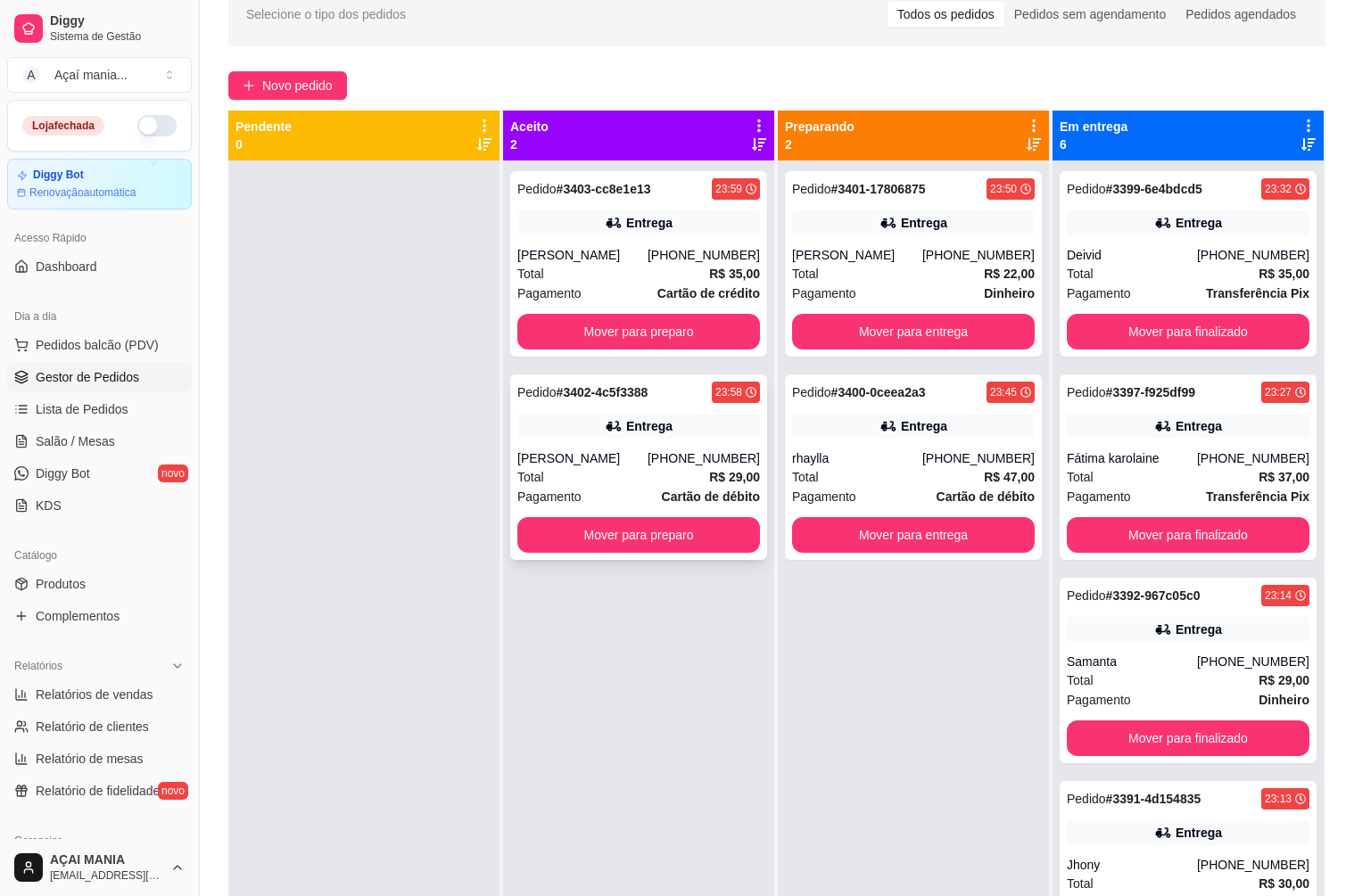
click at [620, 516] on div "Pedido # 3402-4c5f3388 23:58 Entrega Rafael [PHONE_NUMBER] Total R$ 29,00 Pagam…" at bounding box center [638, 467] width 257 height 185
click at [639, 326] on button "Mover para preparo" at bounding box center [638, 332] width 242 height 35
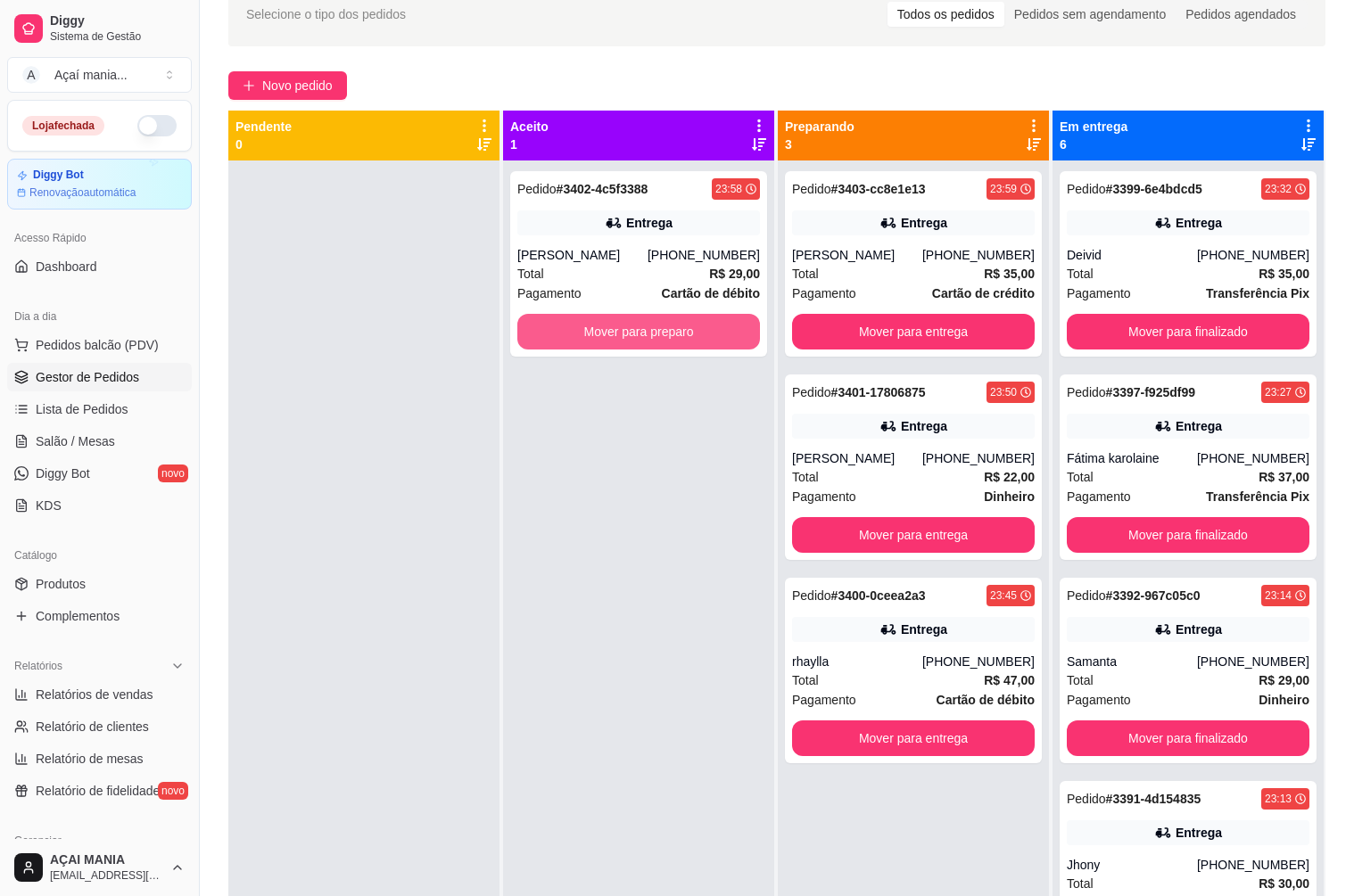
click at [641, 327] on button "Mover para preparo" at bounding box center [638, 332] width 242 height 35
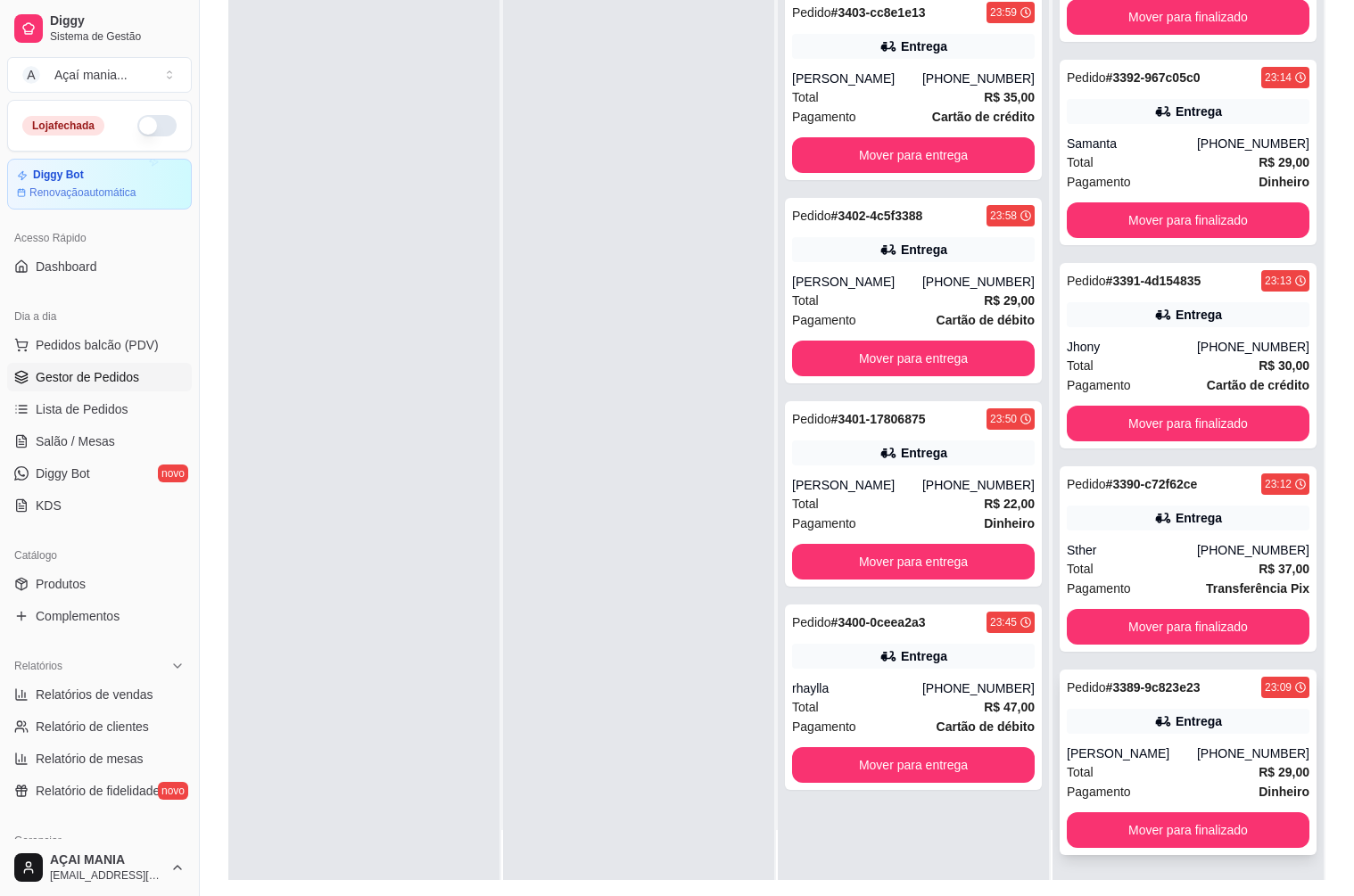
scroll to position [272, 0]
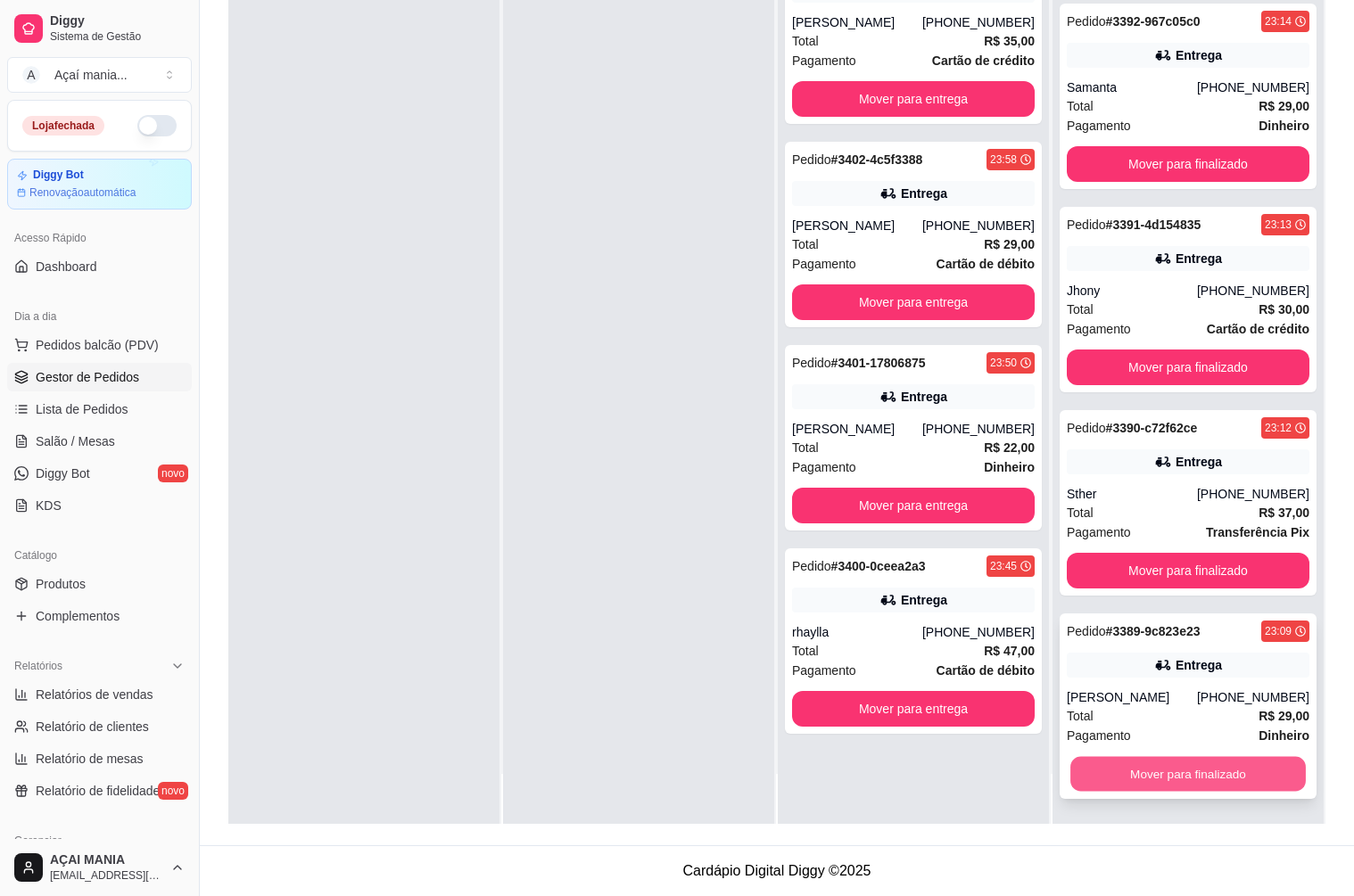
click at [1235, 771] on button "Mover para finalizado" at bounding box center [1188, 774] width 235 height 34
click at [1227, 779] on button "Mover para finalizado" at bounding box center [1188, 774] width 242 height 35
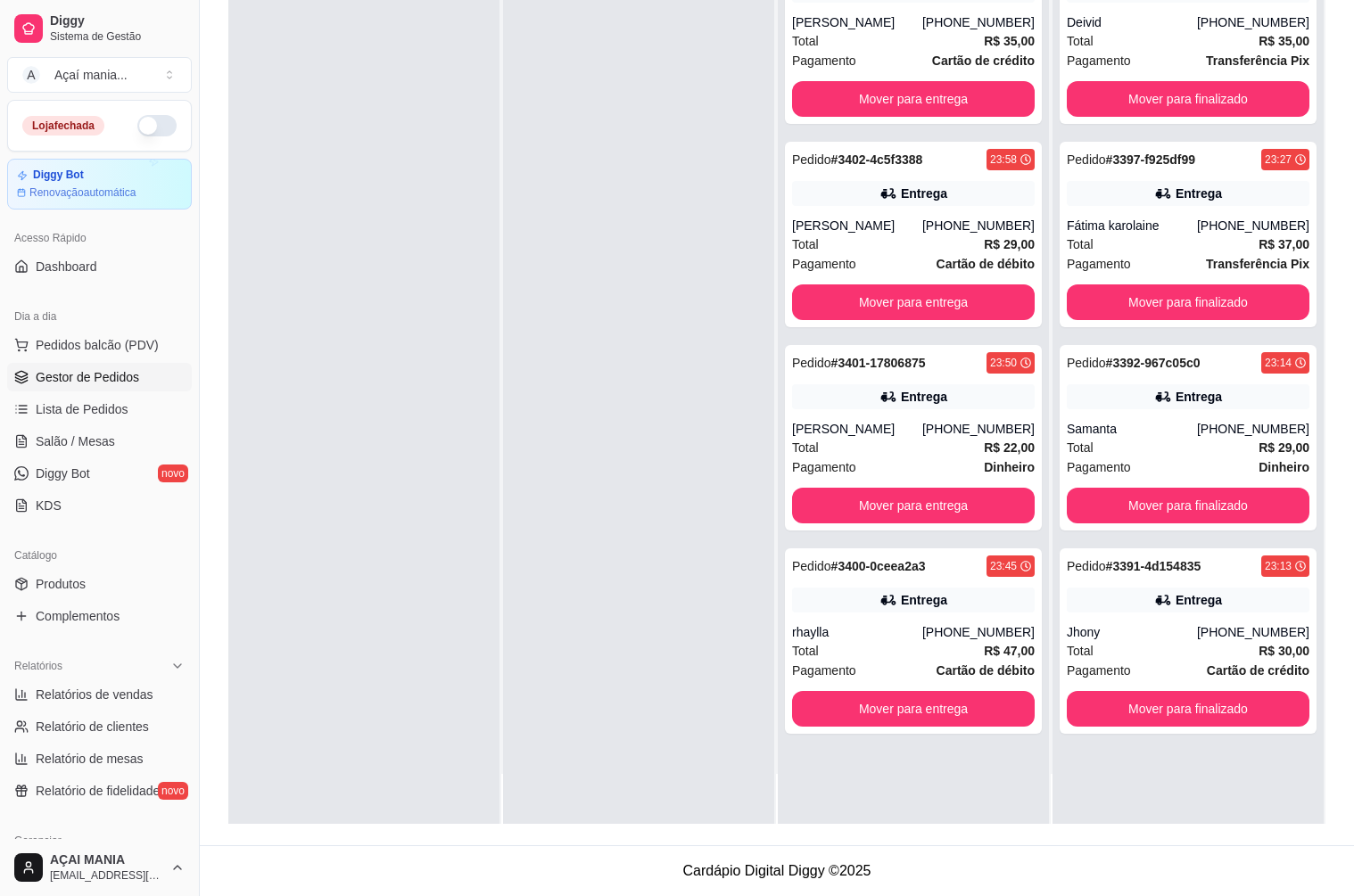
scroll to position [0, 0]
click at [1220, 727] on div "Pedido # 3391-4d154835 23:13 Entrega Jhony [PHONE_NUMBER] Total R$ 30,00 Pagame…" at bounding box center [1188, 641] width 257 height 185
click at [1173, 692] on button "Mover para finalizado" at bounding box center [1188, 709] width 235 height 34
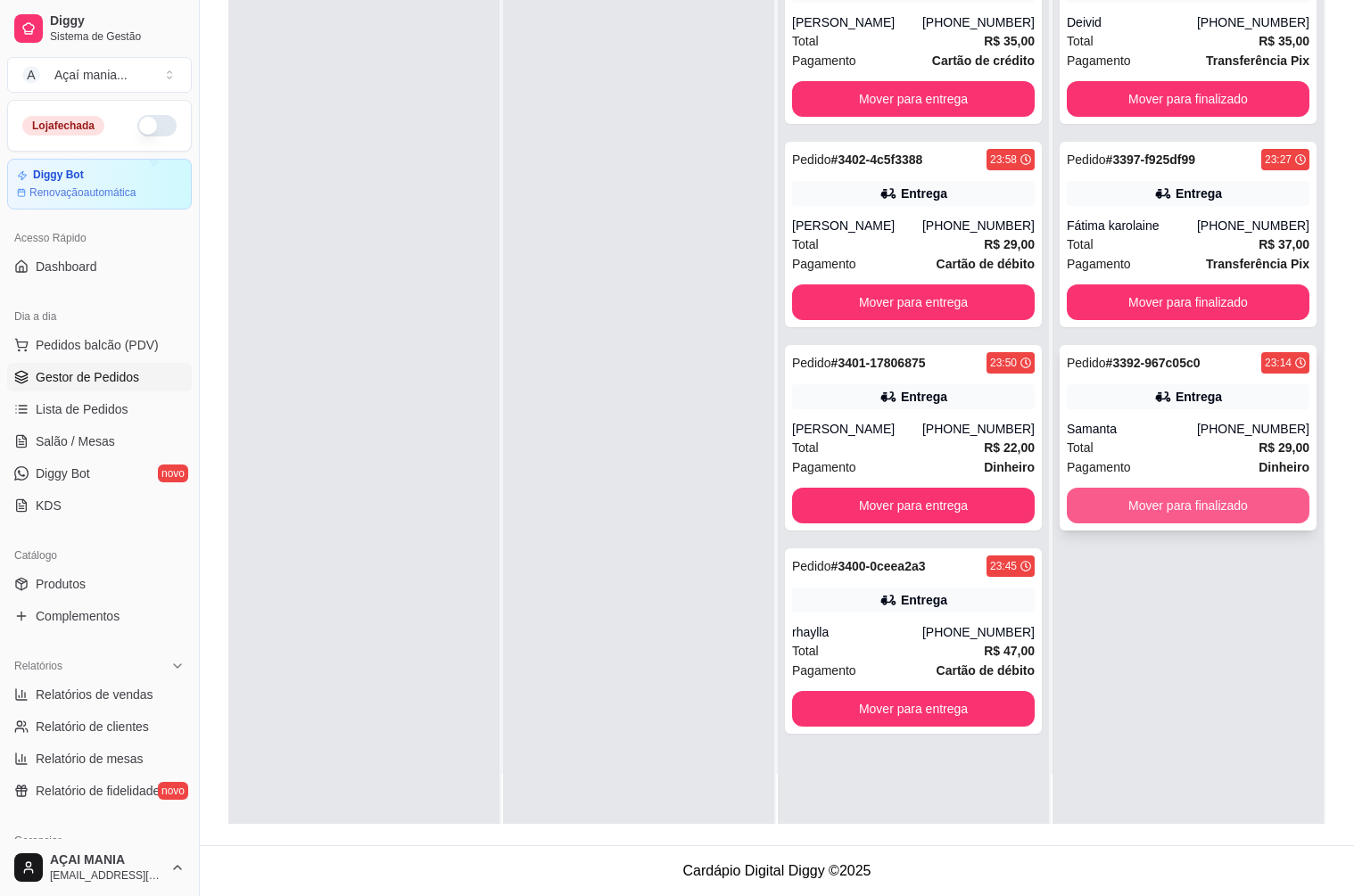
click at [1185, 513] on button "Mover para finalizado" at bounding box center [1188, 505] width 242 height 35
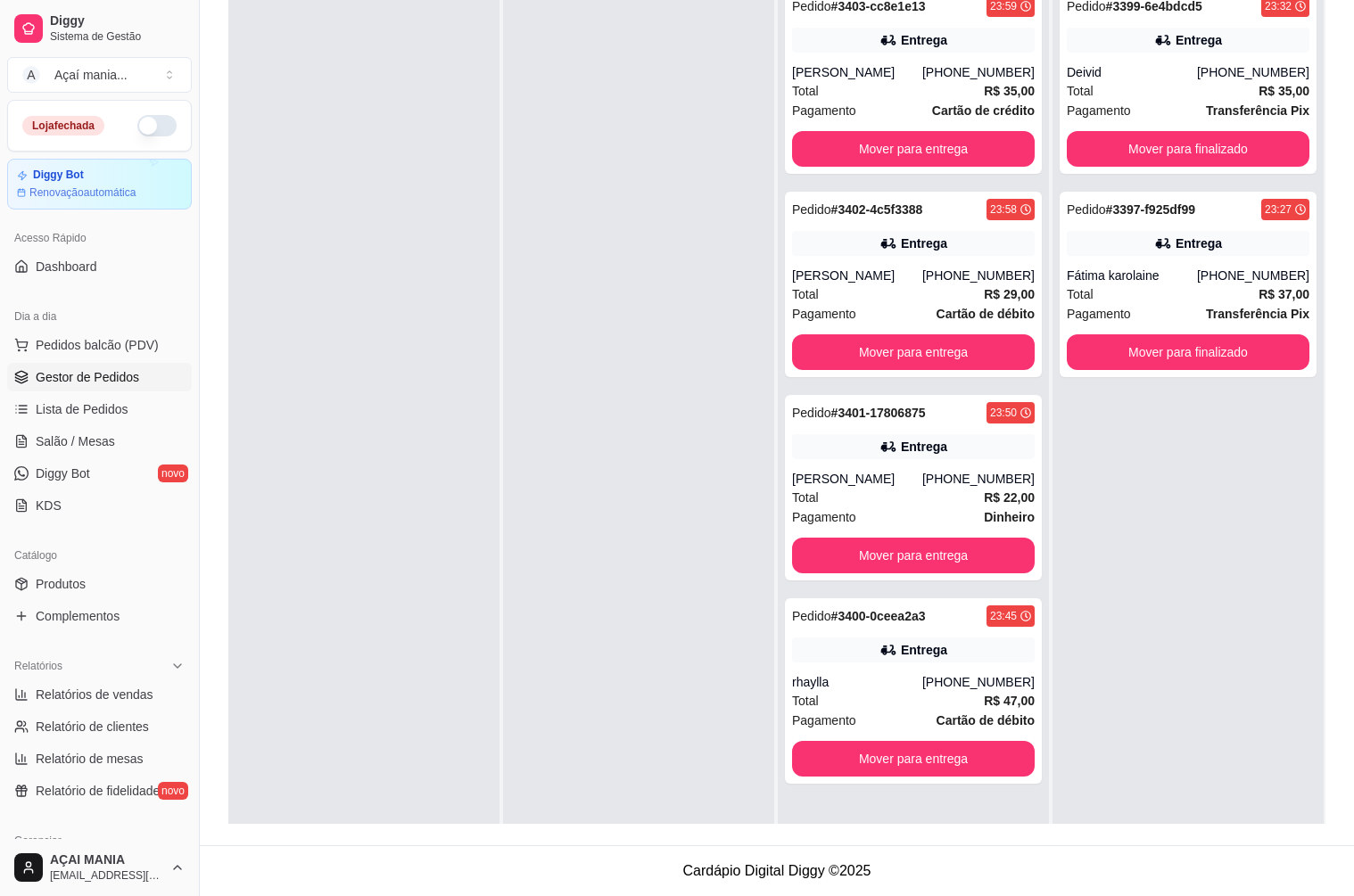
click at [573, 601] on div at bounding box center [638, 425] width 271 height 896
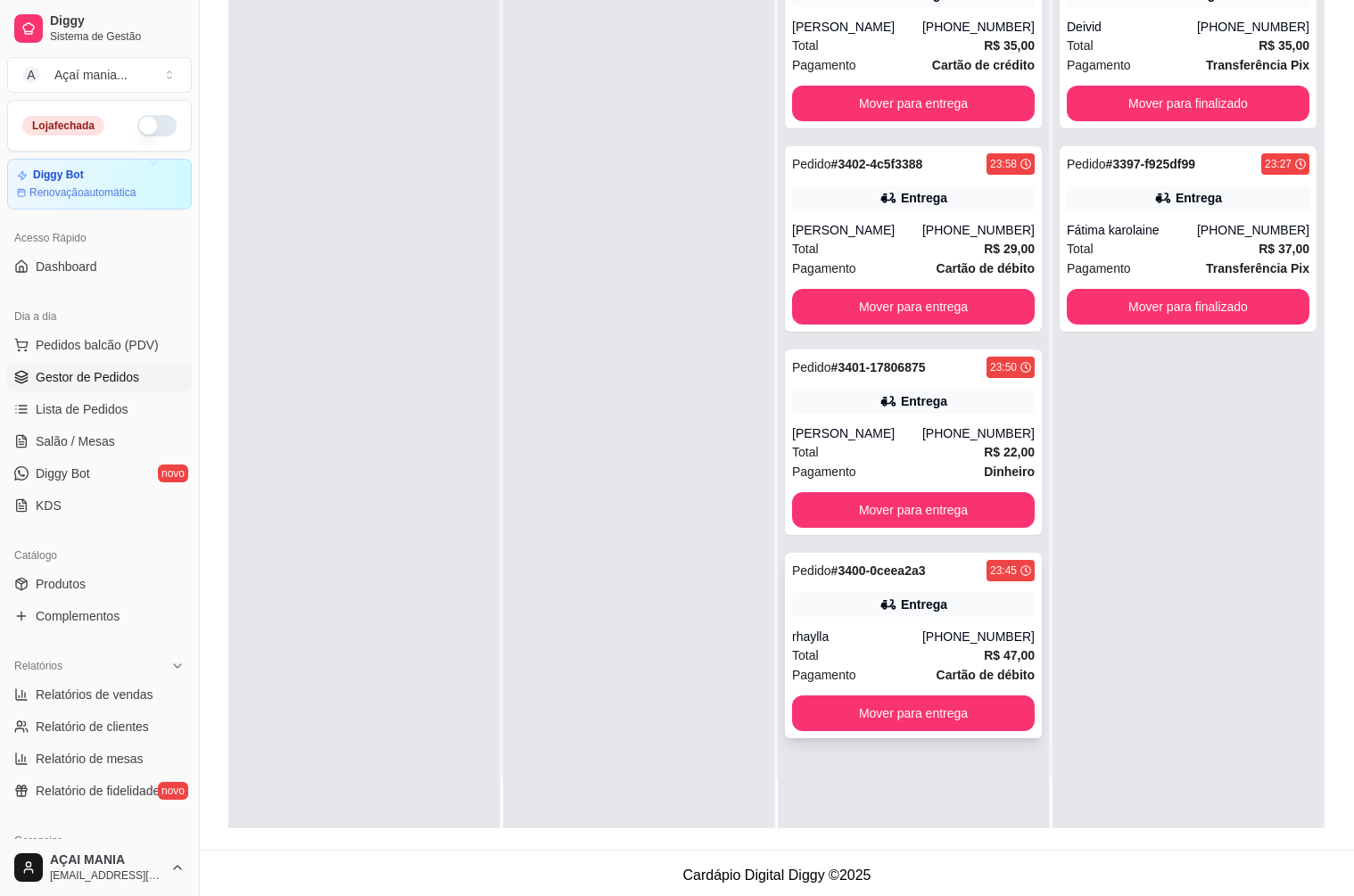
scroll to position [272, 0]
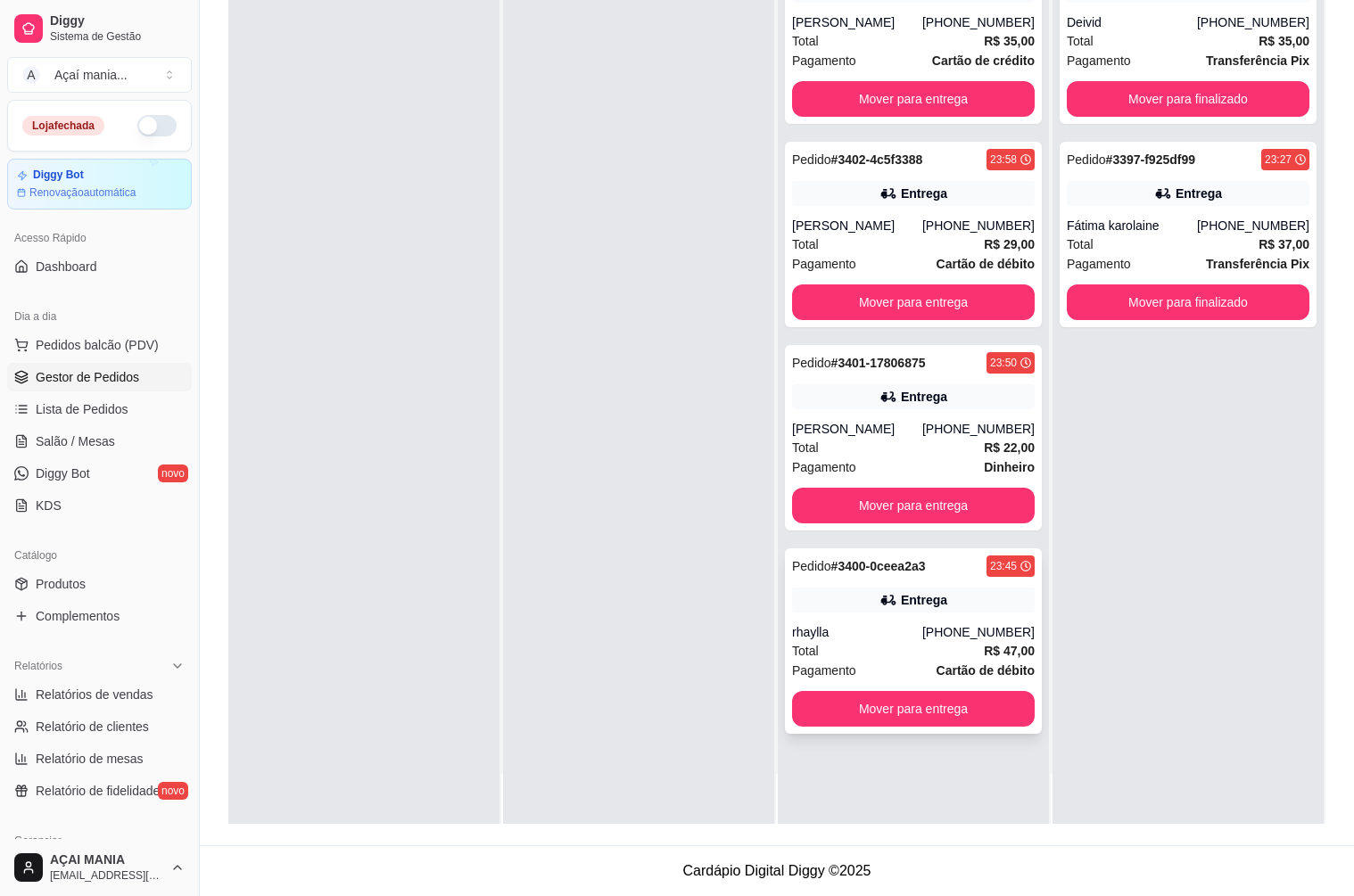
click at [880, 659] on div "Total R$ 47,00" at bounding box center [913, 651] width 242 height 20
click at [938, 446] on div "Total R$ 22,00" at bounding box center [913, 448] width 242 height 20
click at [857, 205] on div "Entrega" at bounding box center [913, 193] width 242 height 25
click at [891, 63] on div "Pagamento Cartão de crédito" at bounding box center [913, 61] width 242 height 20
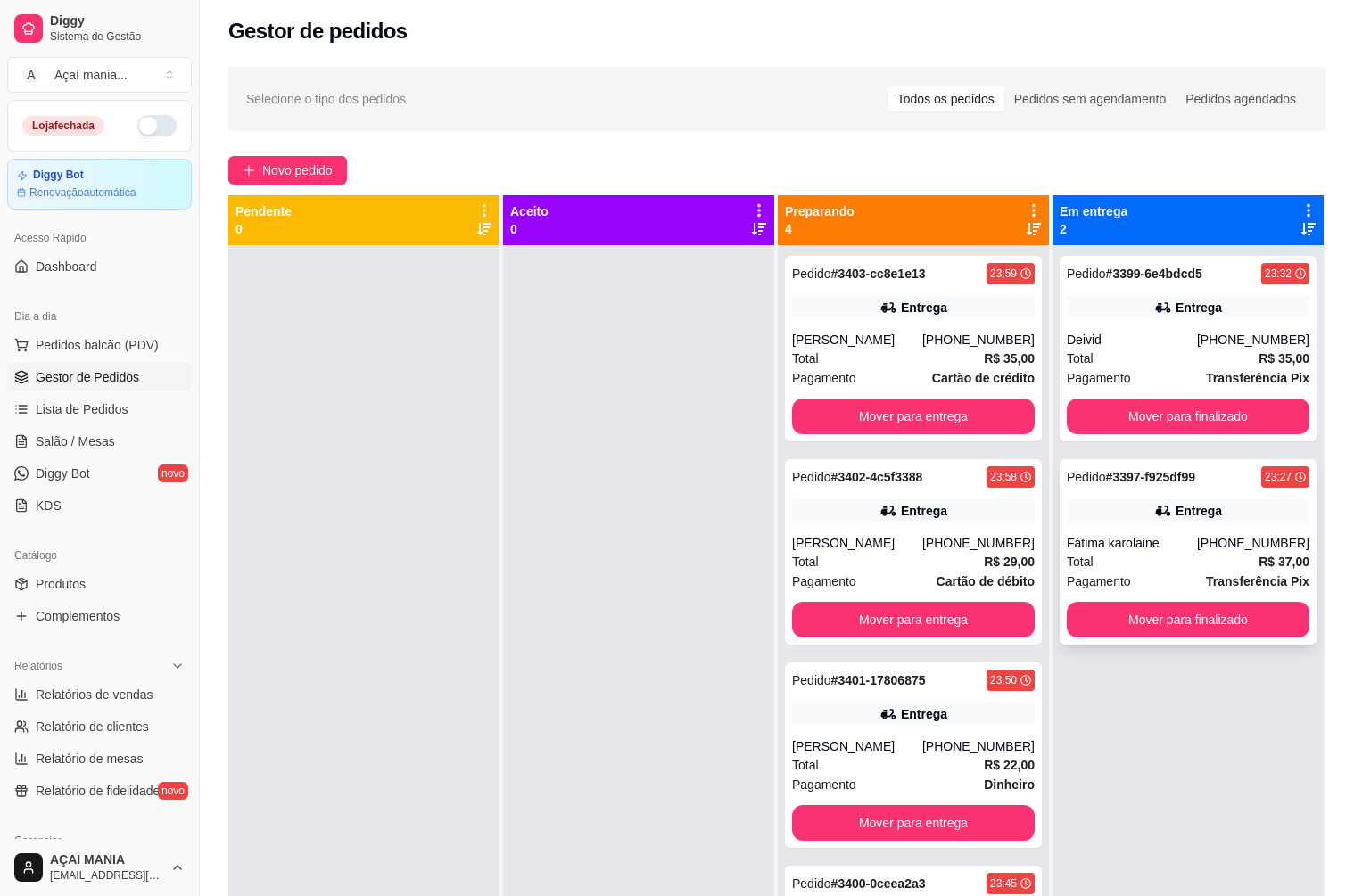
scroll to position [0, 0]
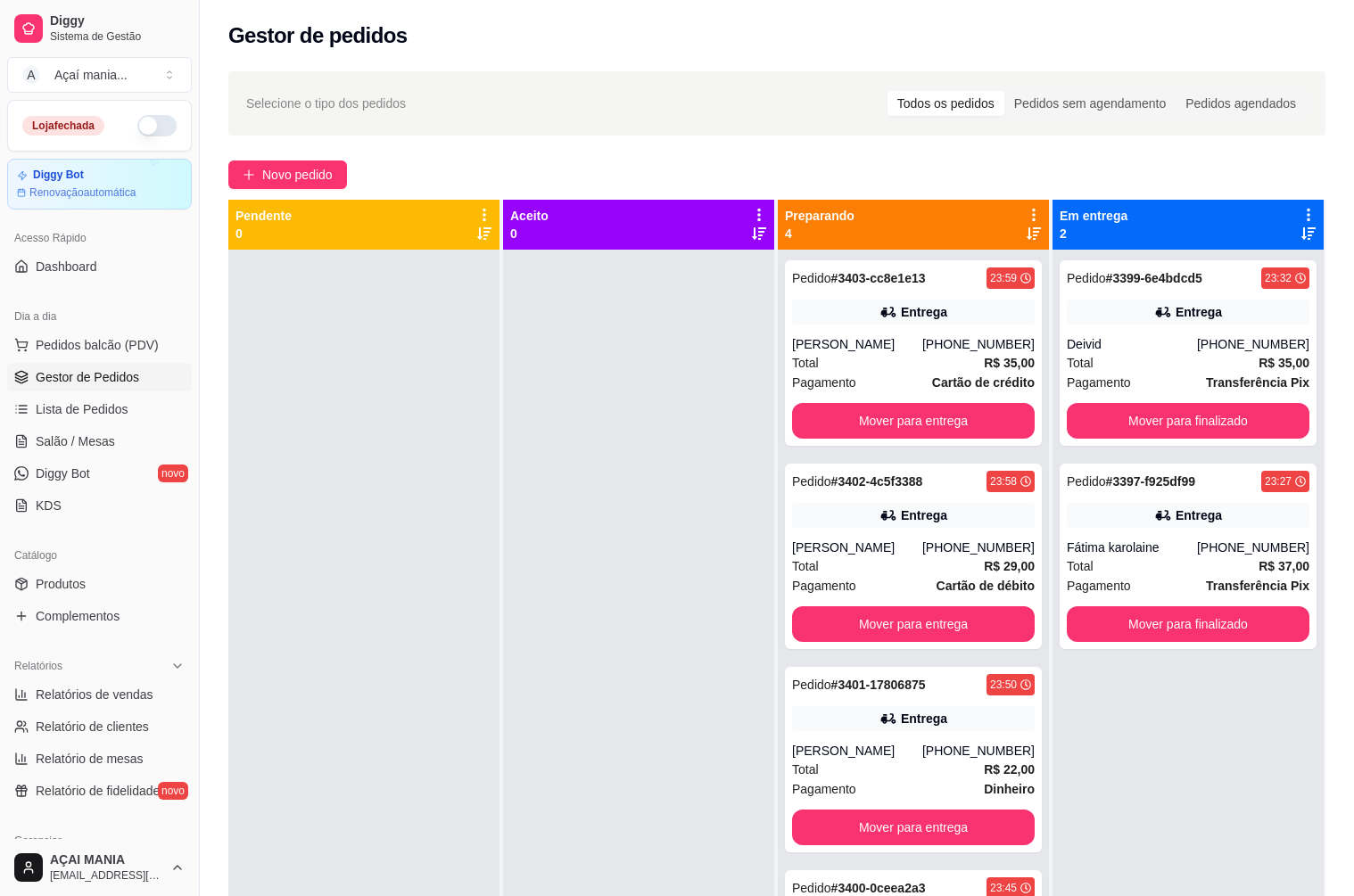
click at [634, 463] on div at bounding box center [638, 698] width 271 height 896
click at [387, 496] on div at bounding box center [363, 698] width 271 height 896
click at [947, 427] on button "Mover para entrega" at bounding box center [913, 420] width 235 height 34
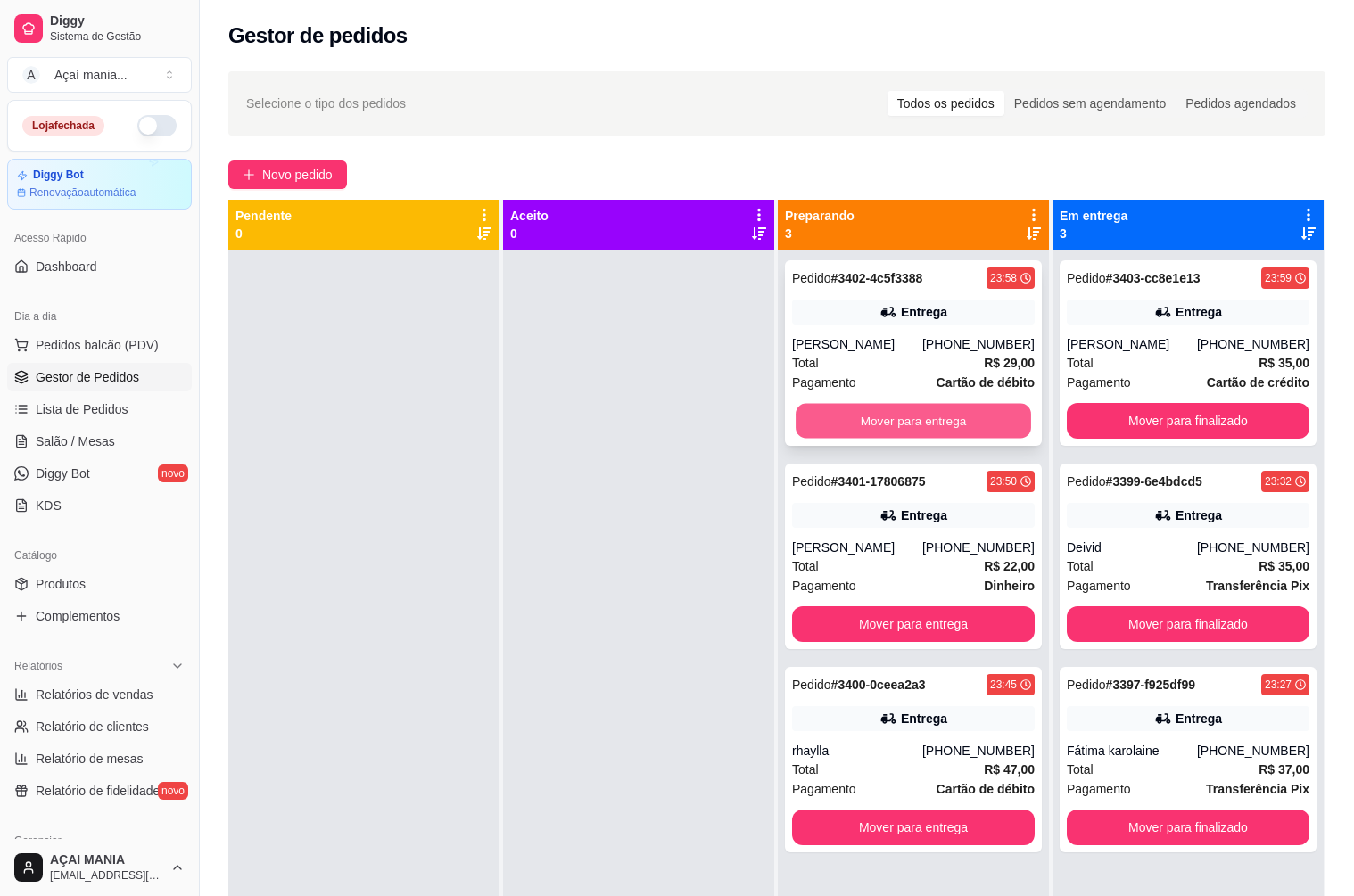
click at [941, 429] on button "Mover para entrega" at bounding box center [913, 420] width 235 height 34
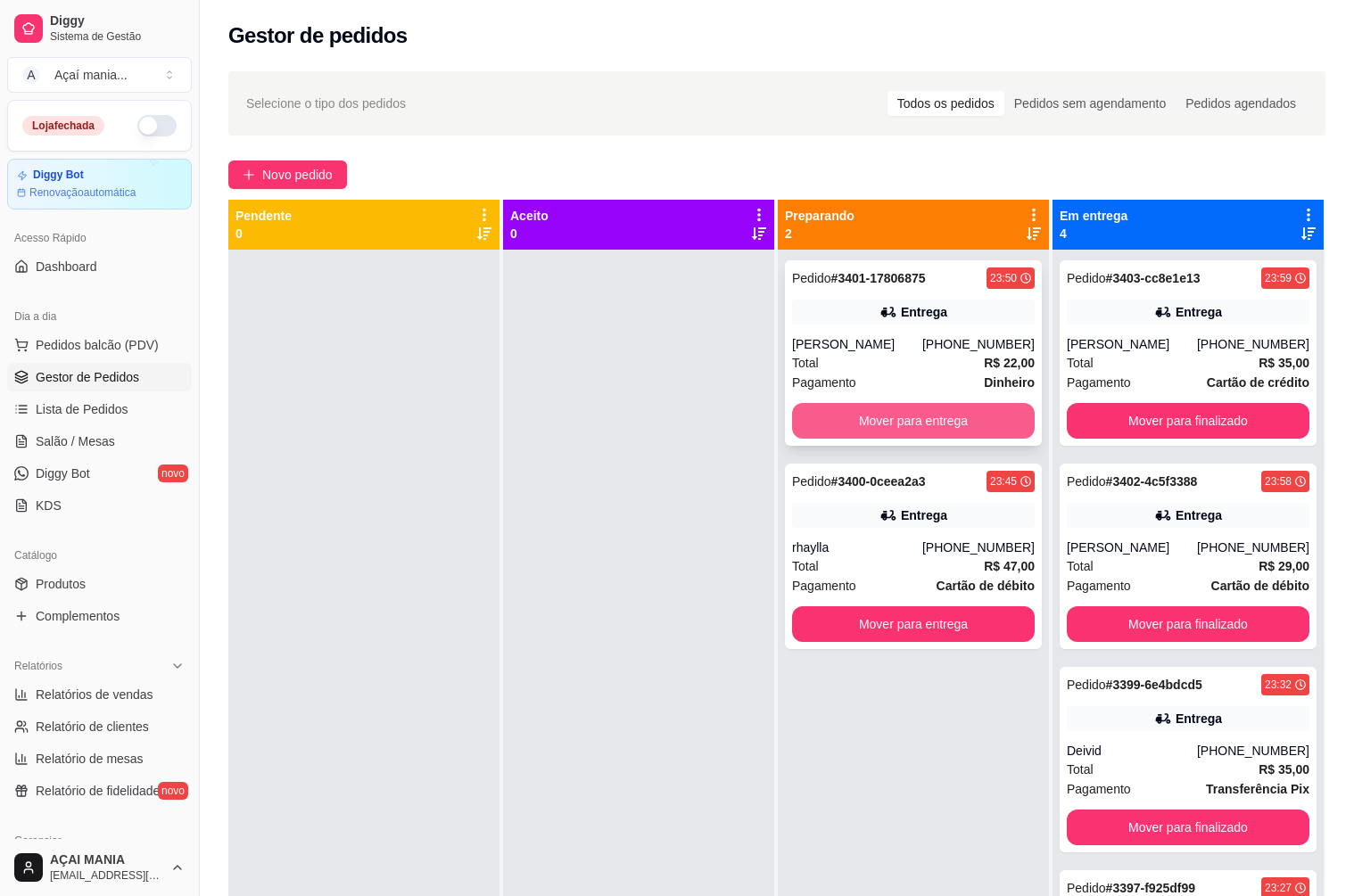
click at [936, 429] on button "Mover para entrega" at bounding box center [913, 420] width 242 height 35
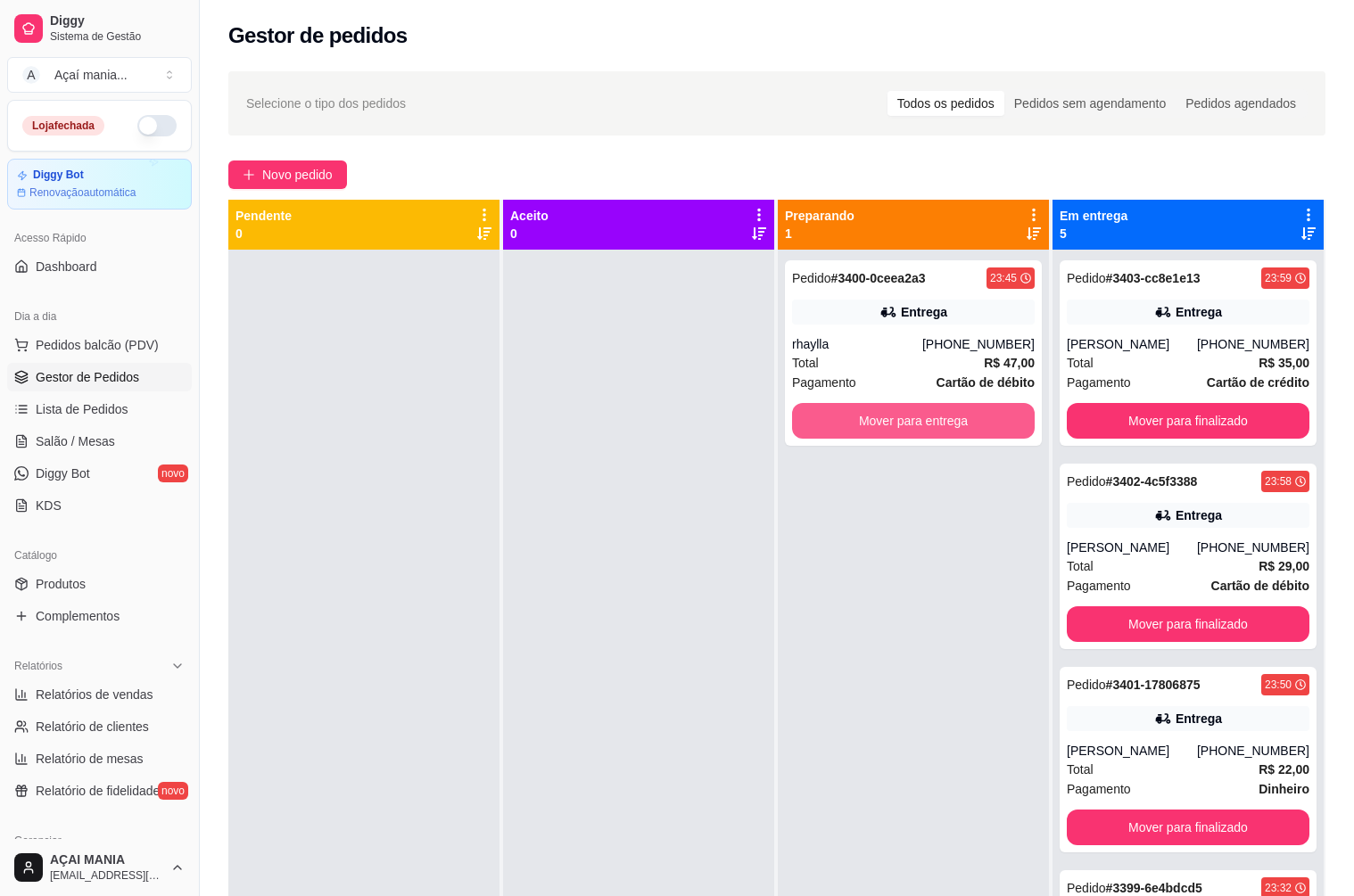
click at [936, 429] on button "Mover para entrega" at bounding box center [913, 420] width 242 height 35
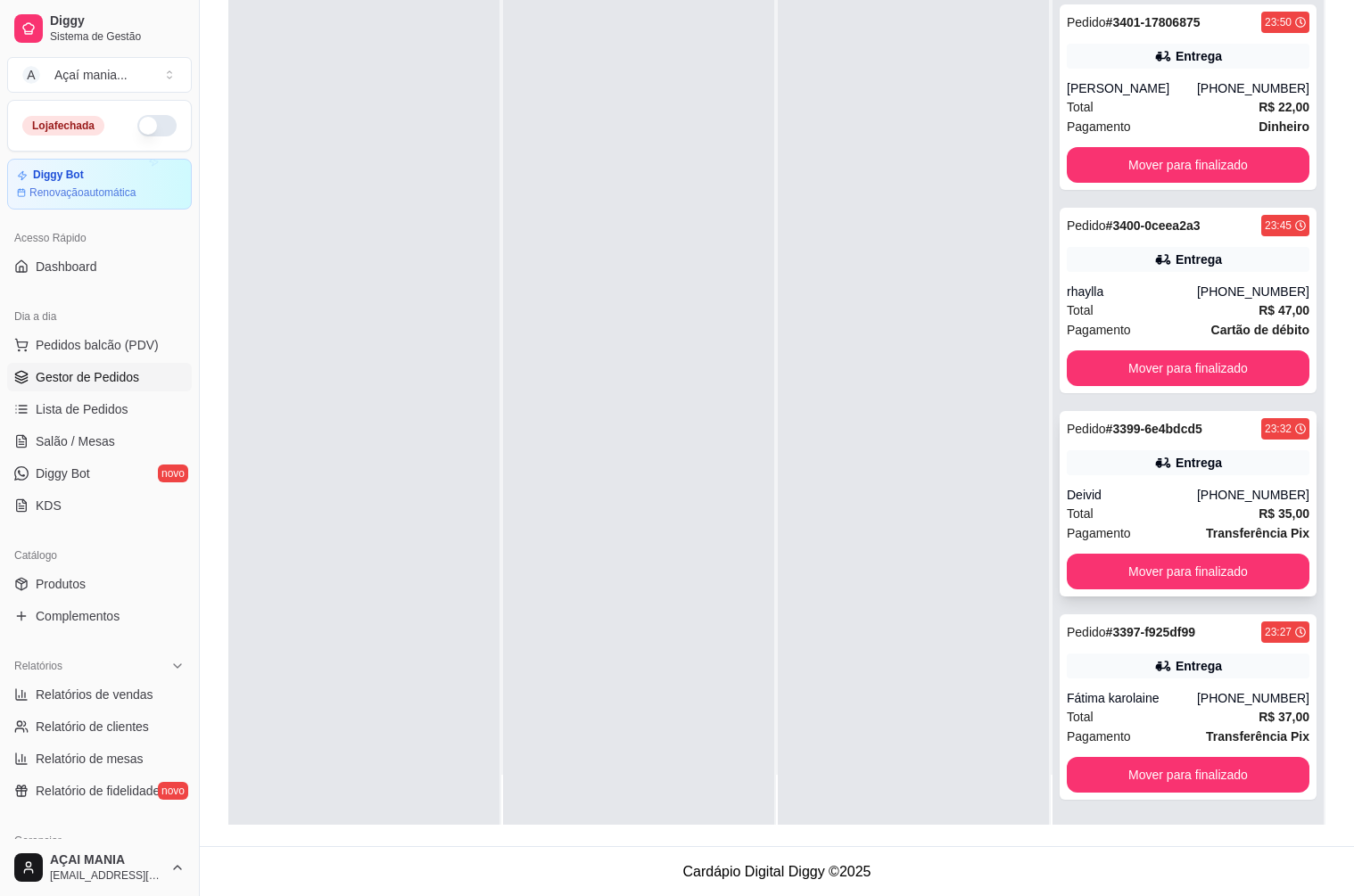
scroll to position [272, 0]
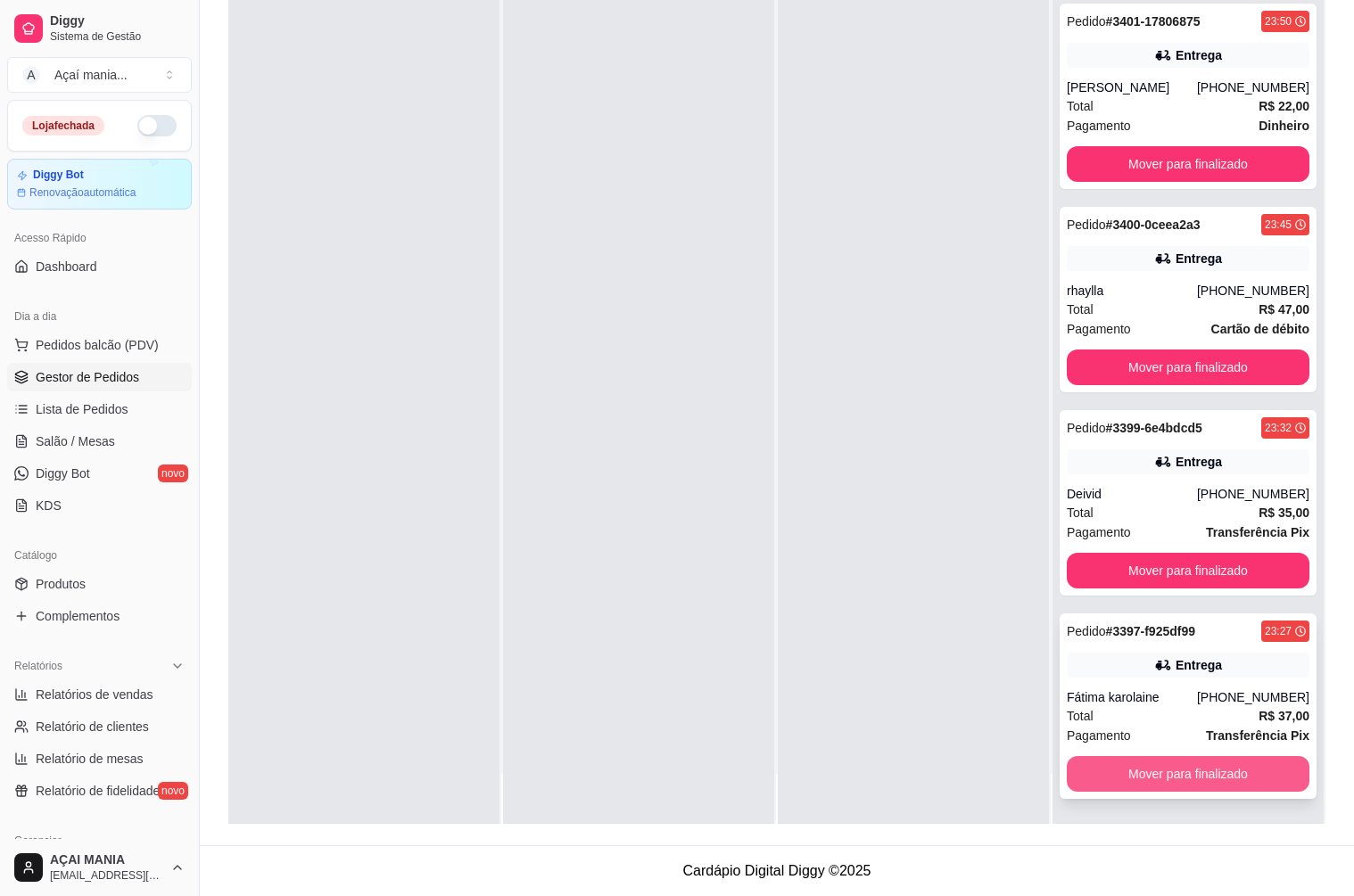
click at [1159, 779] on button "Mover para finalizado" at bounding box center [1188, 774] width 242 height 35
click at [1166, 770] on button "Mover para finalizado" at bounding box center [1188, 774] width 242 height 35
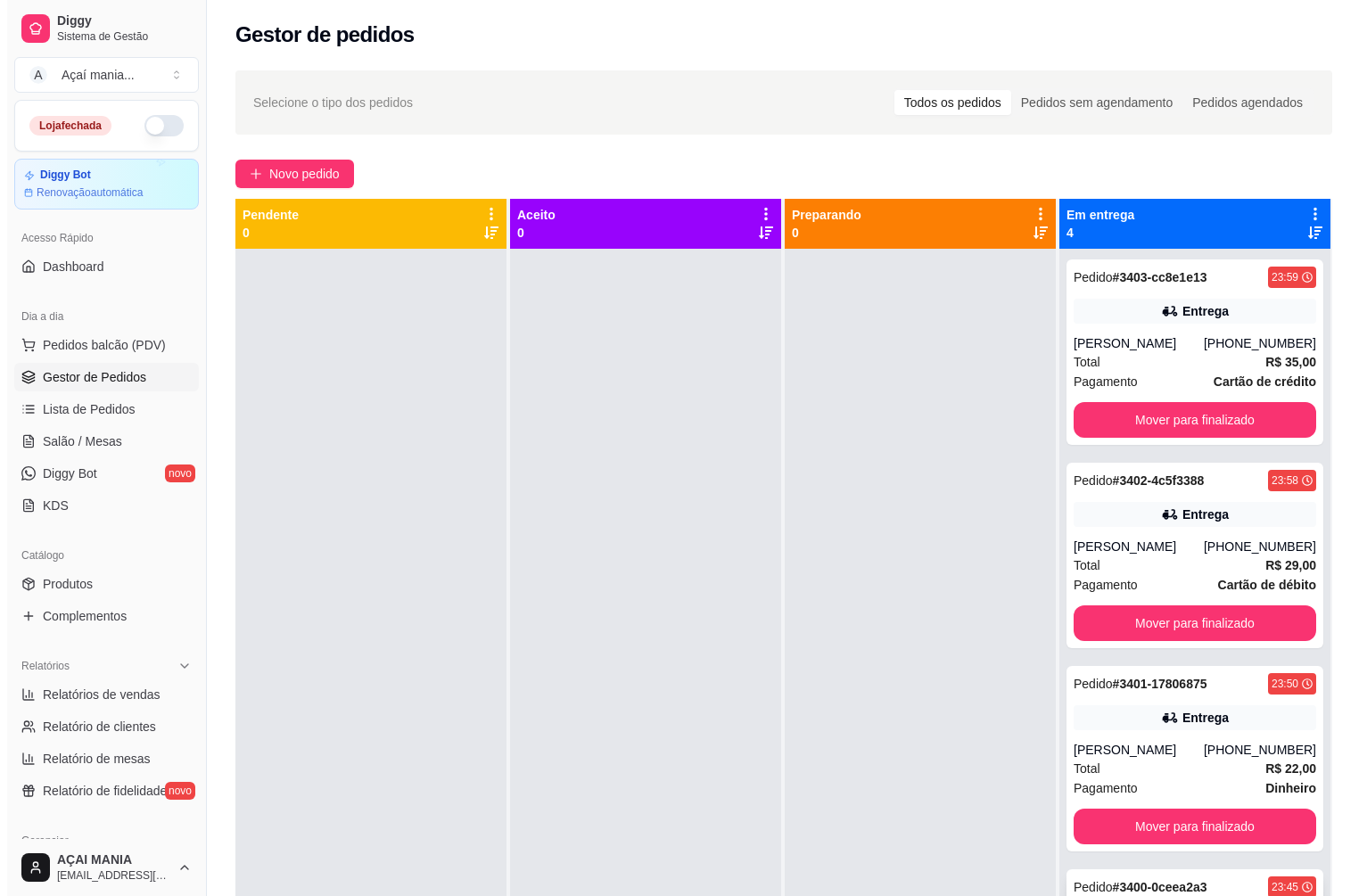
scroll to position [0, 0]
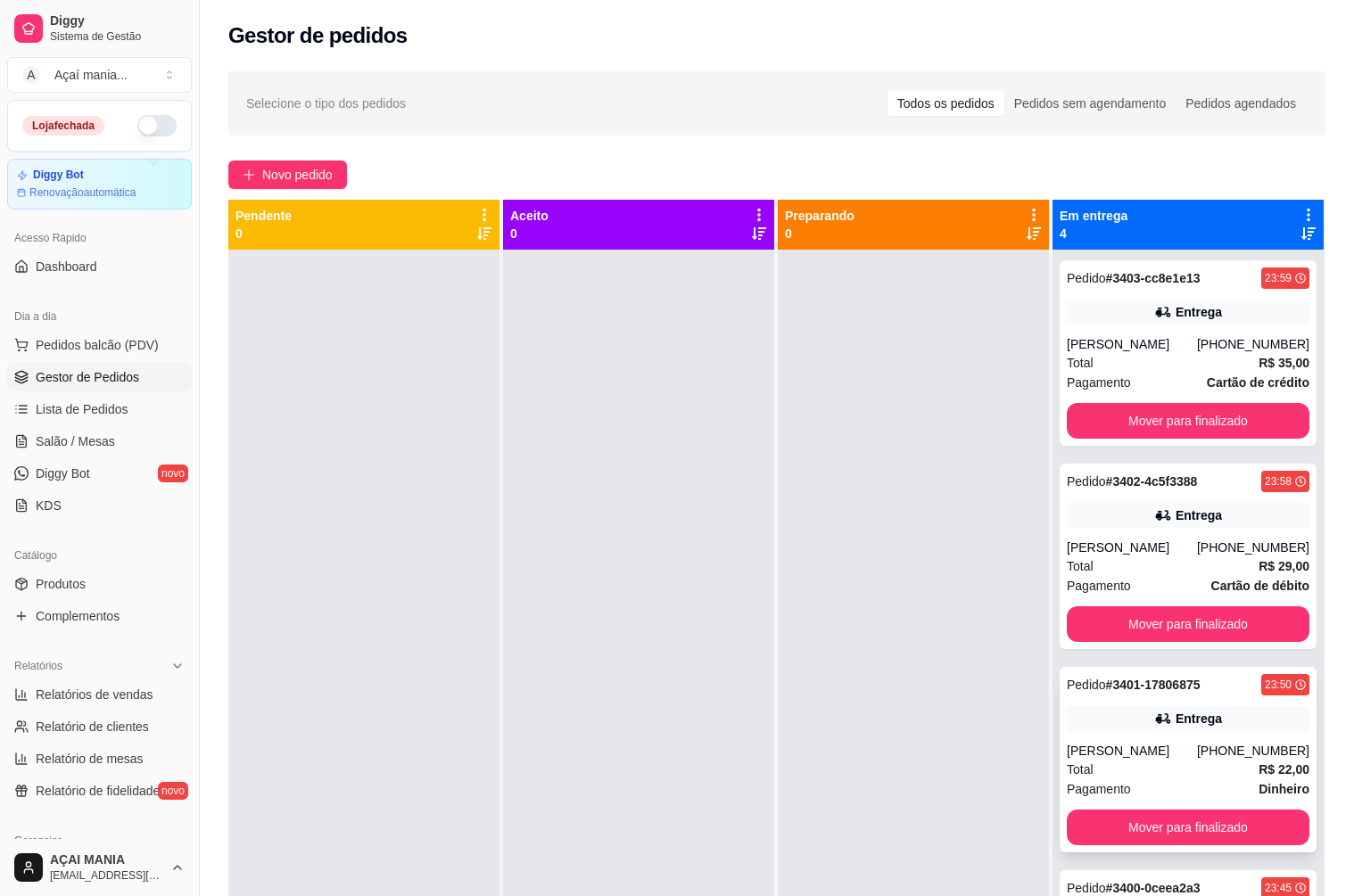
click at [1196, 746] on div "[PERSON_NAME]" at bounding box center [1131, 751] width 130 height 18
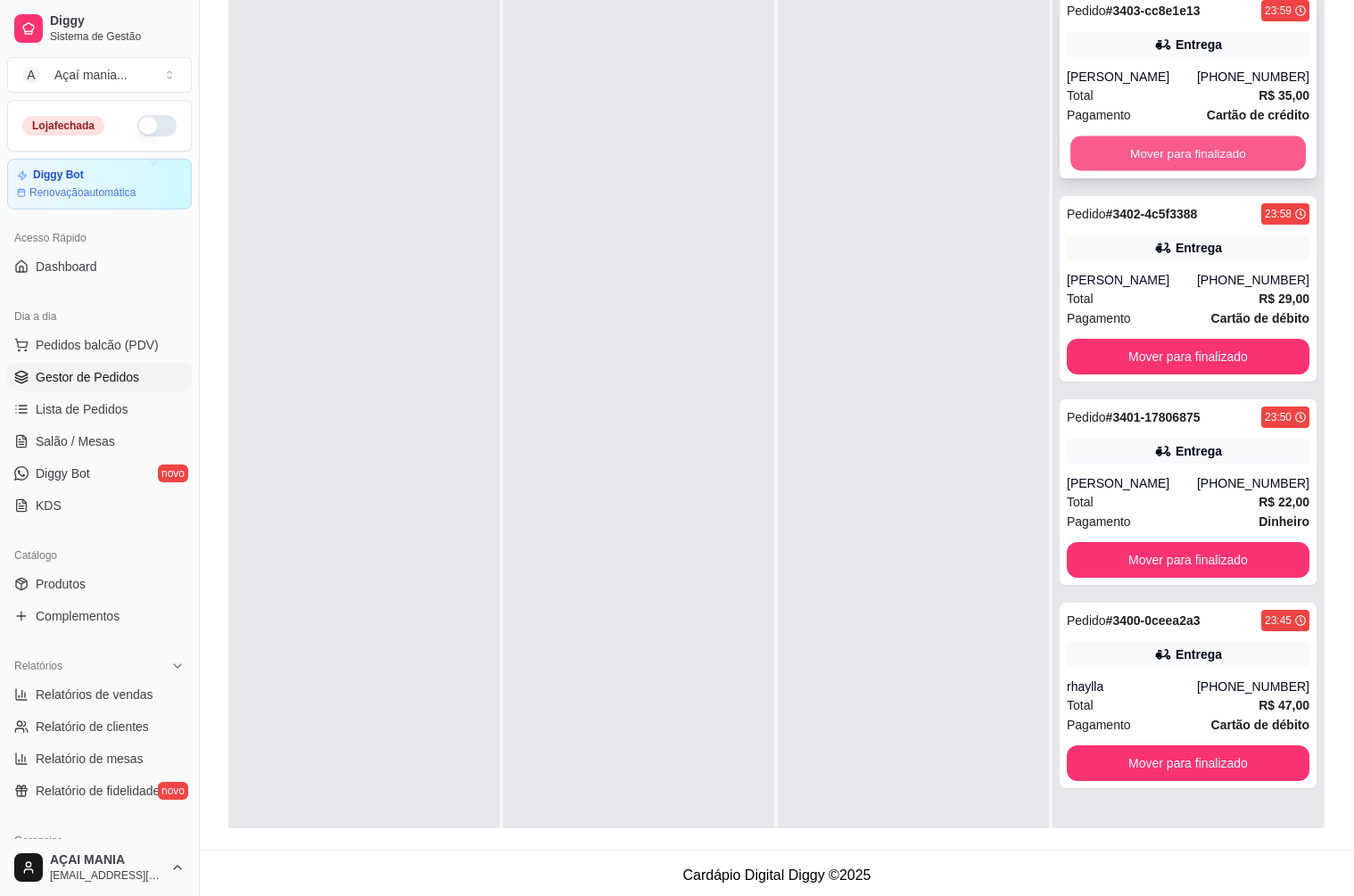
click at [1234, 148] on button "Mover para finalizado" at bounding box center [1188, 154] width 235 height 34
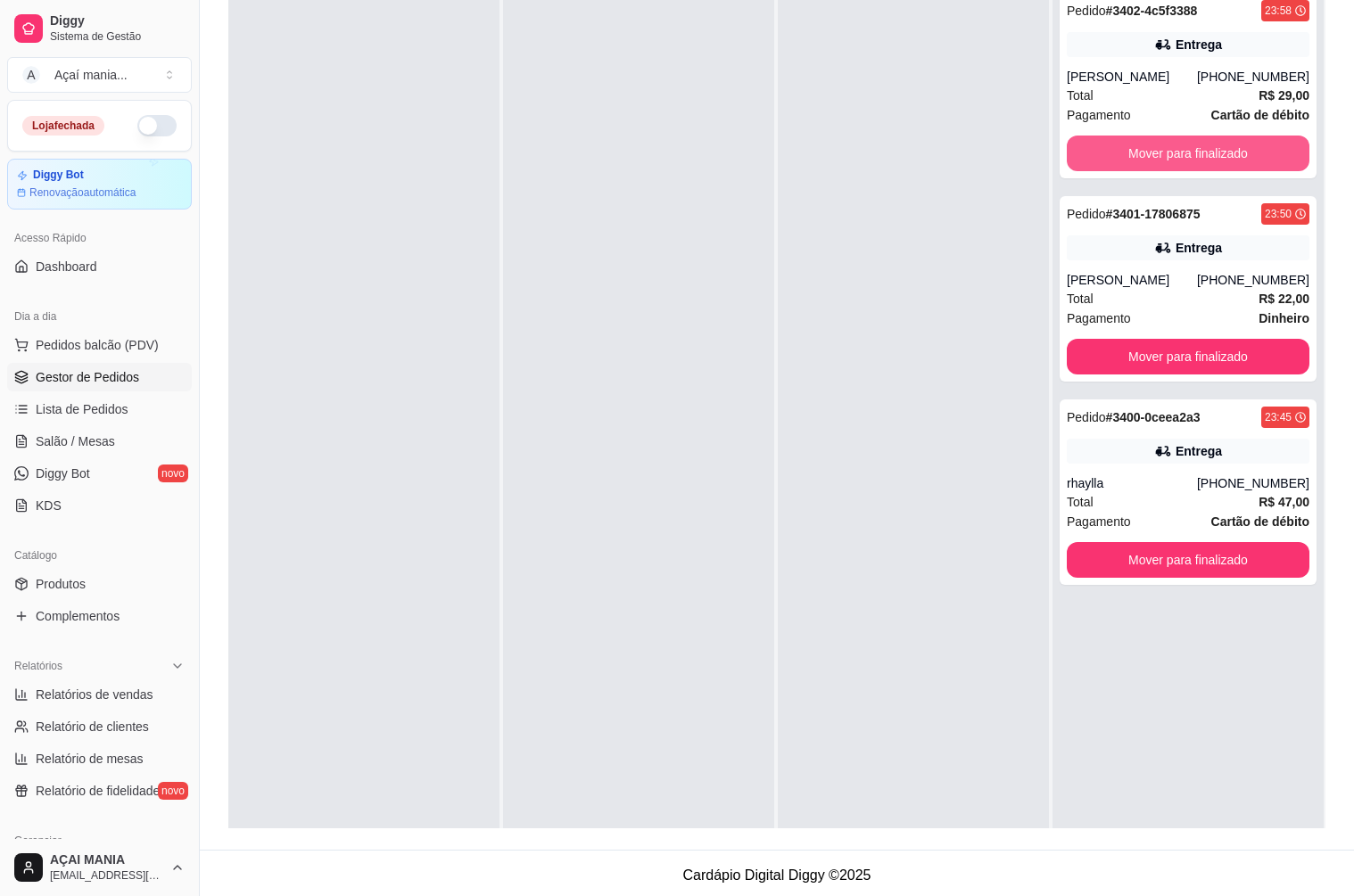
click at [1234, 148] on button "Mover para finalizado" at bounding box center [1188, 154] width 242 height 35
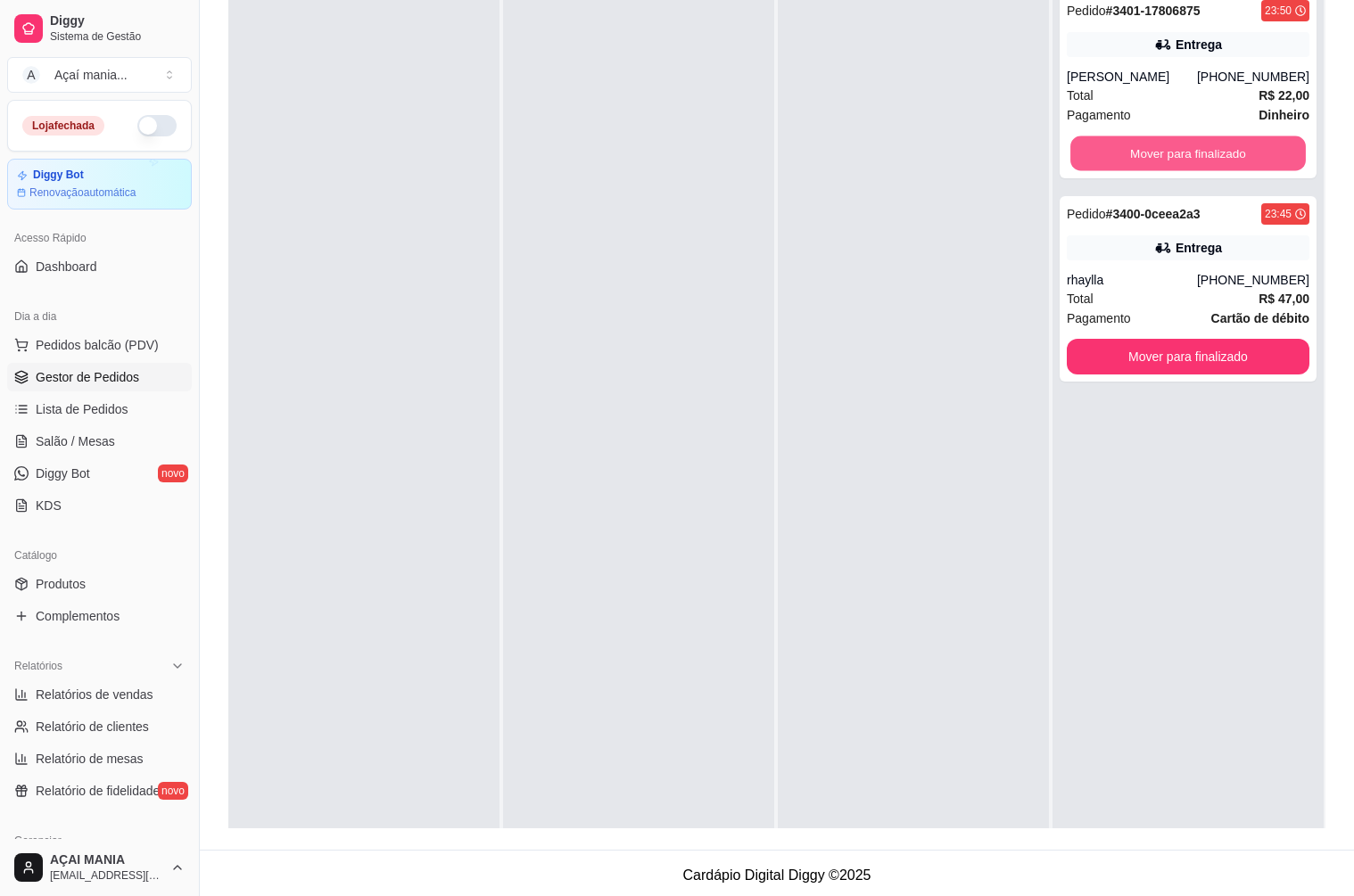
click at [1234, 148] on button "Mover para finalizado" at bounding box center [1188, 154] width 235 height 34
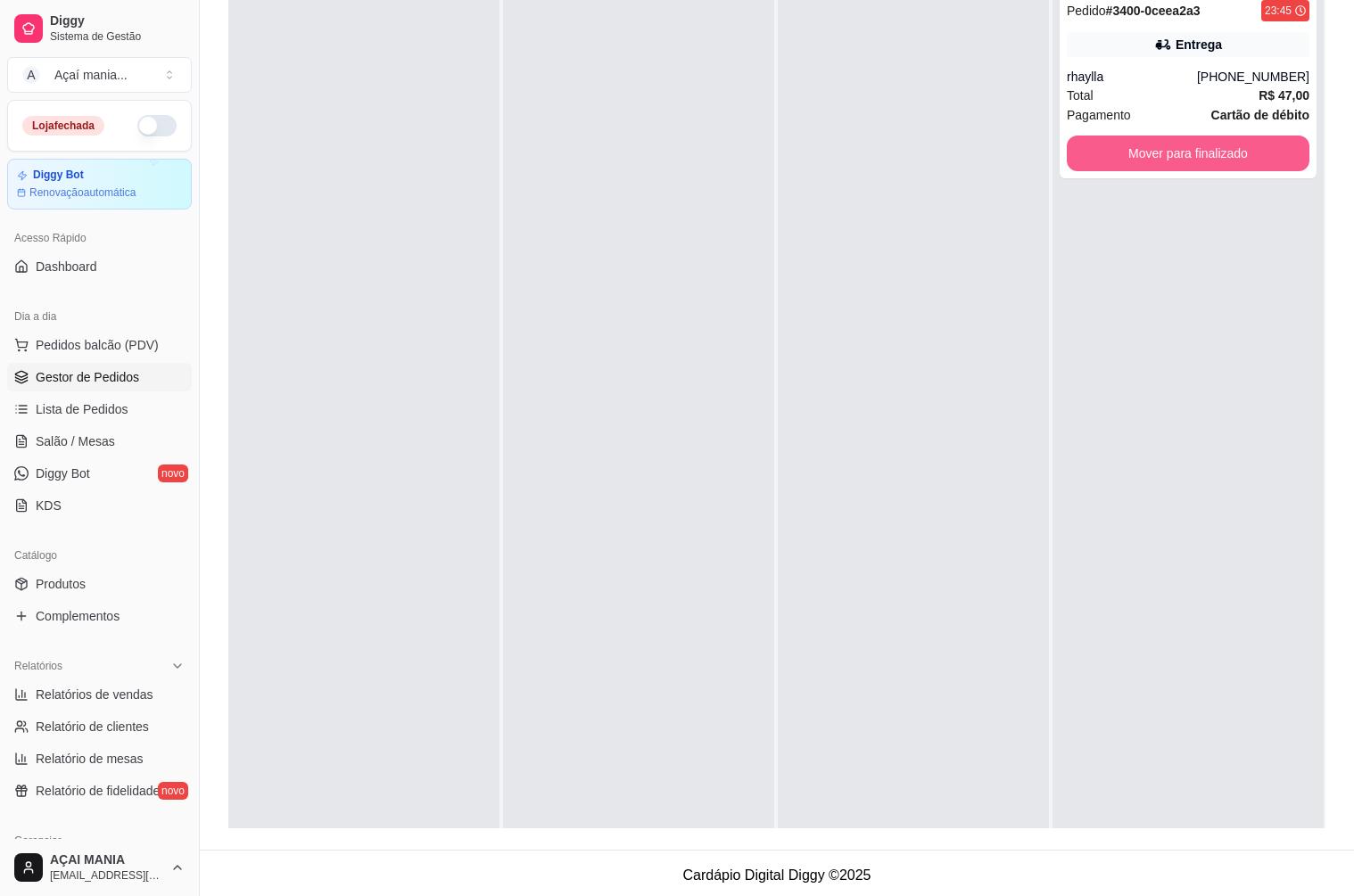
click at [1234, 148] on button "Mover para finalizado" at bounding box center [1188, 154] width 242 height 35
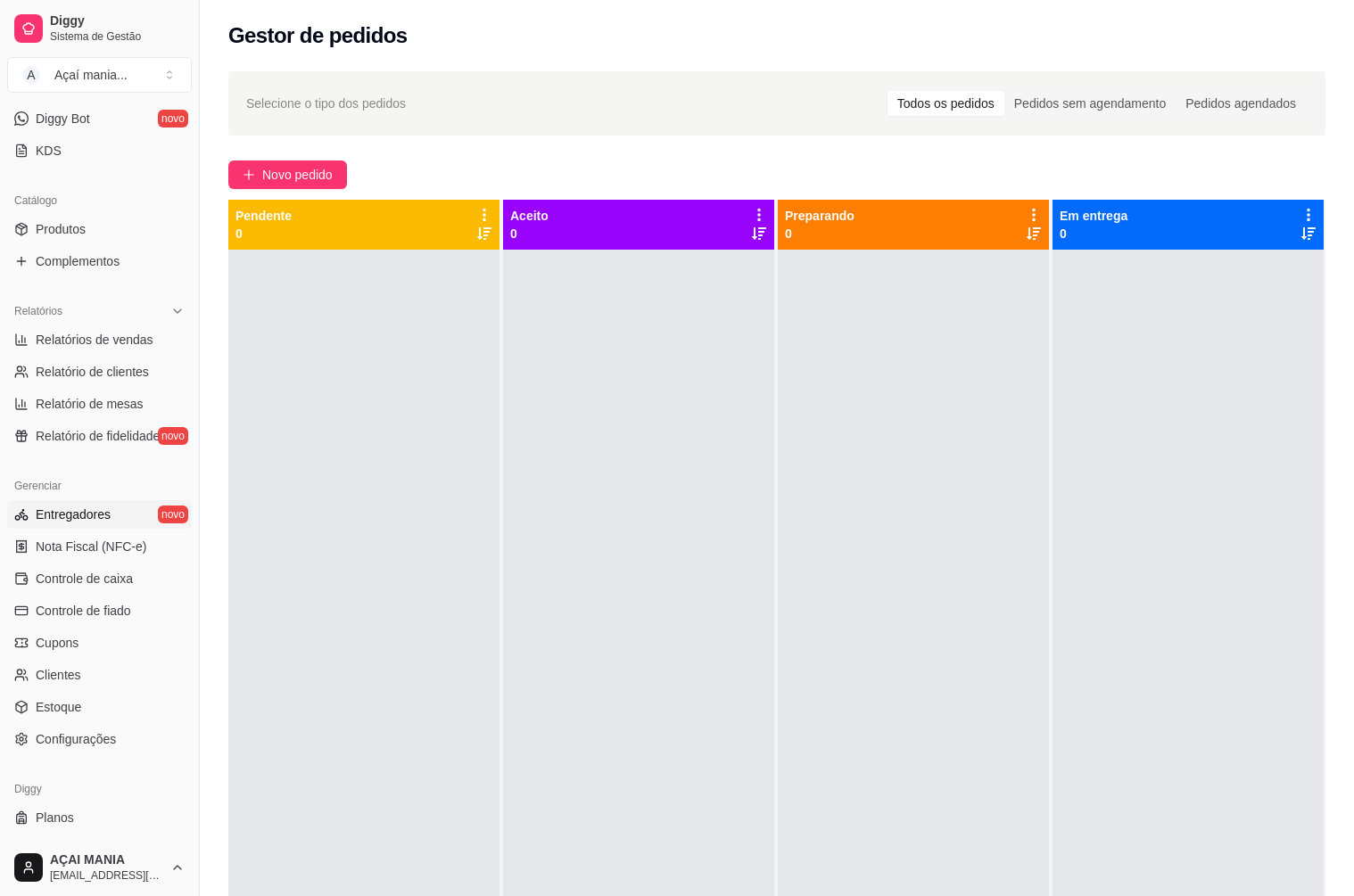
scroll to position [356, 0]
click at [125, 577] on span "Controle de caixa" at bounding box center [84, 577] width 97 height 18
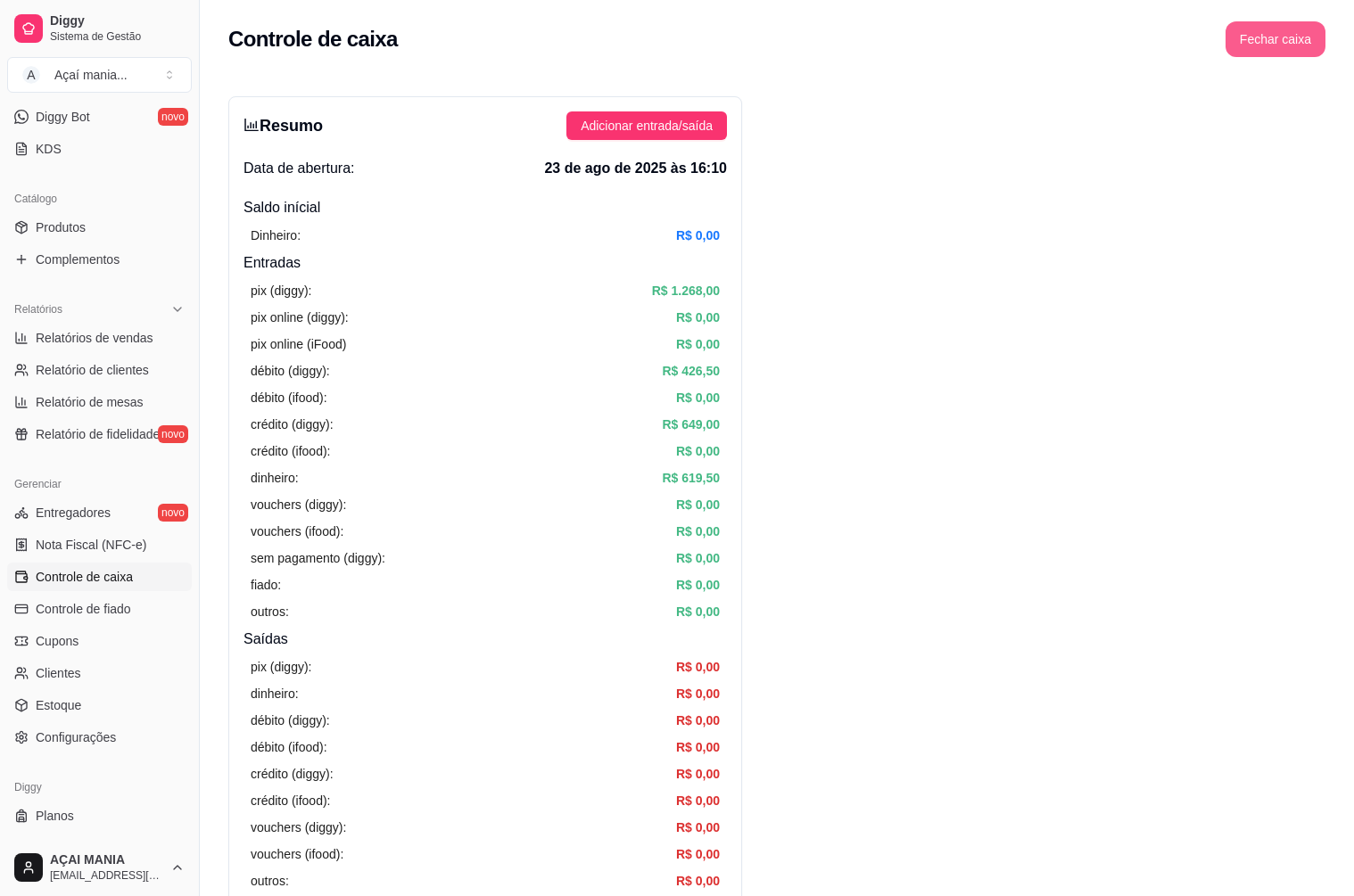
click at [1315, 36] on button "Fechar caixa" at bounding box center [1274, 39] width 99 height 35
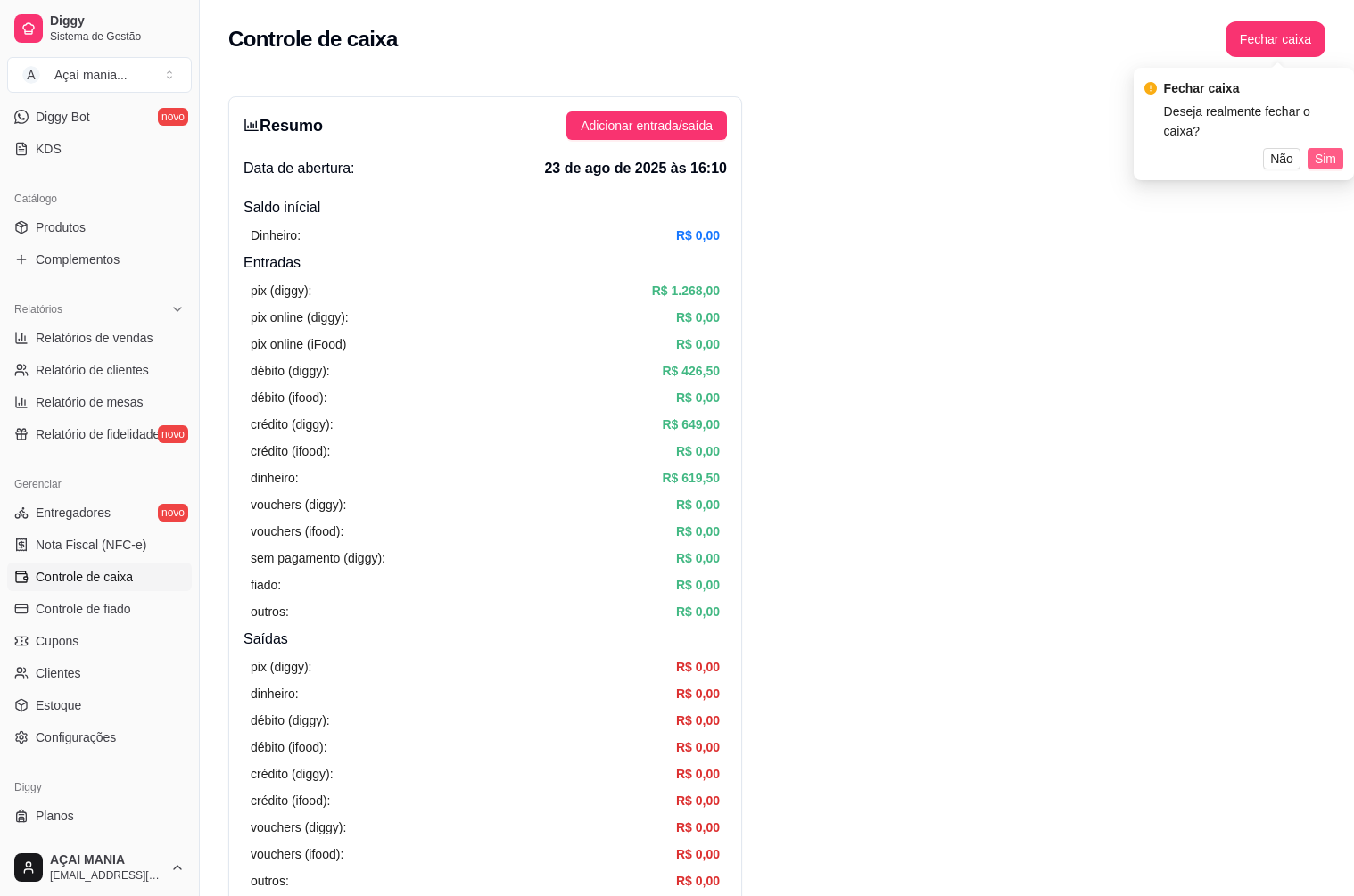
click at [1340, 148] on button "Sim" at bounding box center [1325, 159] width 35 height 22
